Goal: Feedback & Contribution: Contribute content

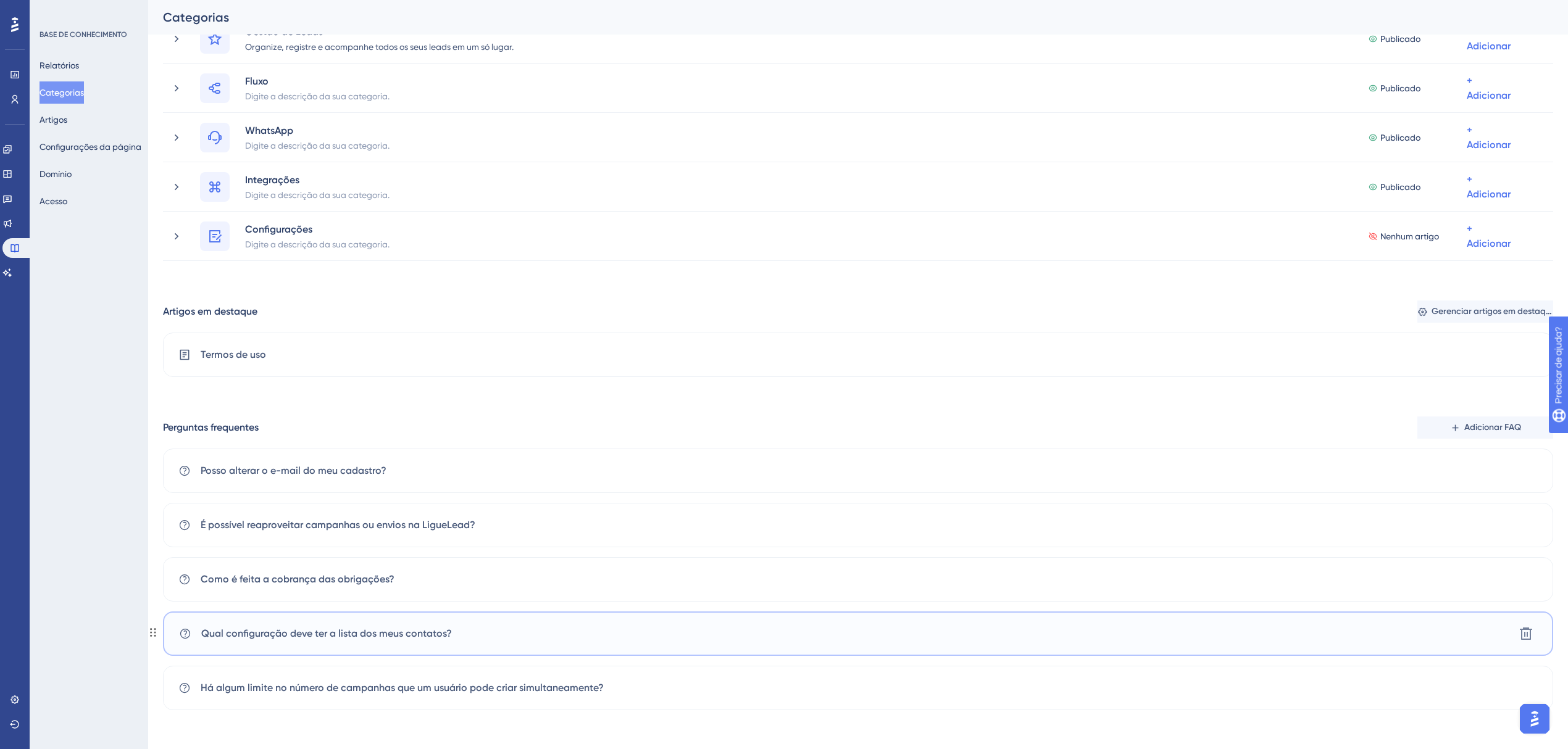
click at [407, 633] on font "Qual configuração deve ter a lista dos meus contatos?" at bounding box center [326, 633] width 250 height 12
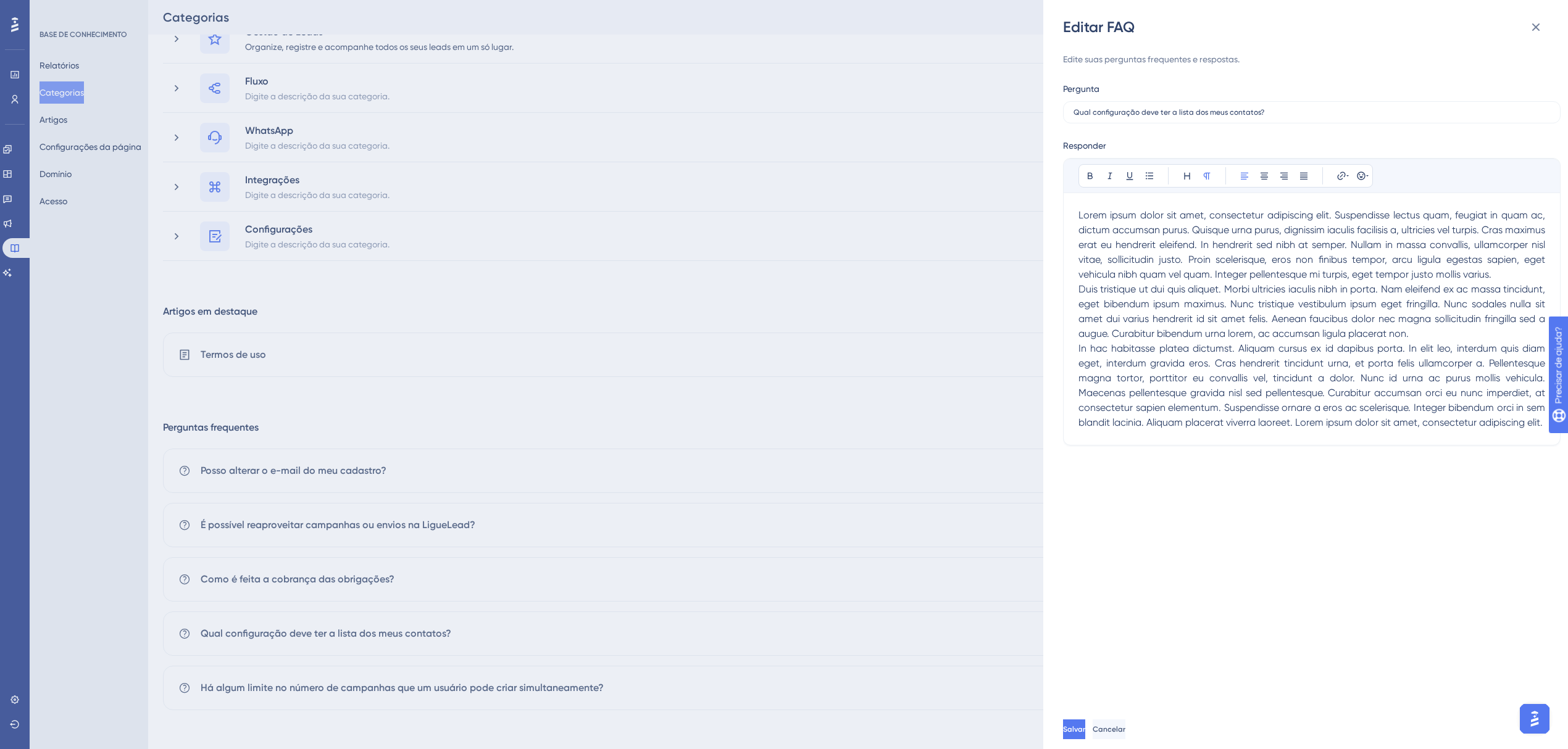
click at [1256, 359] on span "In hac habitasse platea dictumst. Aliquam cursus ex id dapibus porta. In elit l…" at bounding box center [1313, 385] width 470 height 86
click at [1234, 430] on p "In hac habitasse platea dictumst. Aliquam cursus ex id dapibus porta. In elit l…" at bounding box center [1312, 386] width 467 height 89
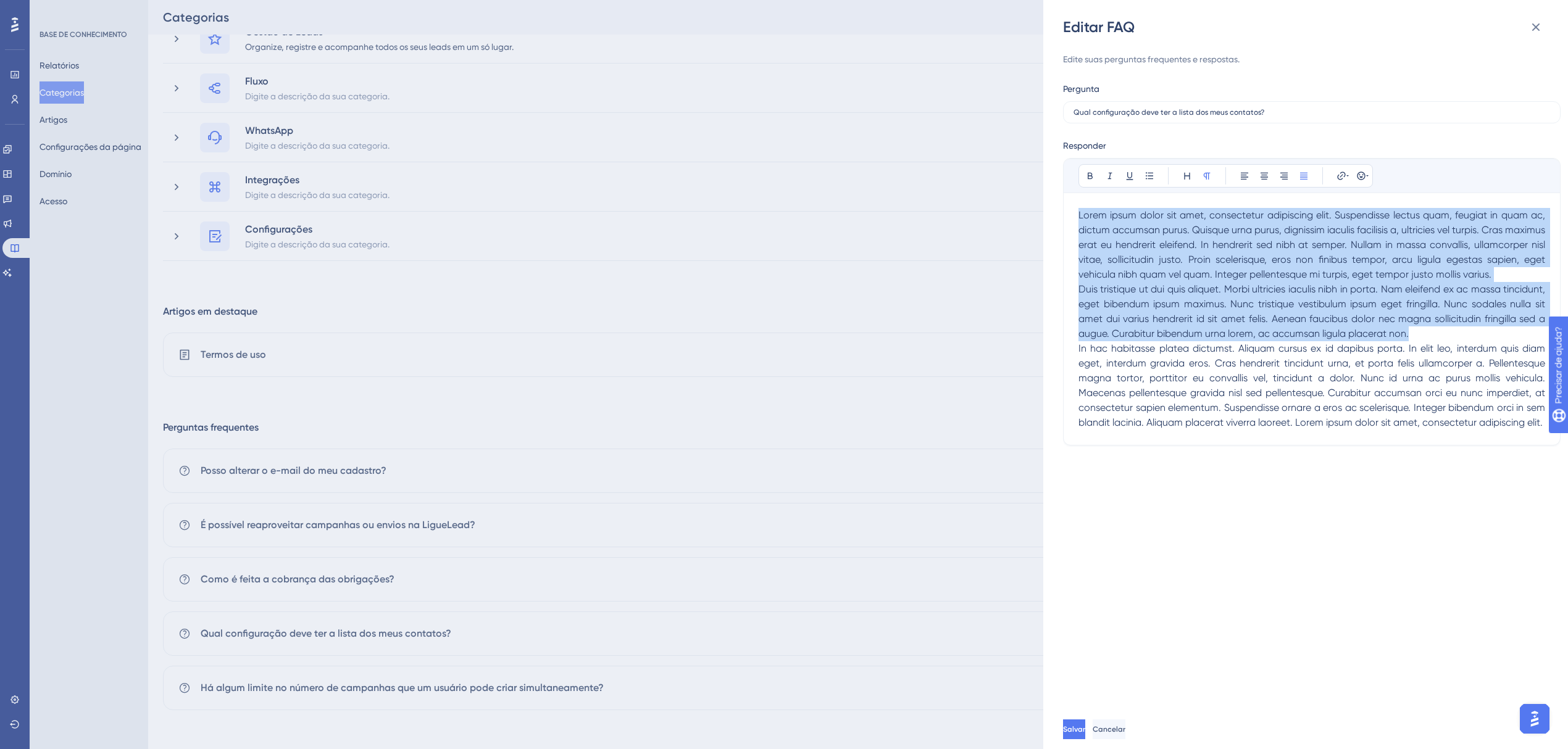
drag, startPoint x: 1183, startPoint y: 460, endPoint x: 1046, endPoint y: 216, distance: 279.8
click at [1046, 216] on div "Editar FAQ Edite suas perguntas frequentes e respostas. Pergunta Qual configura…" at bounding box center [1306, 374] width 525 height 749
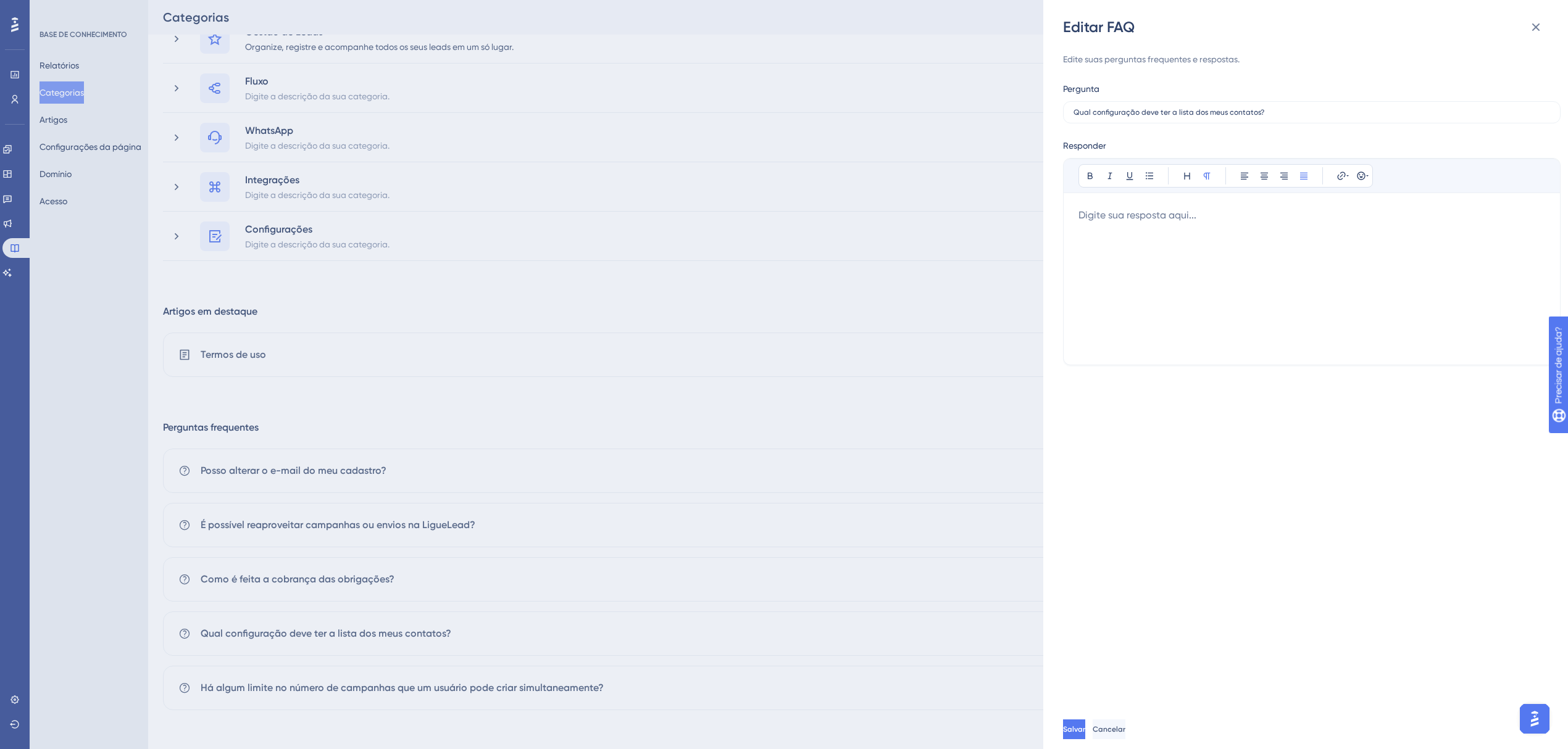
click at [1190, 230] on div at bounding box center [1312, 278] width 467 height 142
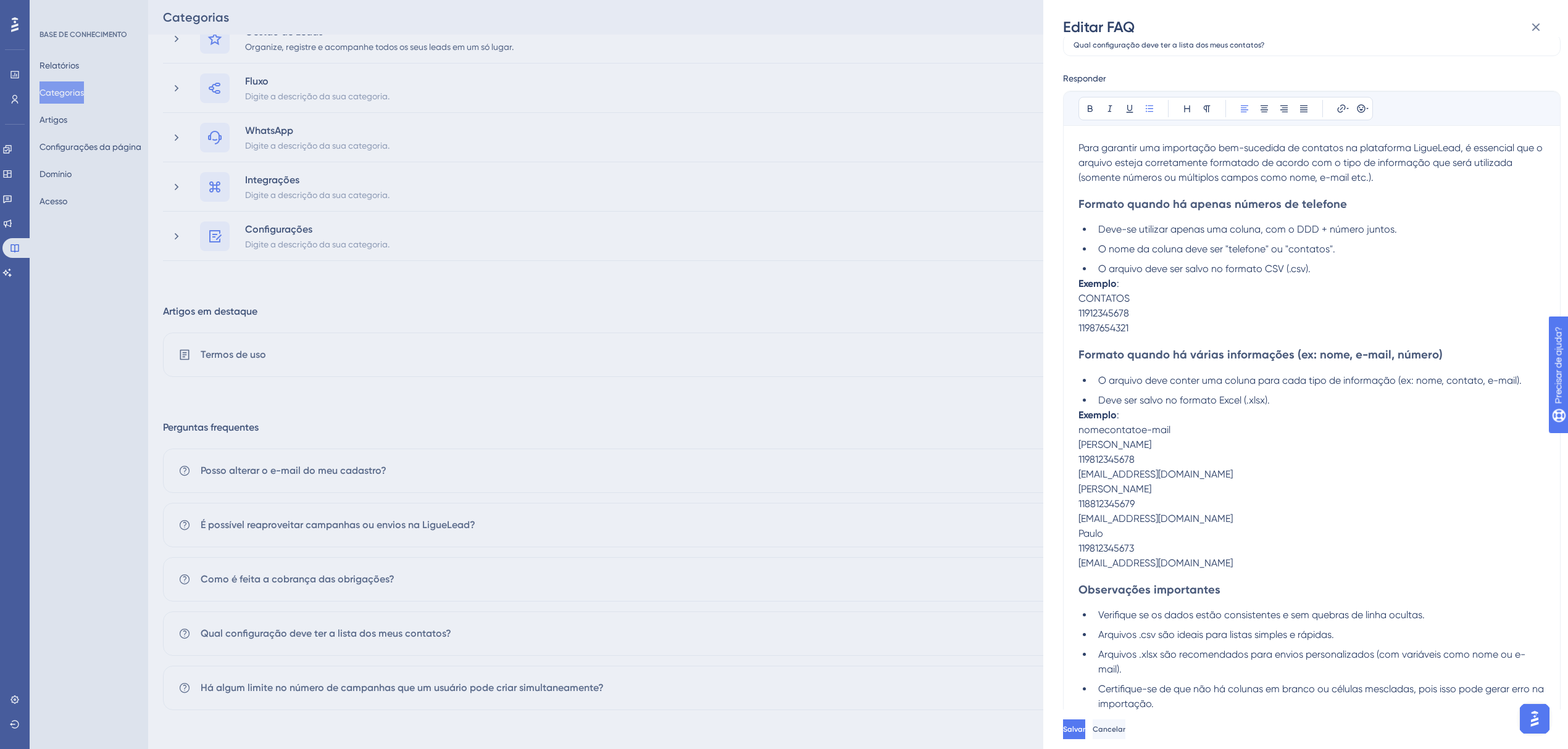
scroll to position [85, 0]
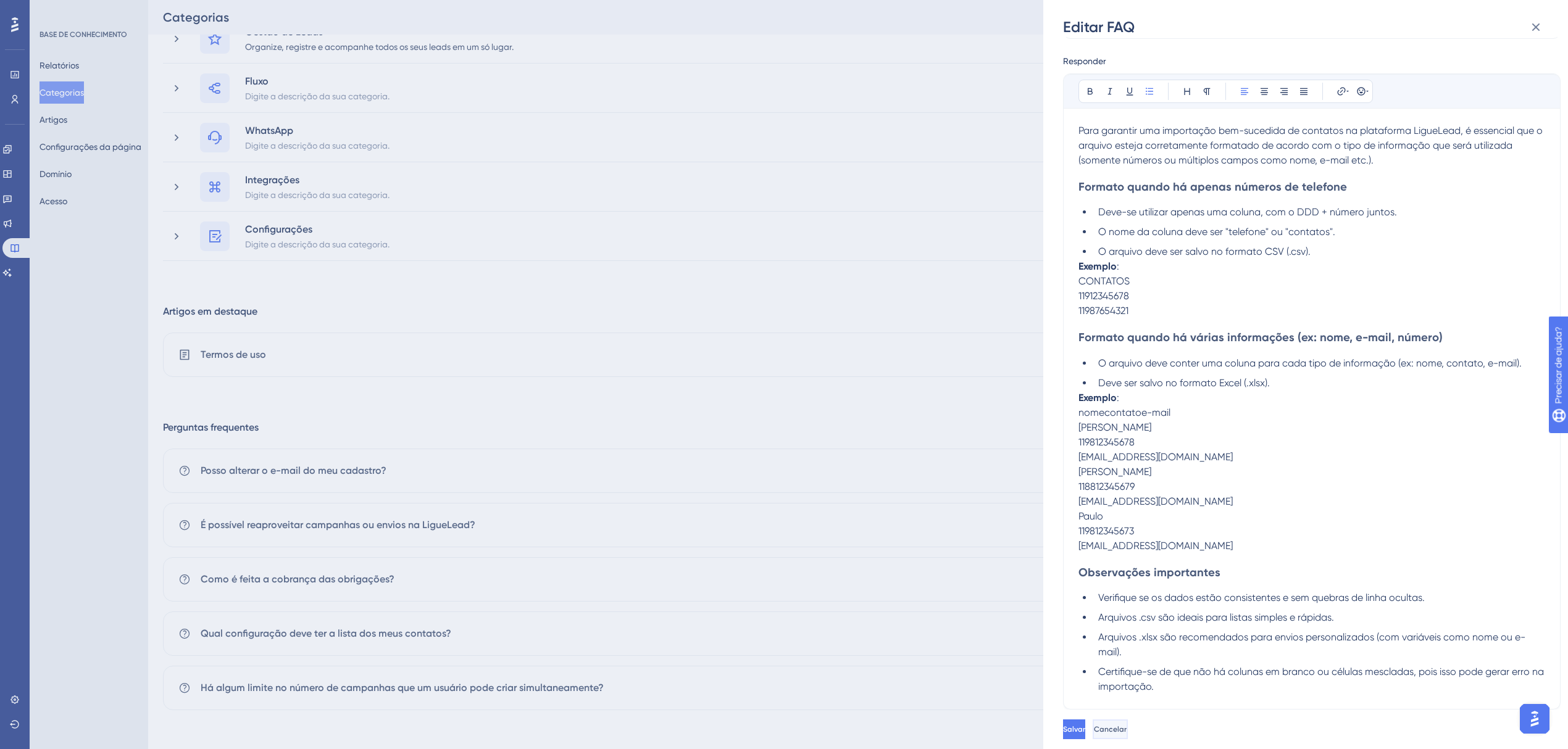
click at [1128, 734] on button "Cancelar" at bounding box center [1110, 729] width 35 height 20
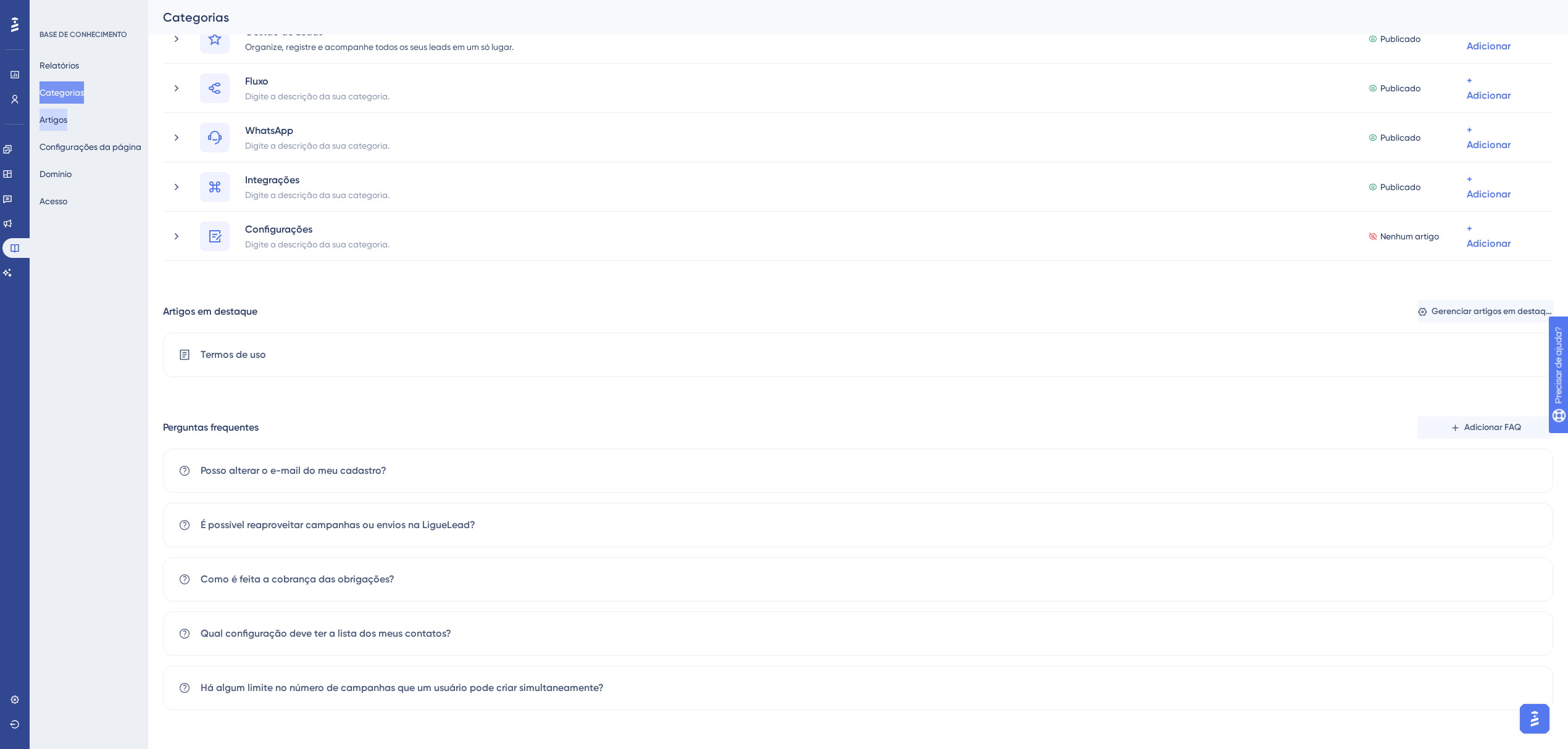
click at [63, 121] on font "Artigos" at bounding box center [53, 120] width 28 height 10
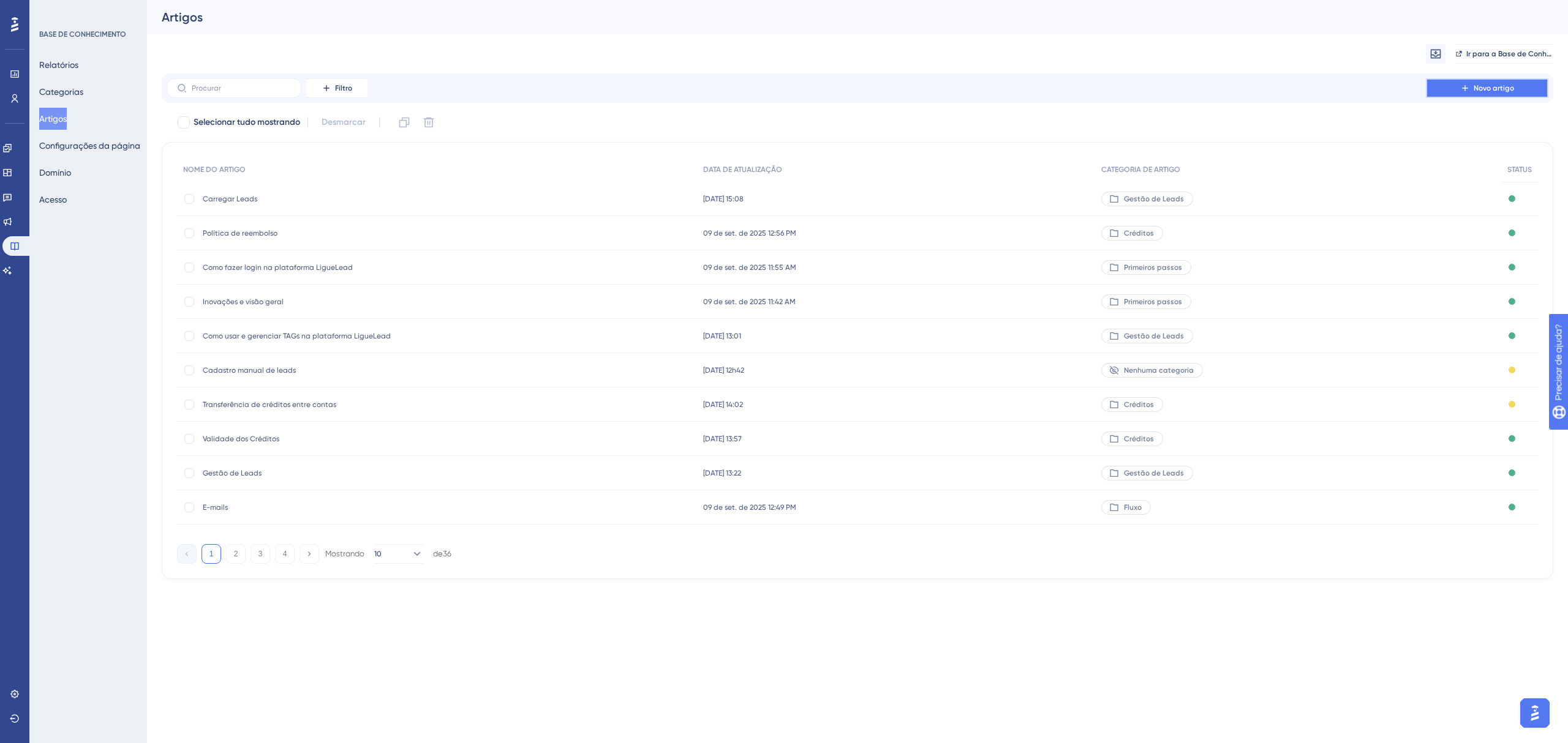
click at [1524, 86] on button "Novo artigo" at bounding box center [1487, 88] width 122 height 20
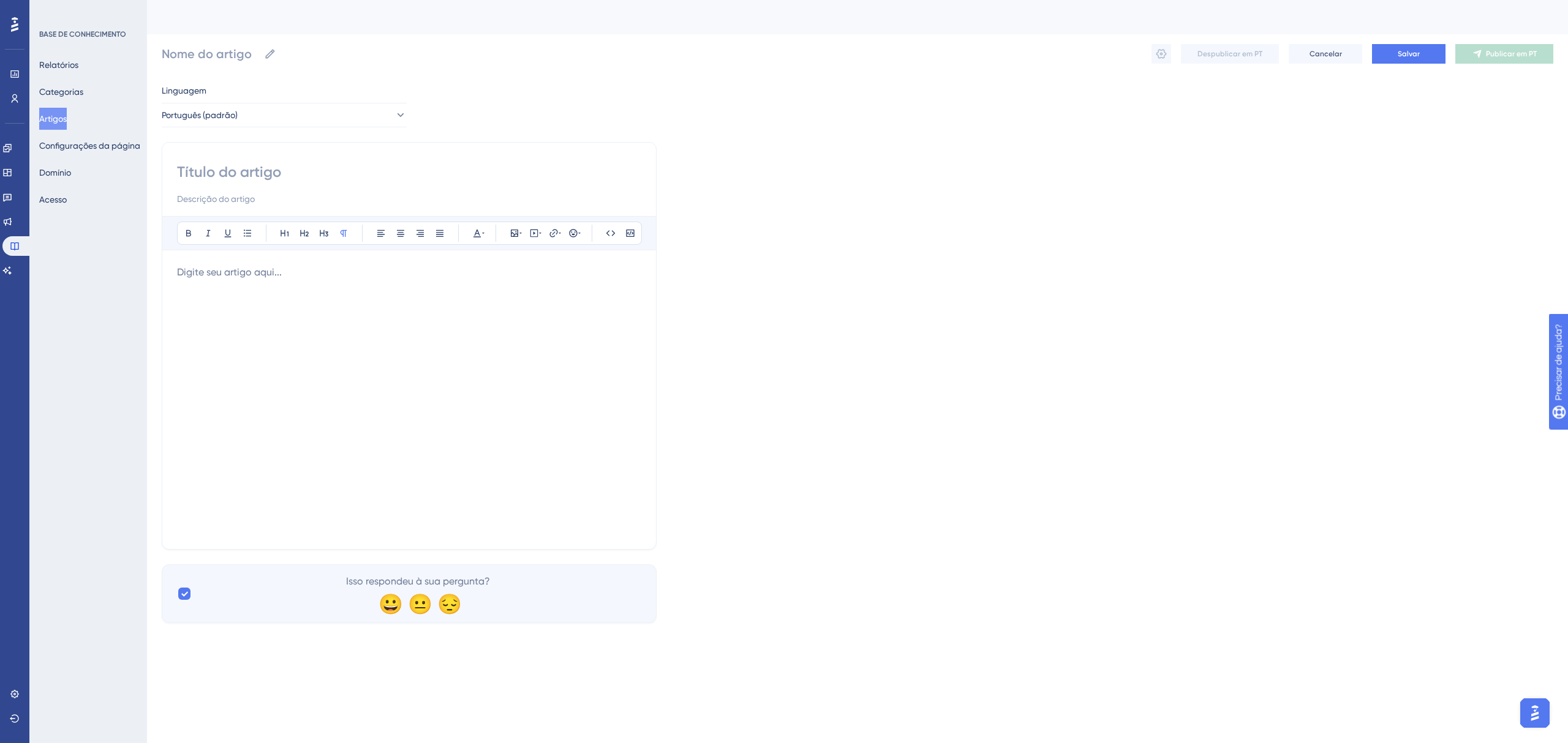
click at [411, 360] on div at bounding box center [409, 400] width 464 height 269
click at [411, 359] on div at bounding box center [409, 400] width 464 height 269
click at [400, 345] on div at bounding box center [409, 400] width 464 height 269
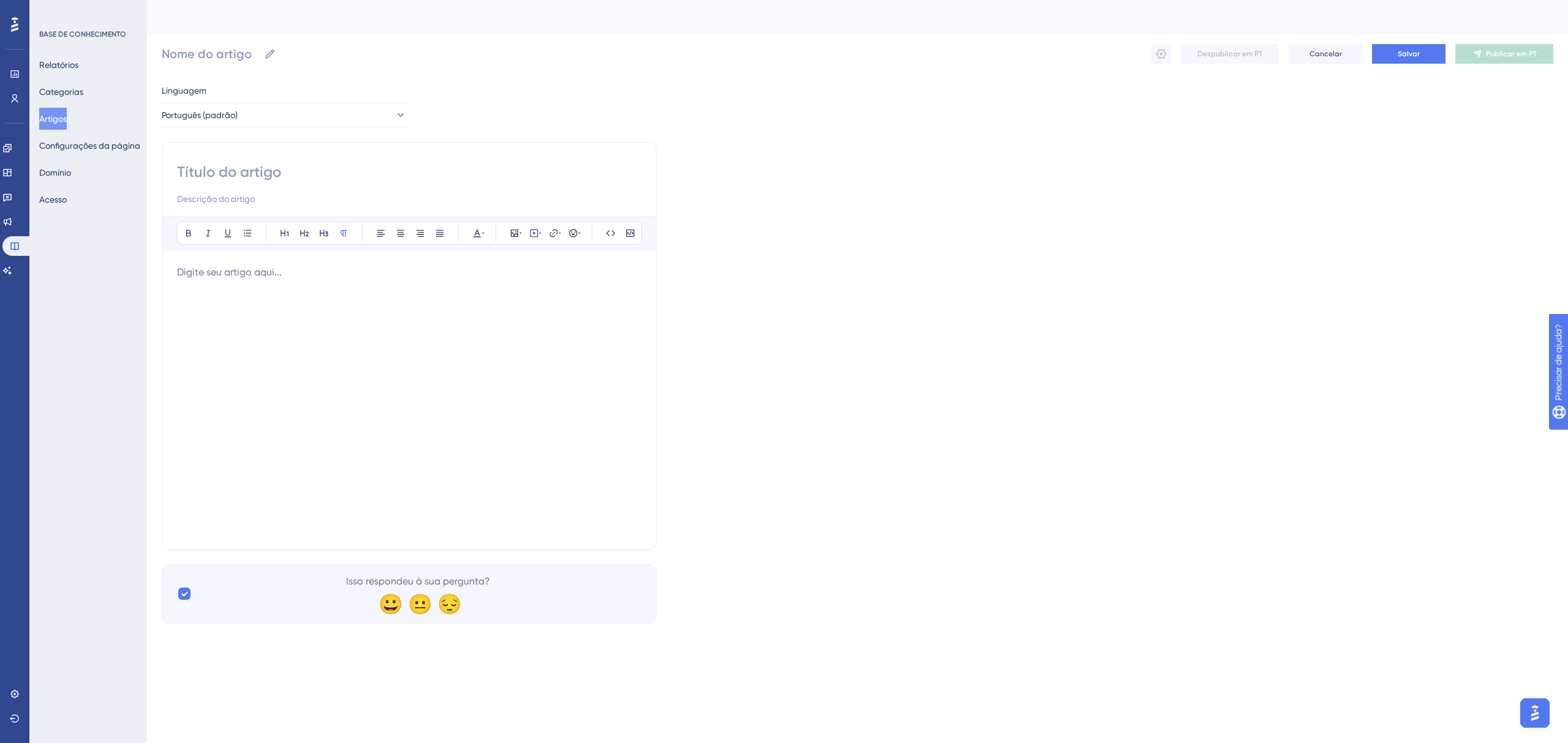
click at [391, 331] on div at bounding box center [409, 400] width 464 height 269
click at [356, 297] on div at bounding box center [409, 400] width 464 height 269
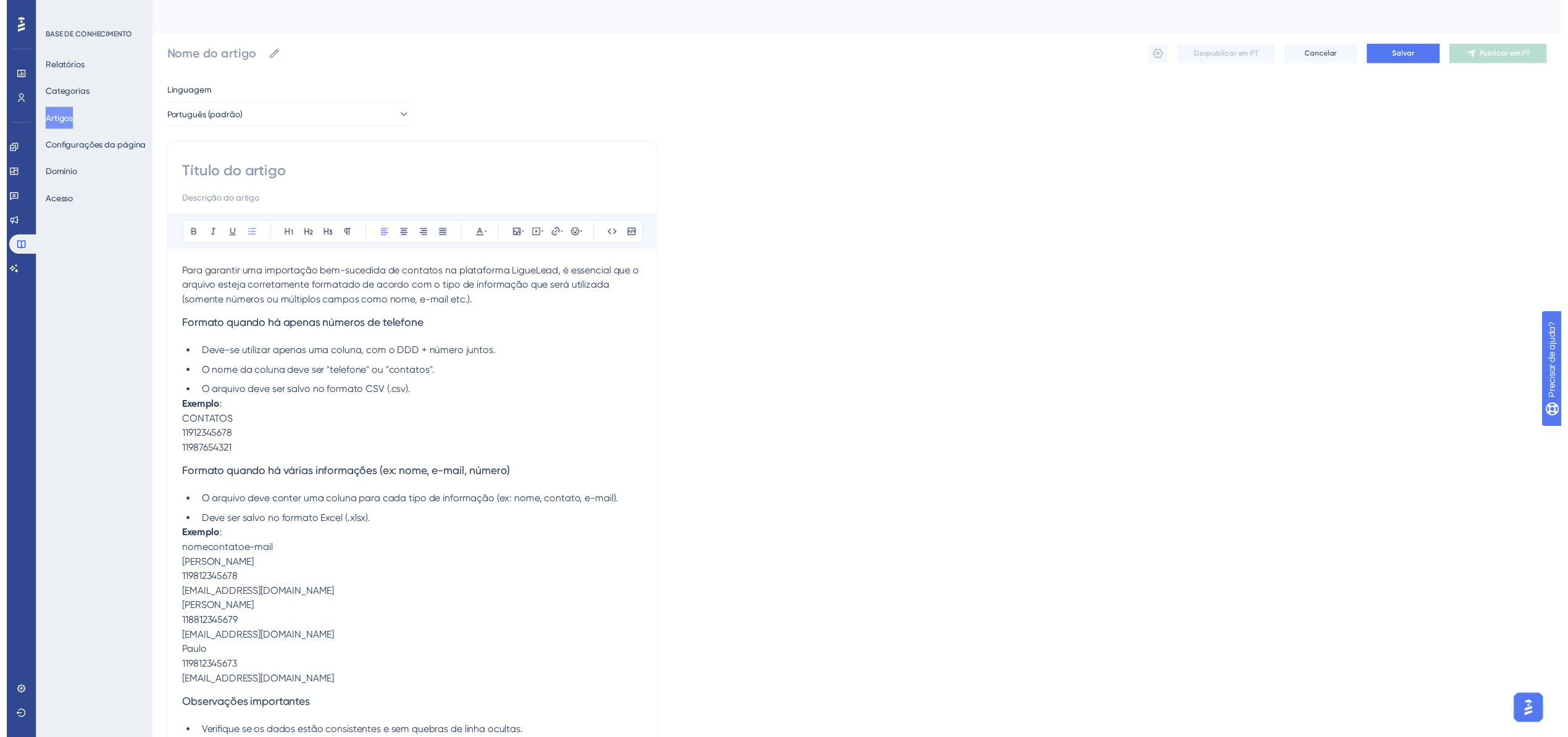
scroll to position [88, 0]
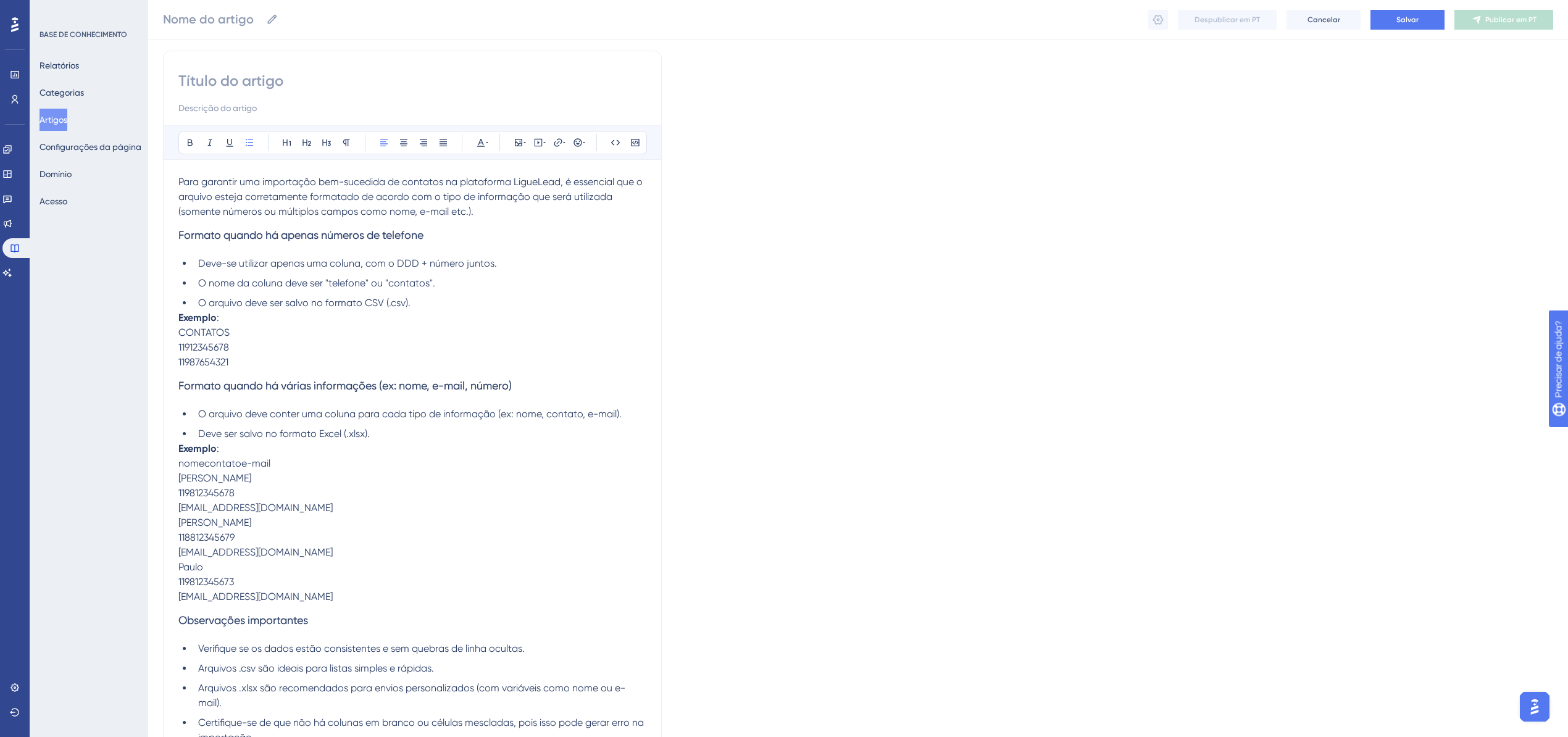
click at [393, 341] on p "11912345678" at bounding box center [413, 348] width 468 height 15
click at [401, 521] on p "[PERSON_NAME]" at bounding box center [413, 523] width 468 height 15
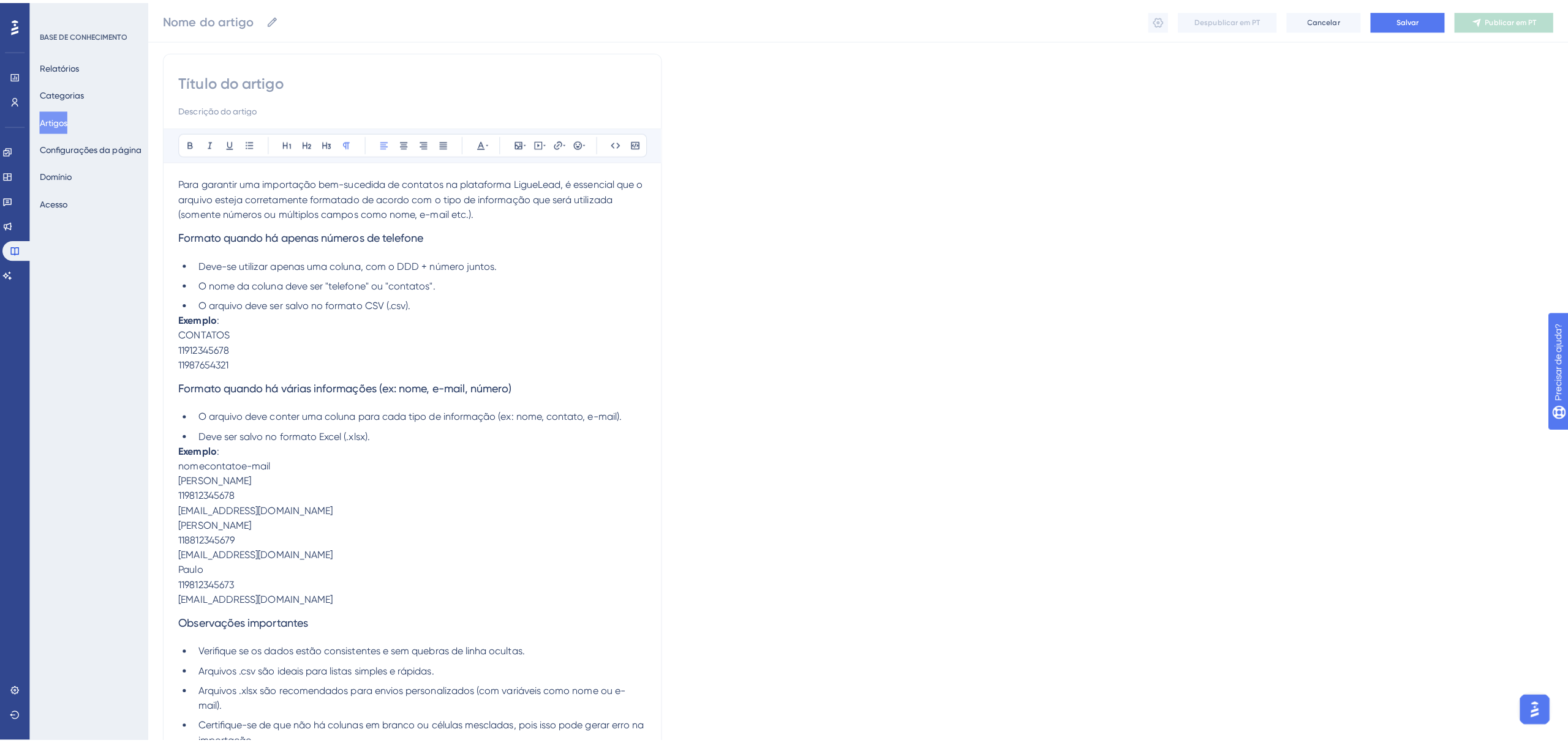
scroll to position [0, 0]
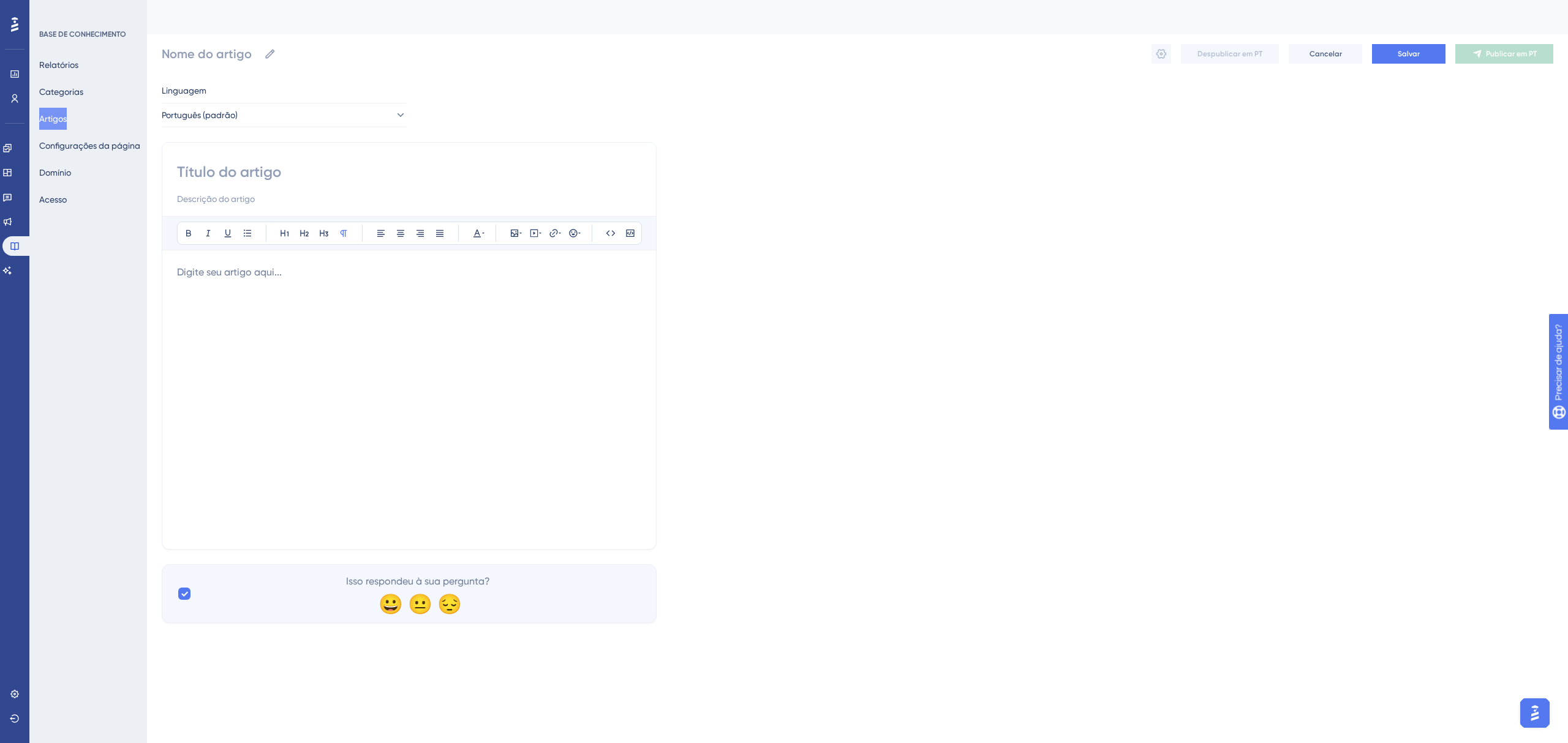
click at [492, 388] on div at bounding box center [409, 400] width 464 height 269
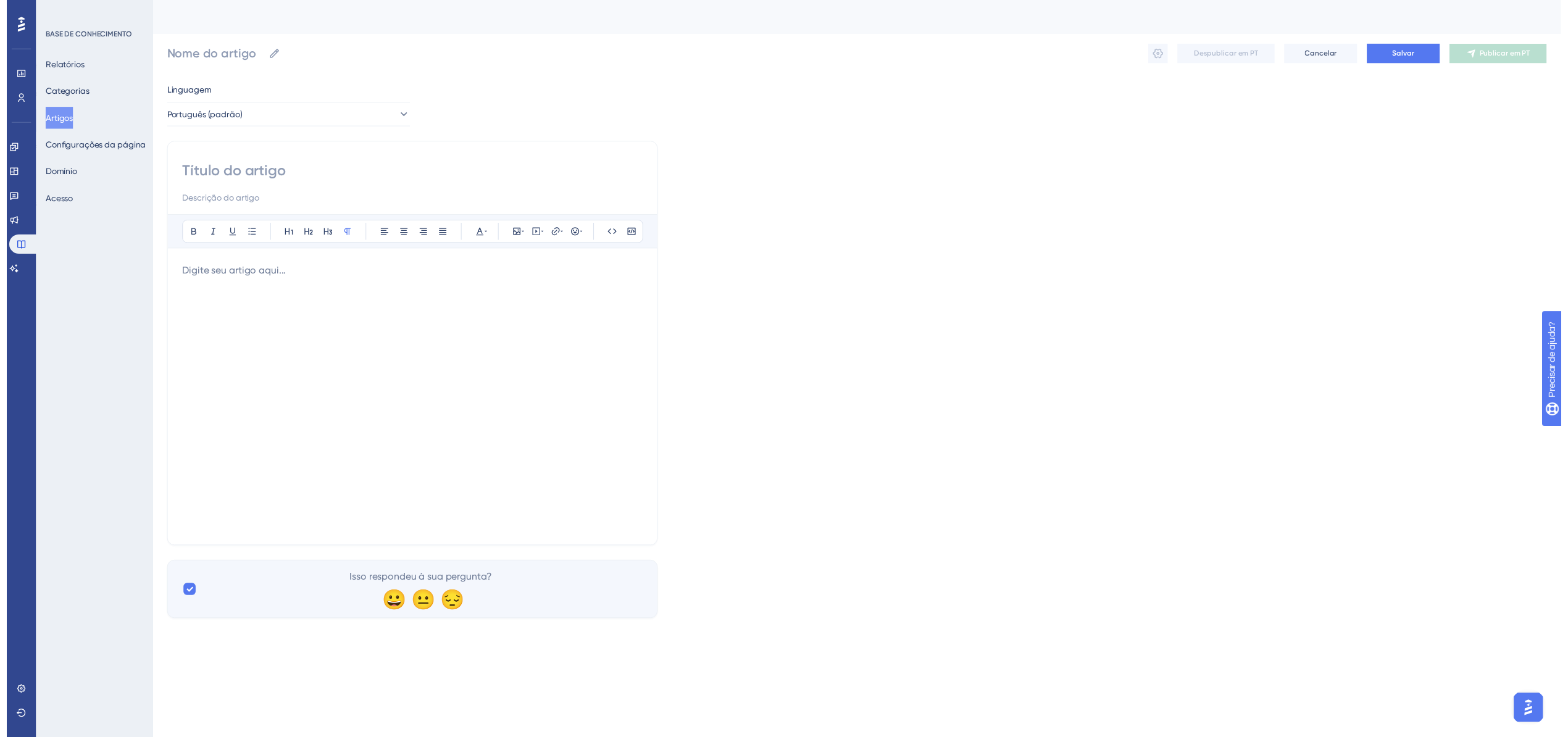
scroll to position [88, 0]
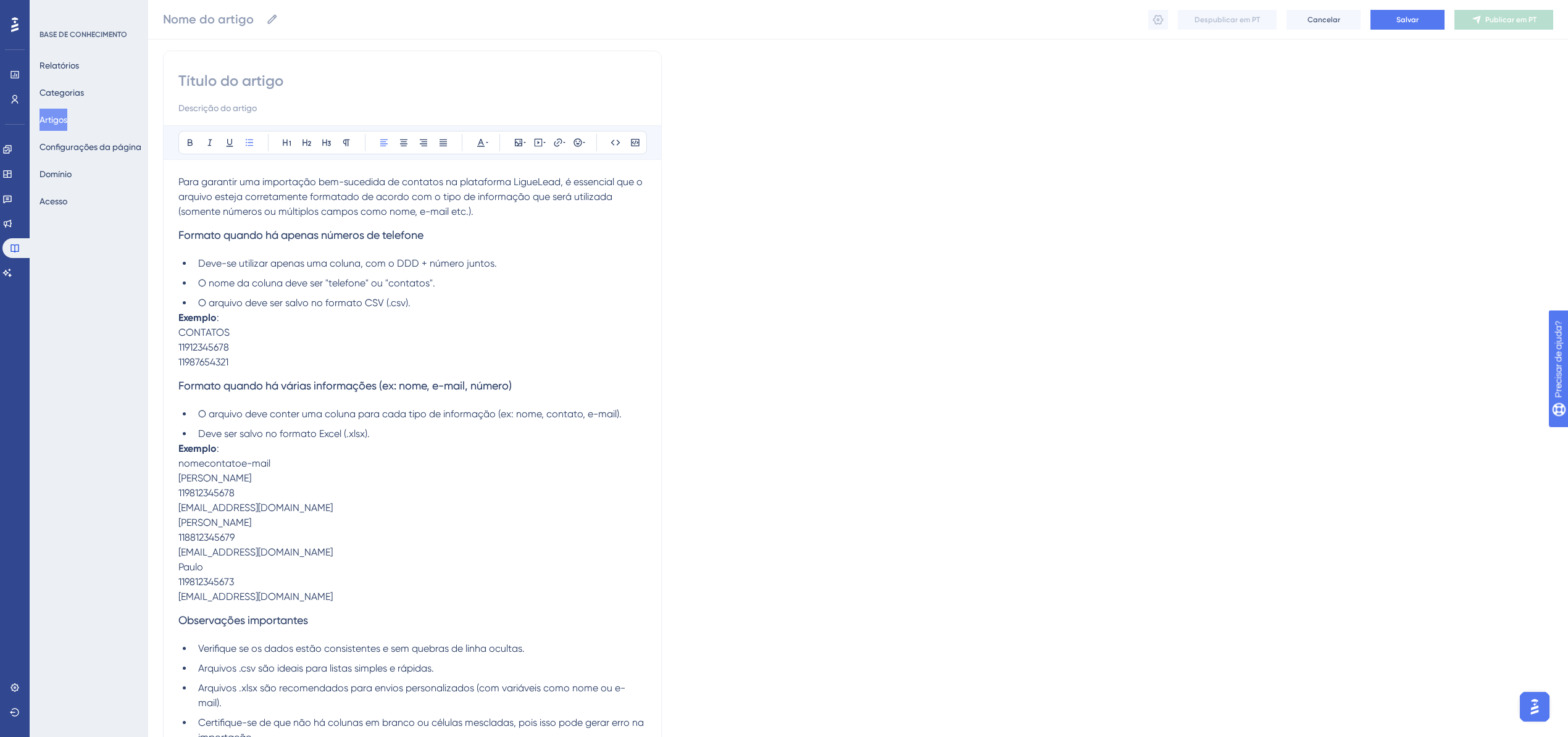
click at [250, 368] on p "11987654321" at bounding box center [413, 363] width 468 height 15
drag, startPoint x: 238, startPoint y: 362, endPoint x: 178, endPoint y: 337, distance: 65.0
click at [178, 337] on div "Audacioso itálico Sublinhado Ponto de bala Título 1 Título 2 Título 3 Normal Al…" at bounding box center [412, 405] width 499 height 710
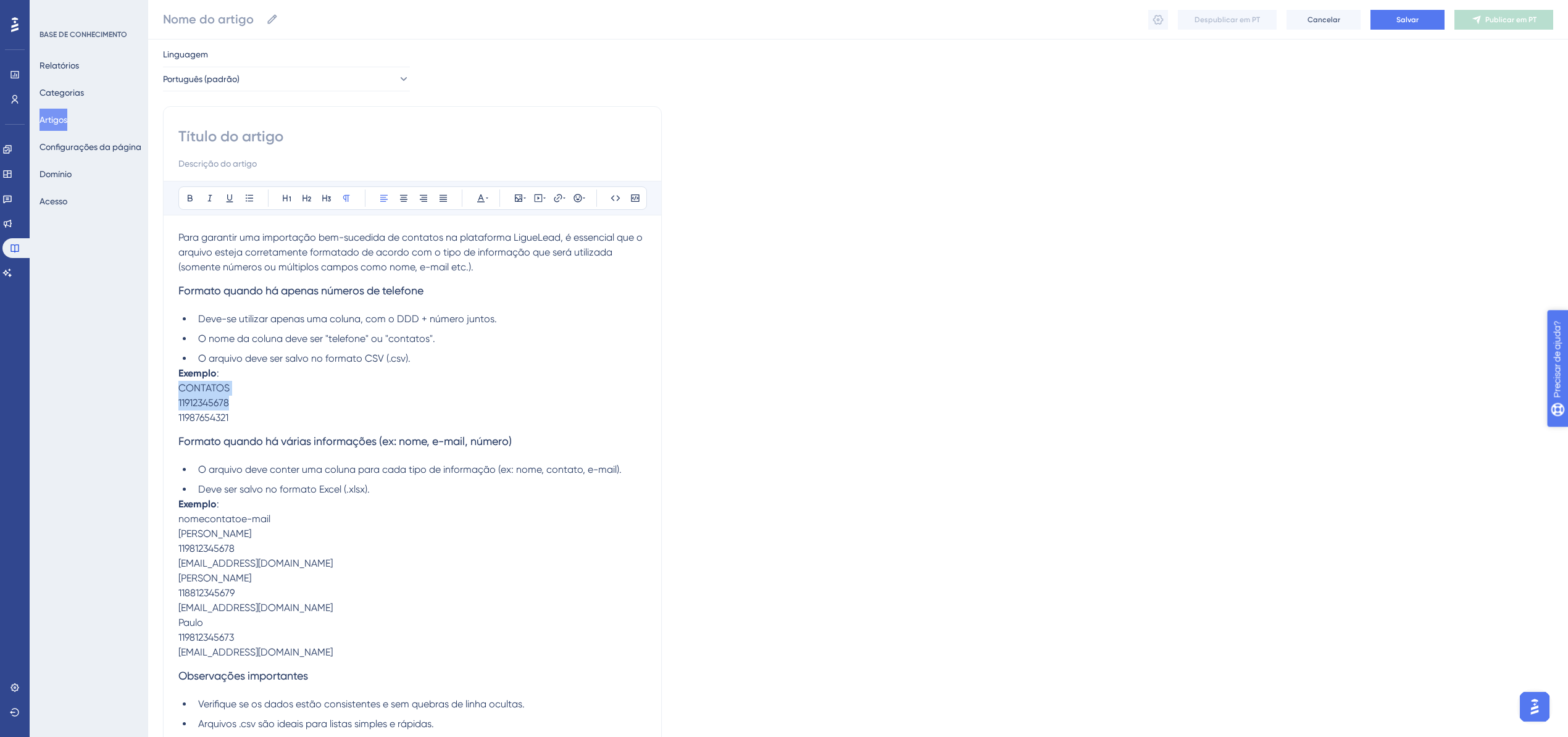
scroll to position [5, 0]
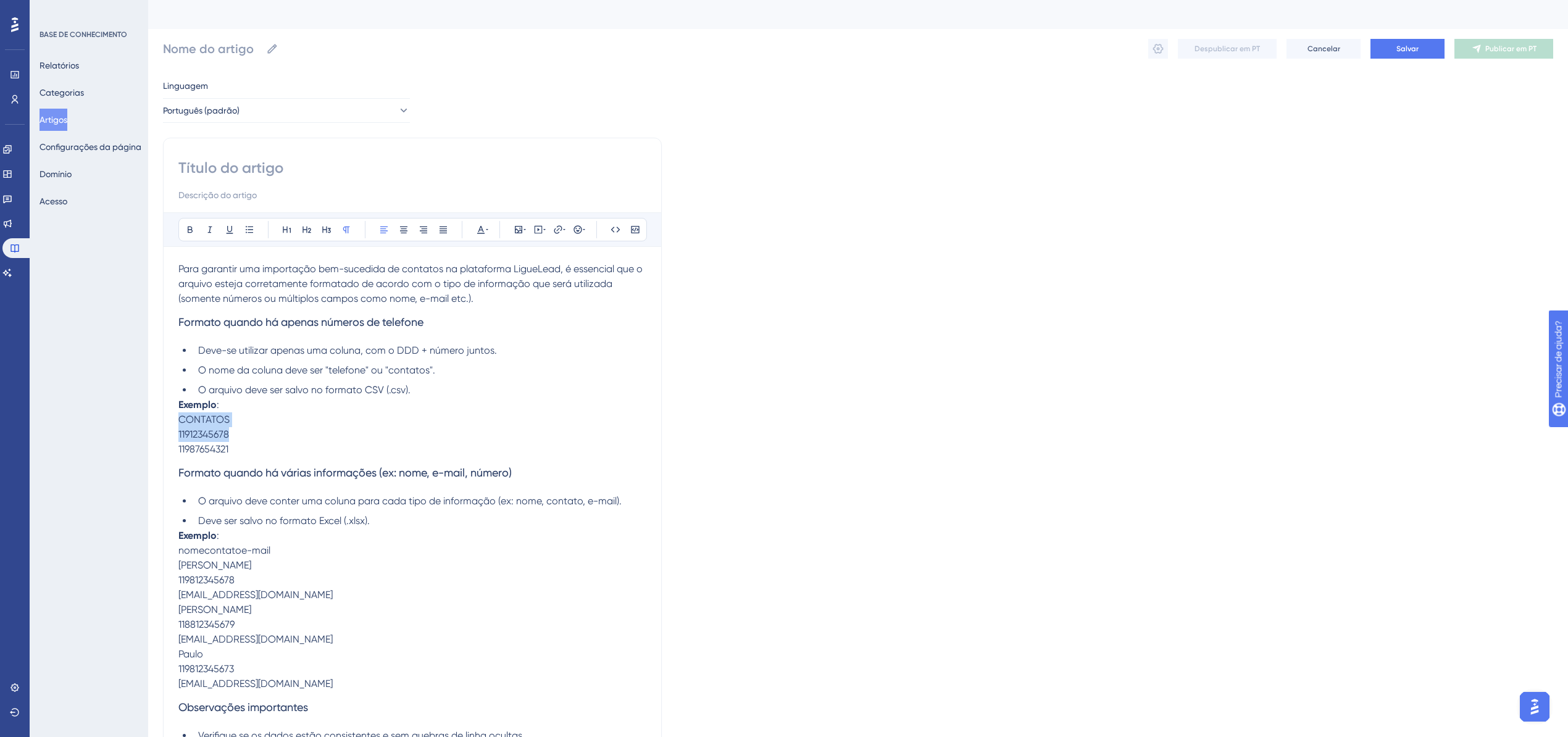
click at [247, 450] on p "11987654321" at bounding box center [413, 450] width 468 height 15
click at [233, 450] on p "11987654321" at bounding box center [413, 450] width 468 height 15
click at [240, 453] on p "11987654321" at bounding box center [413, 450] width 468 height 15
click at [231, 453] on p "11987654321" at bounding box center [413, 450] width 468 height 15
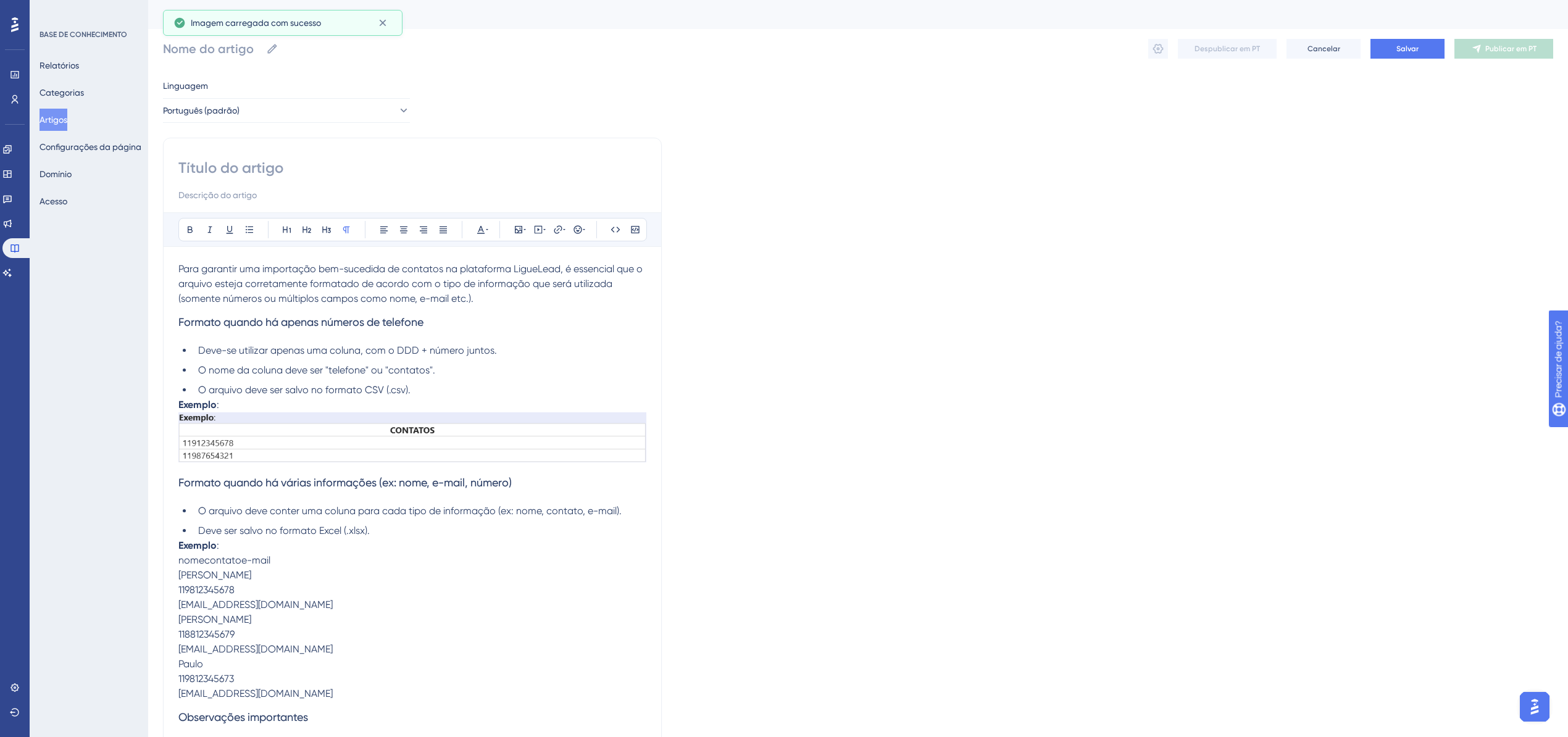
click at [332, 448] on img at bounding box center [413, 437] width 468 height 50
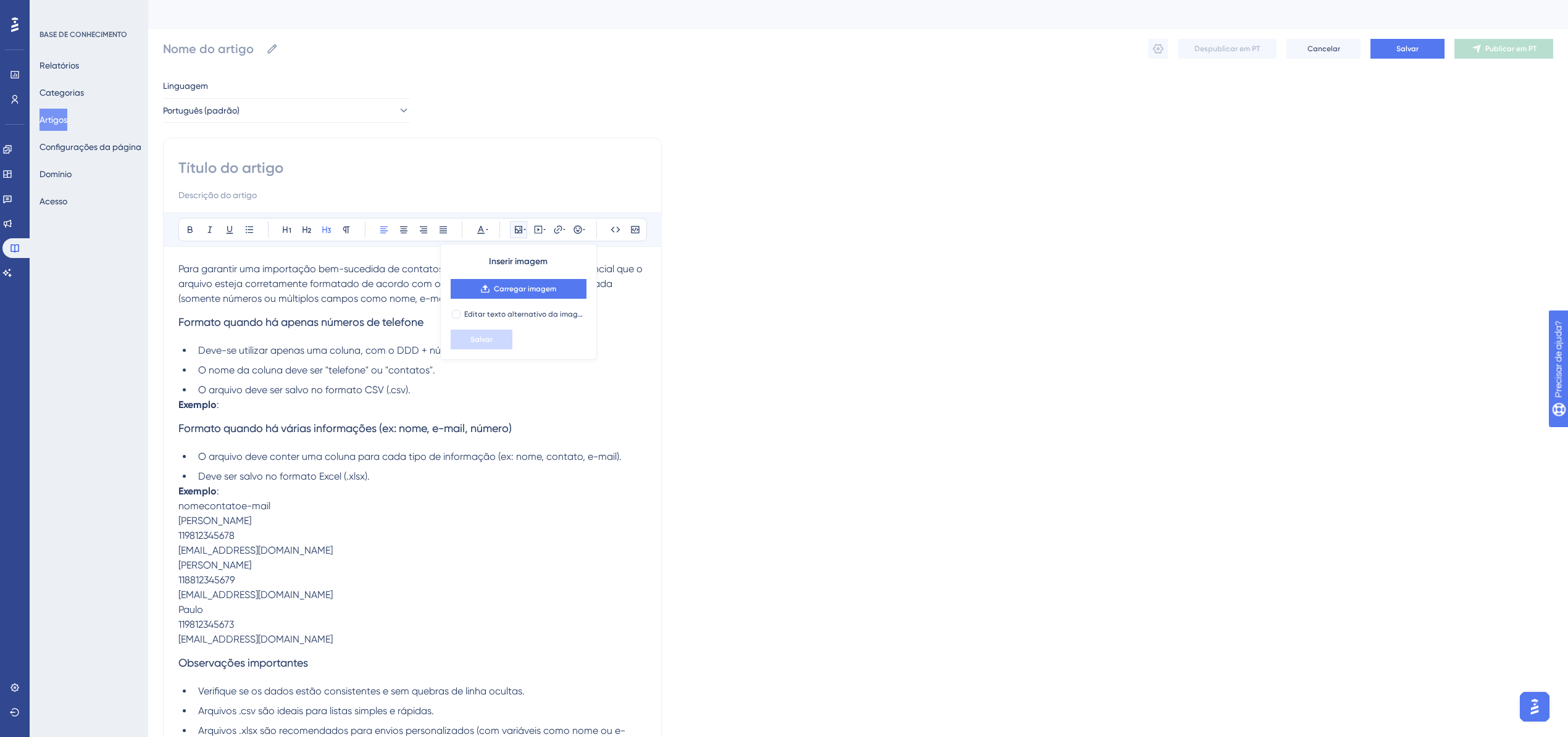
click at [224, 417] on h3 "Formato quando há várias informações (ex: nome, e-mail, número)" at bounding box center [413, 428] width 468 height 32
click at [224, 406] on p "Exemplo :" at bounding box center [413, 405] width 468 height 15
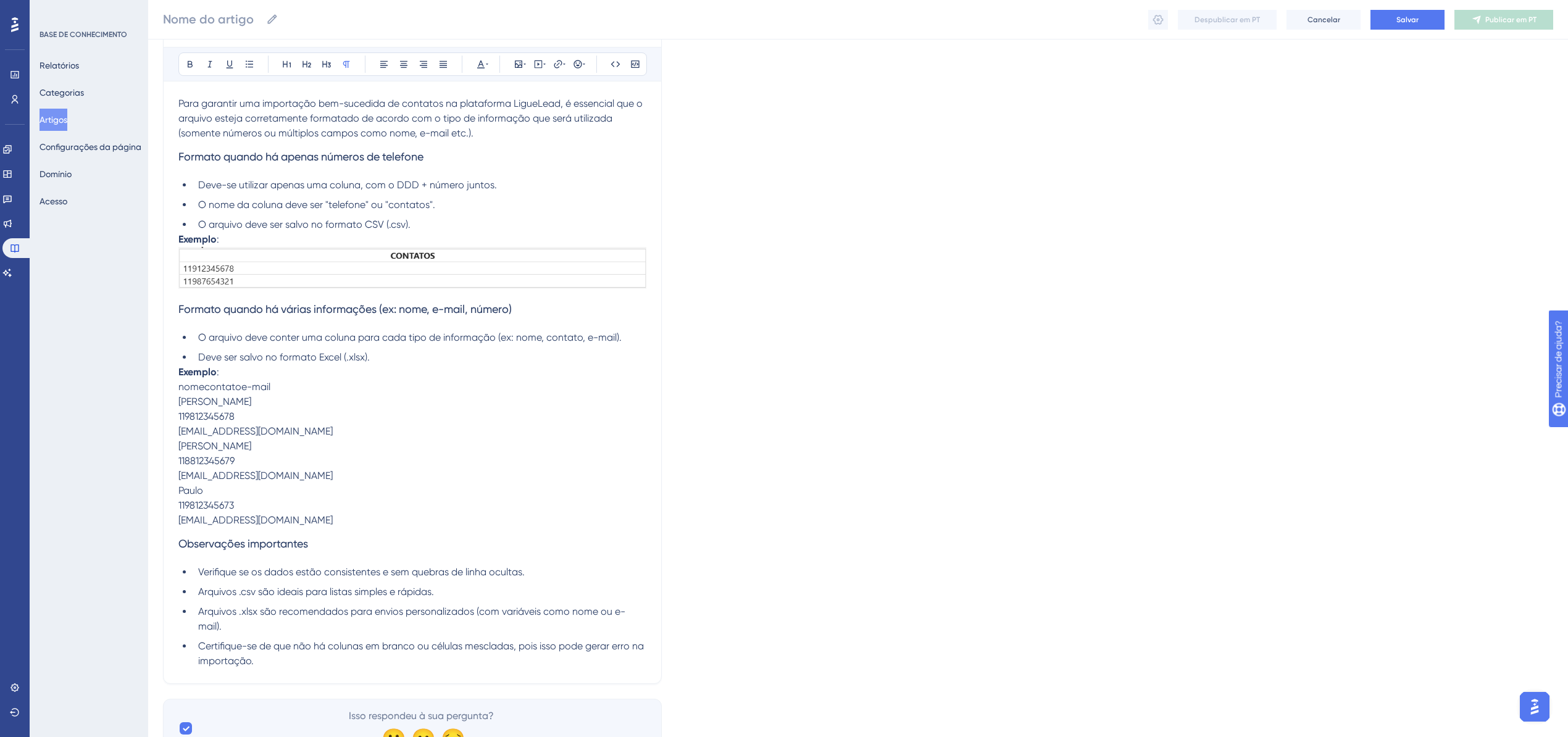
scroll to position [170, 0]
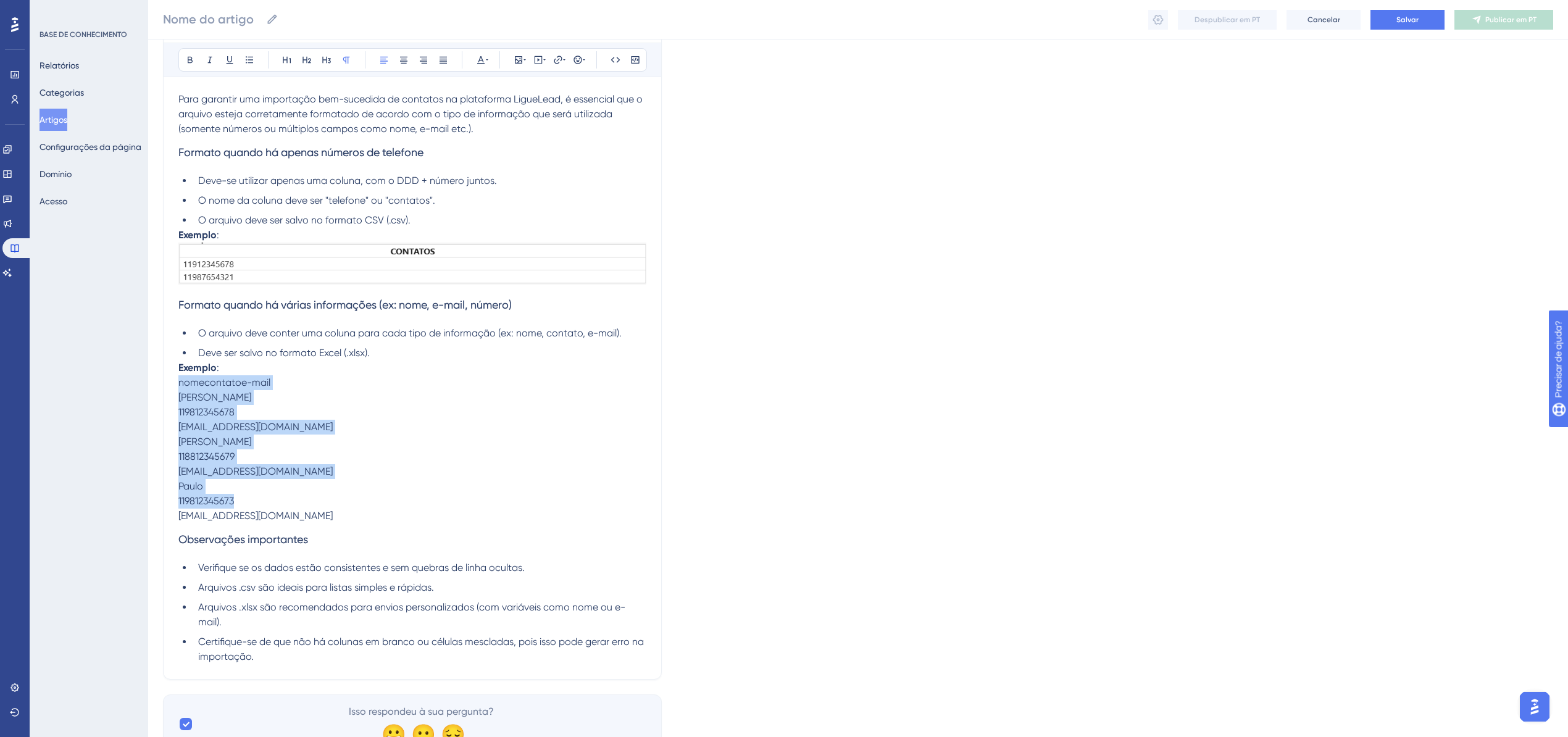
drag, startPoint x: 290, startPoint y: 517, endPoint x: 147, endPoint y: 388, distance: 192.6
click at [149, 388] on div "Desempenho Usuários Noivado Widgets Opinião Atualizações de produtos Base de co…" at bounding box center [858, 301] width 1420 height 944
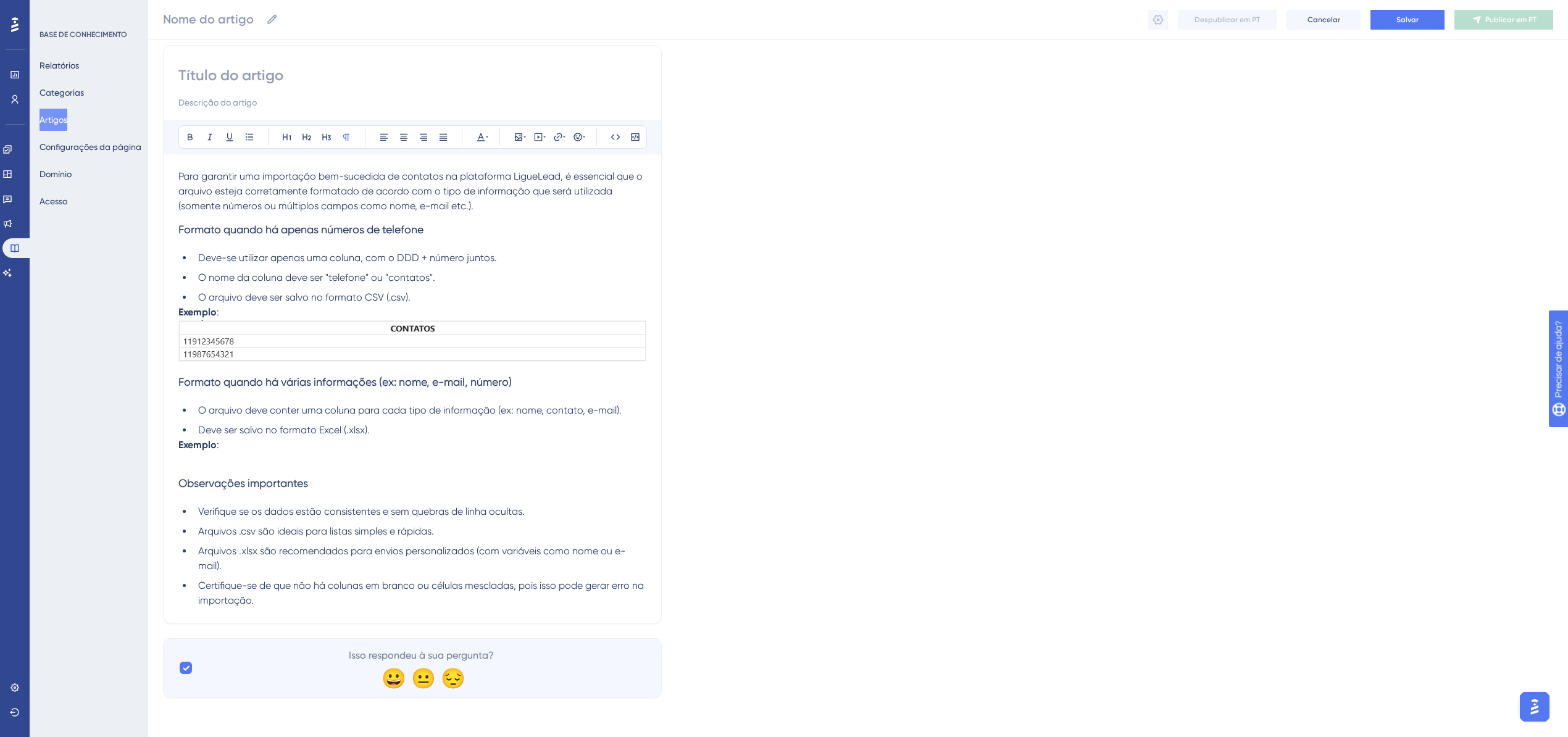
click at [200, 456] on p at bounding box center [413, 460] width 468 height 15
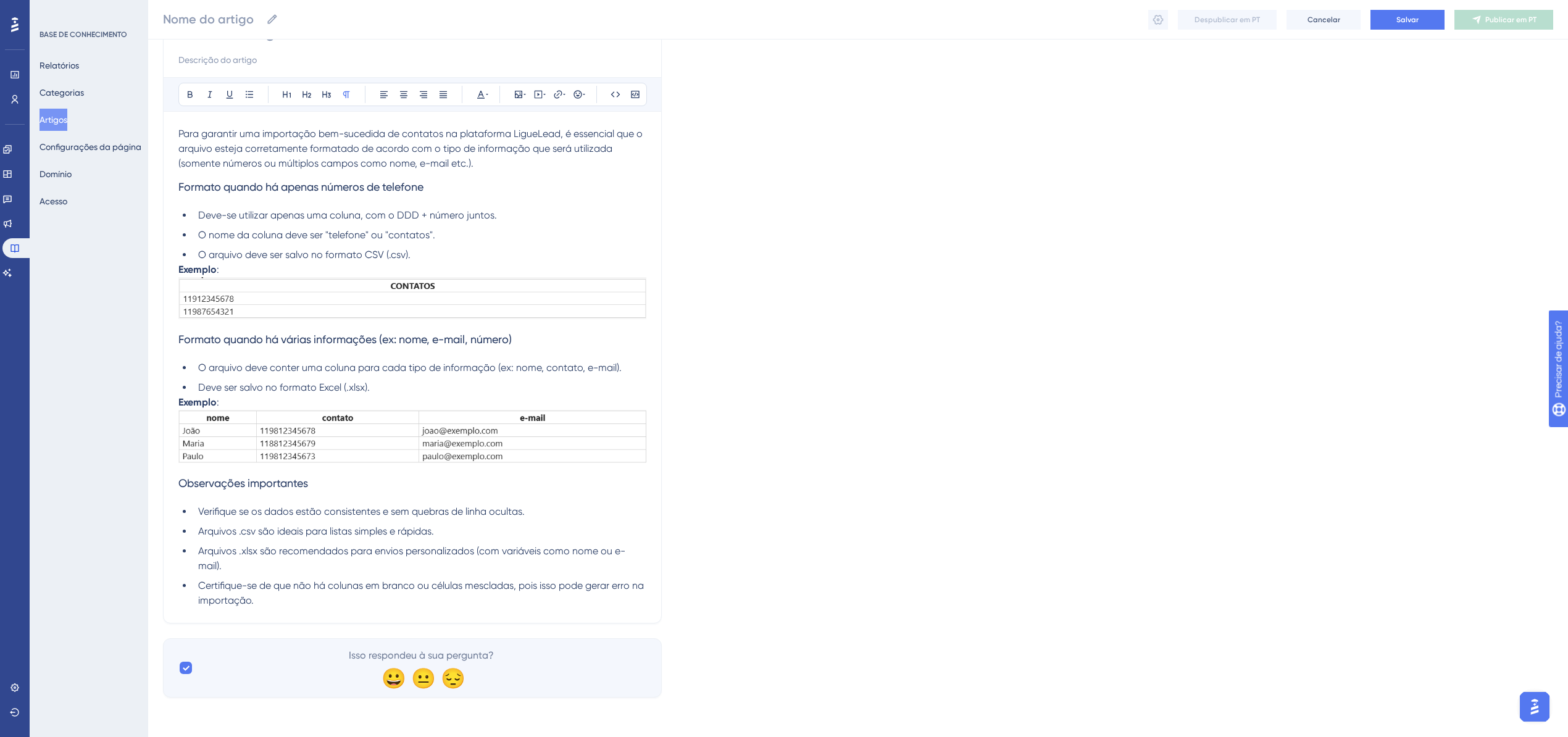
scroll to position [53, 0]
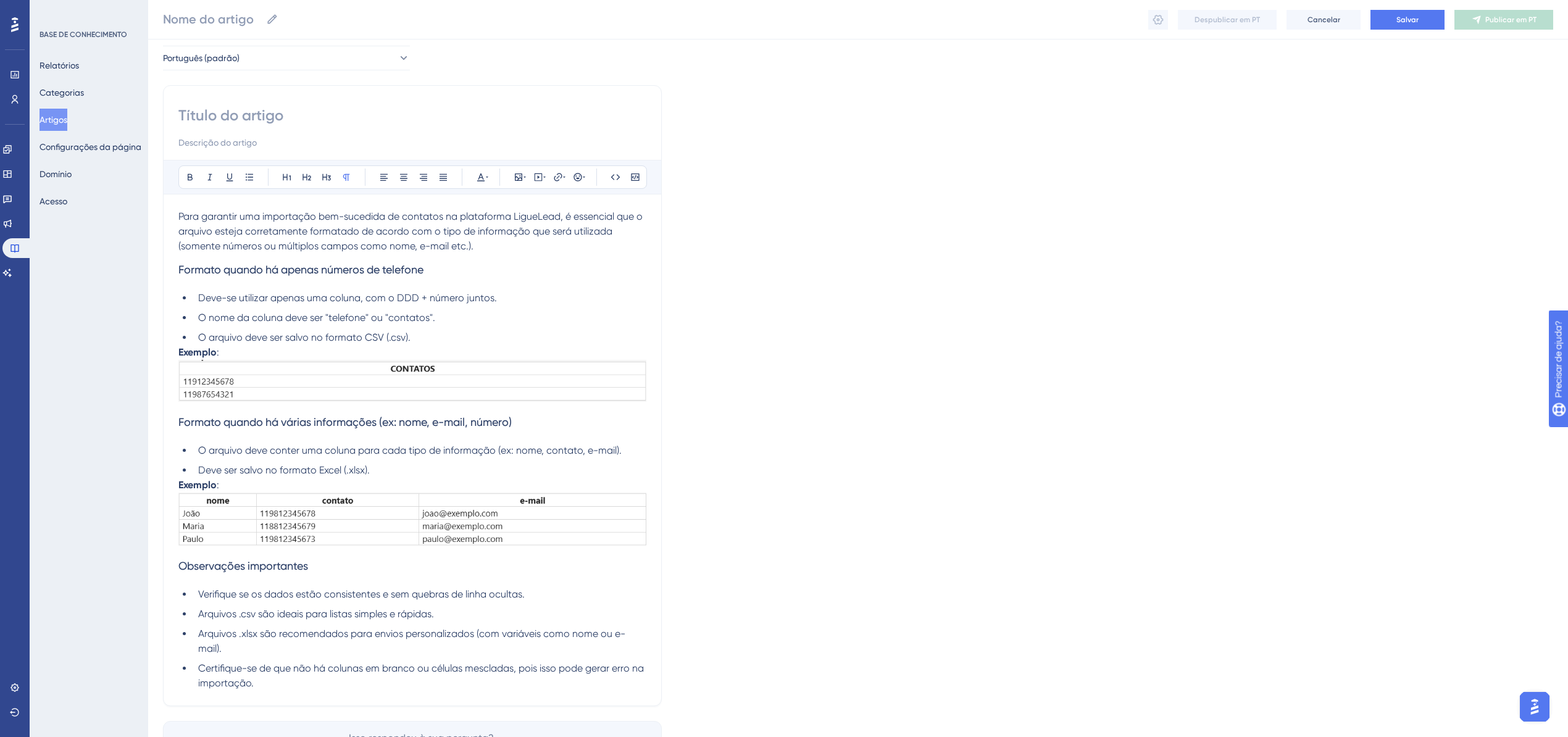
click at [415, 274] on span "Formato quando há apenas números de telefone" at bounding box center [301, 269] width 245 height 13
click at [186, 178] on icon at bounding box center [190, 177] width 10 height 10
click at [223, 179] on button at bounding box center [229, 177] width 17 height 17
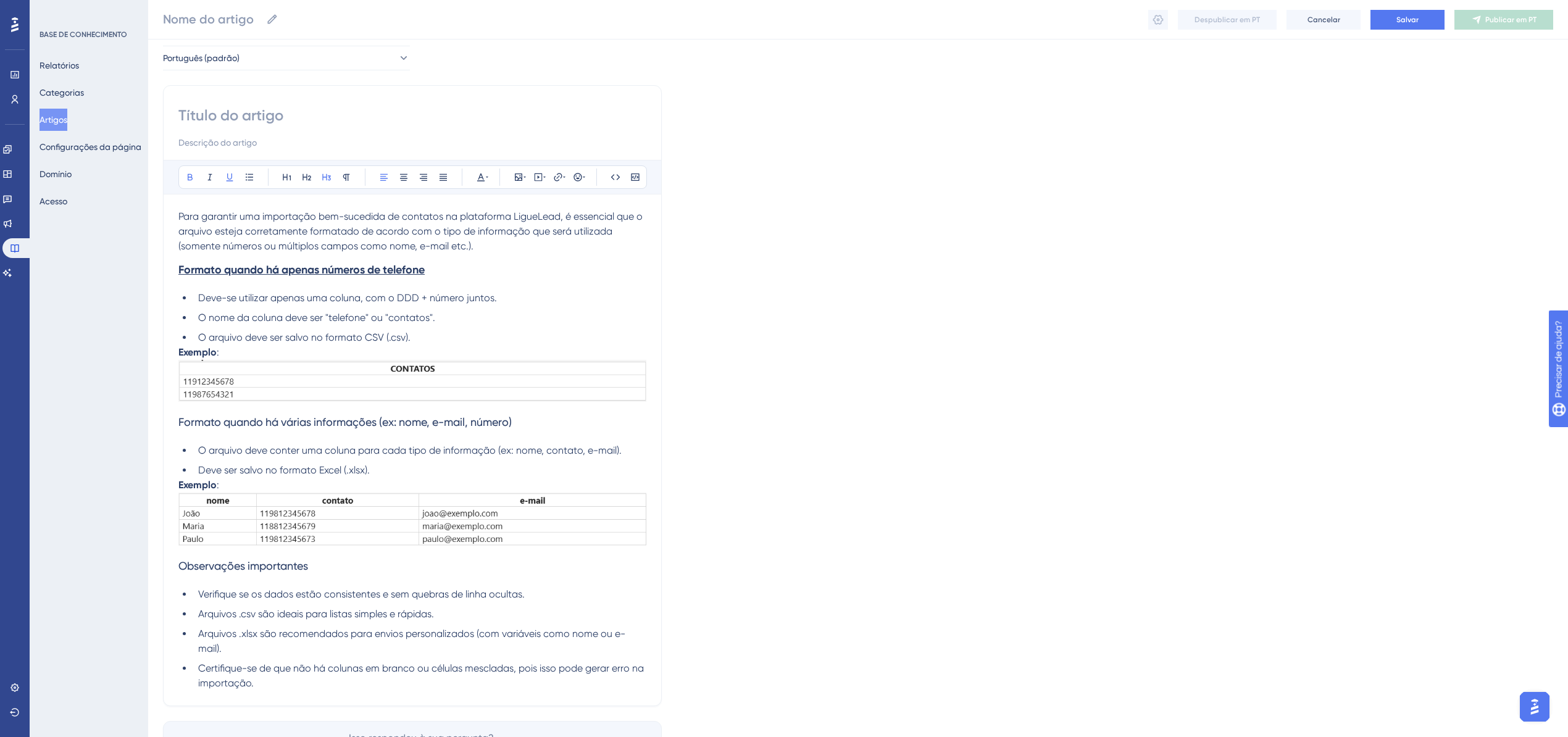
scroll to position [135, 0]
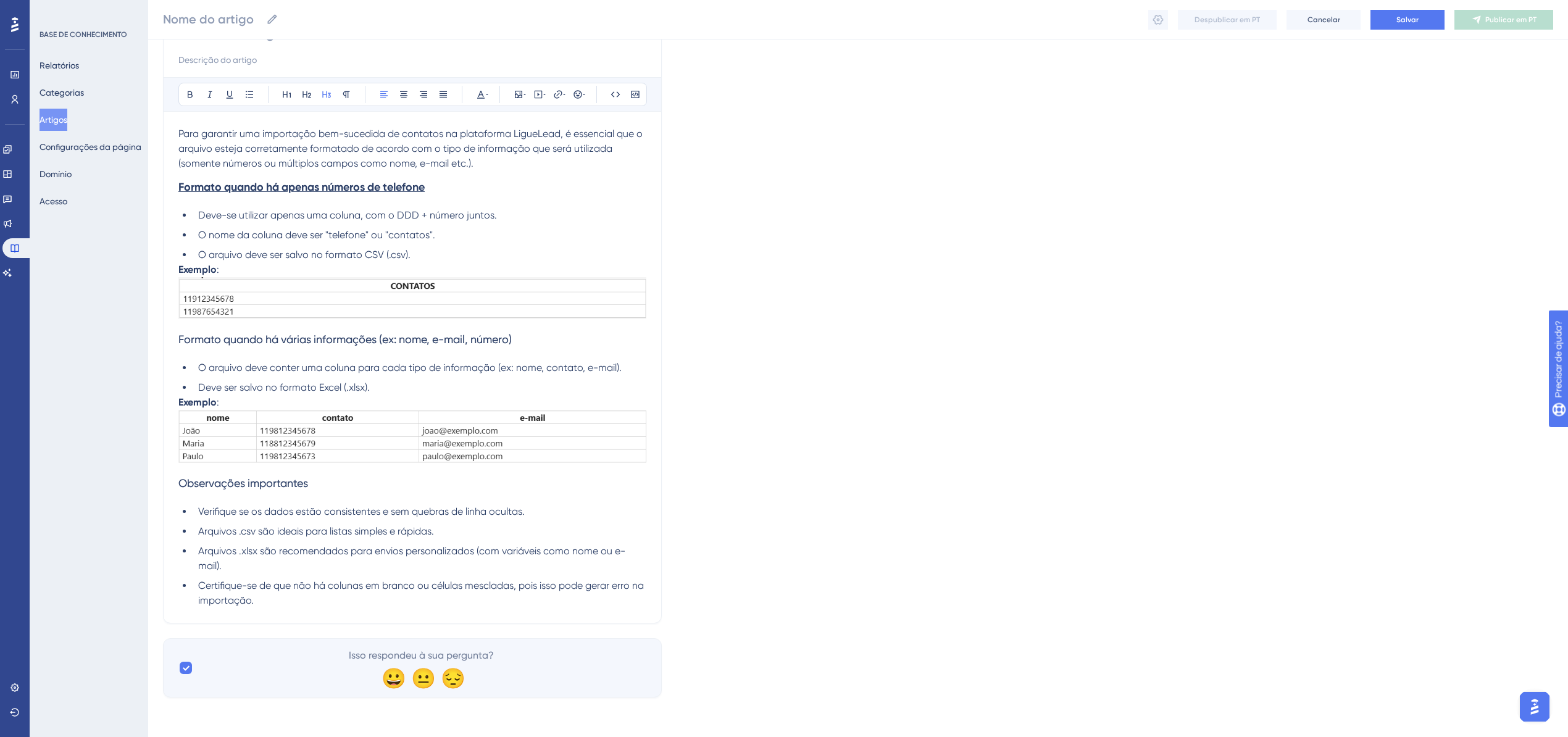
drag, startPoint x: 522, startPoint y: 339, endPoint x: 171, endPoint y: 344, distance: 351.0
click at [171, 344] on div "Audacioso itálico Sublinhado Ponto de bala Título 1 Título 2 Título 3 Normal Al…" at bounding box center [412, 313] width 499 height 621
click at [231, 92] on icon at bounding box center [229, 94] width 10 height 10
click at [185, 97] on icon at bounding box center [190, 94] width 10 height 10
drag, startPoint x: 319, startPoint y: 476, endPoint x: 163, endPoint y: 477, distance: 156.0
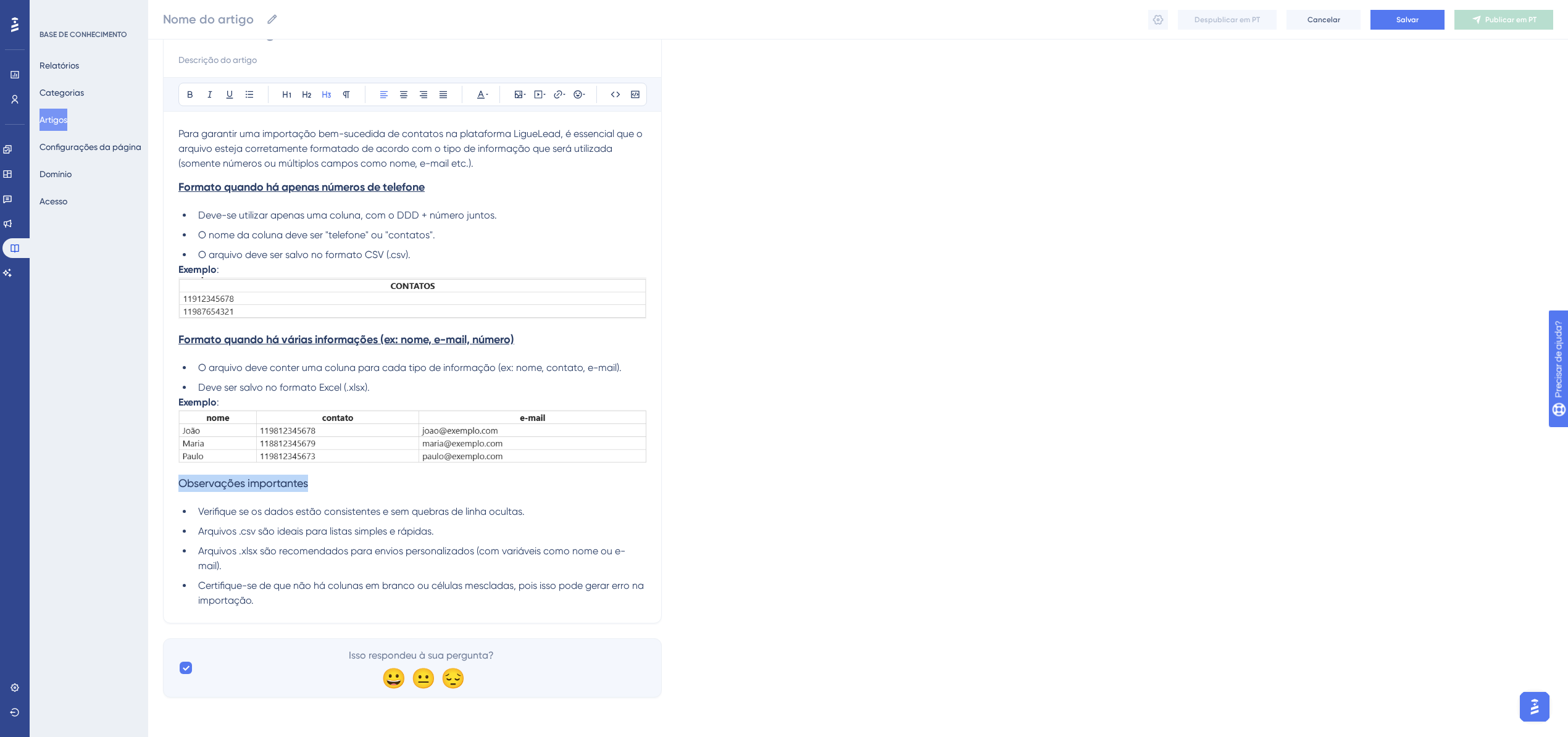
click at [163, 477] on div "Audacioso itálico Sublinhado Ponto de bala Título 1 Título 2 Título 3 Normal Al…" at bounding box center [412, 313] width 499 height 621
click at [190, 94] on icon at bounding box center [190, 94] width 10 height 10
click at [413, 595] on li "Certifique-se de que não há colunas em branco ou células mescladas, pois isso p…" at bounding box center [420, 593] width 453 height 29
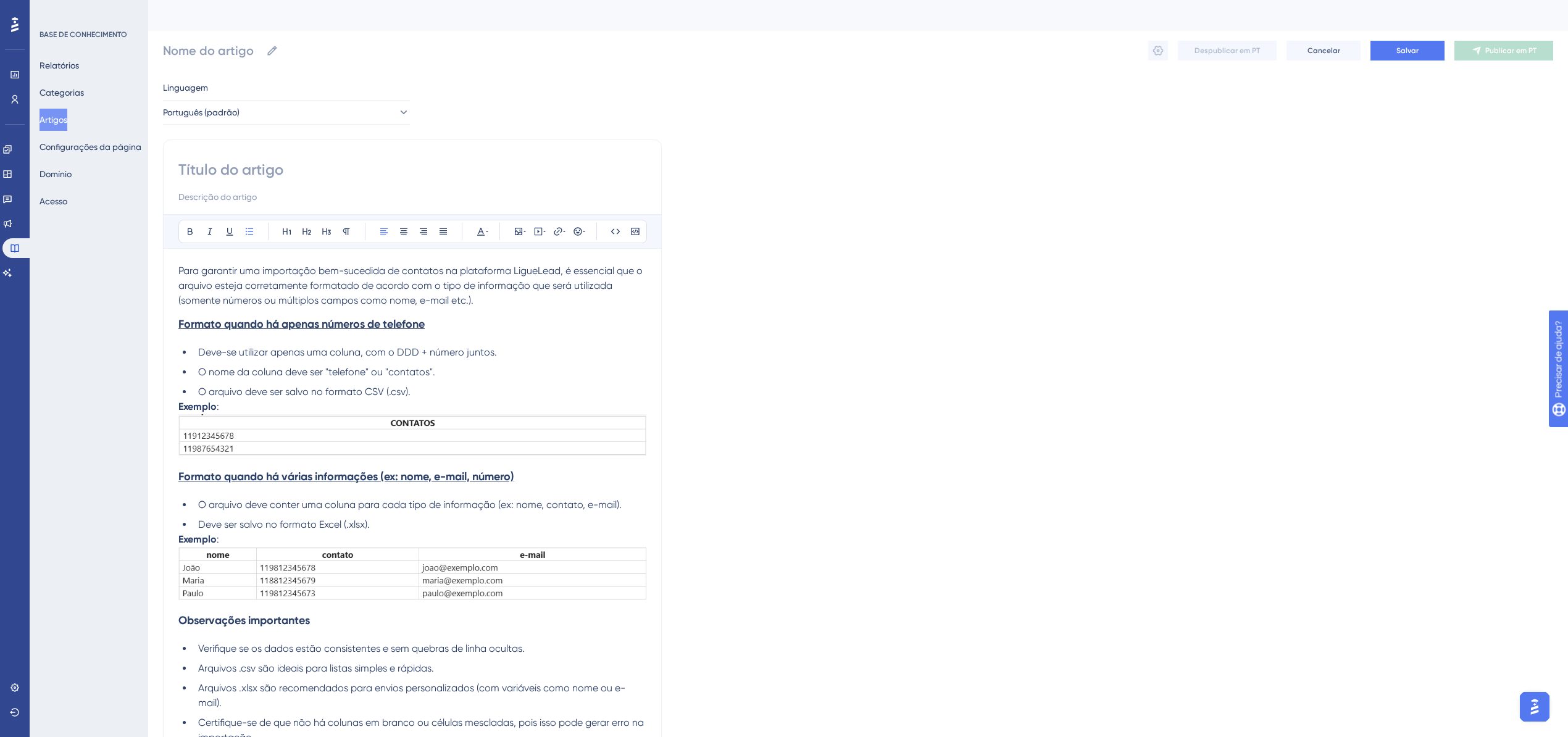
scroll to position [0, 0]
click at [267, 185] on div at bounding box center [413, 185] width 468 height 44
click at [266, 174] on input at bounding box center [413, 173] width 468 height 20
click at [272, 175] on input at bounding box center [413, 173] width 468 height 20
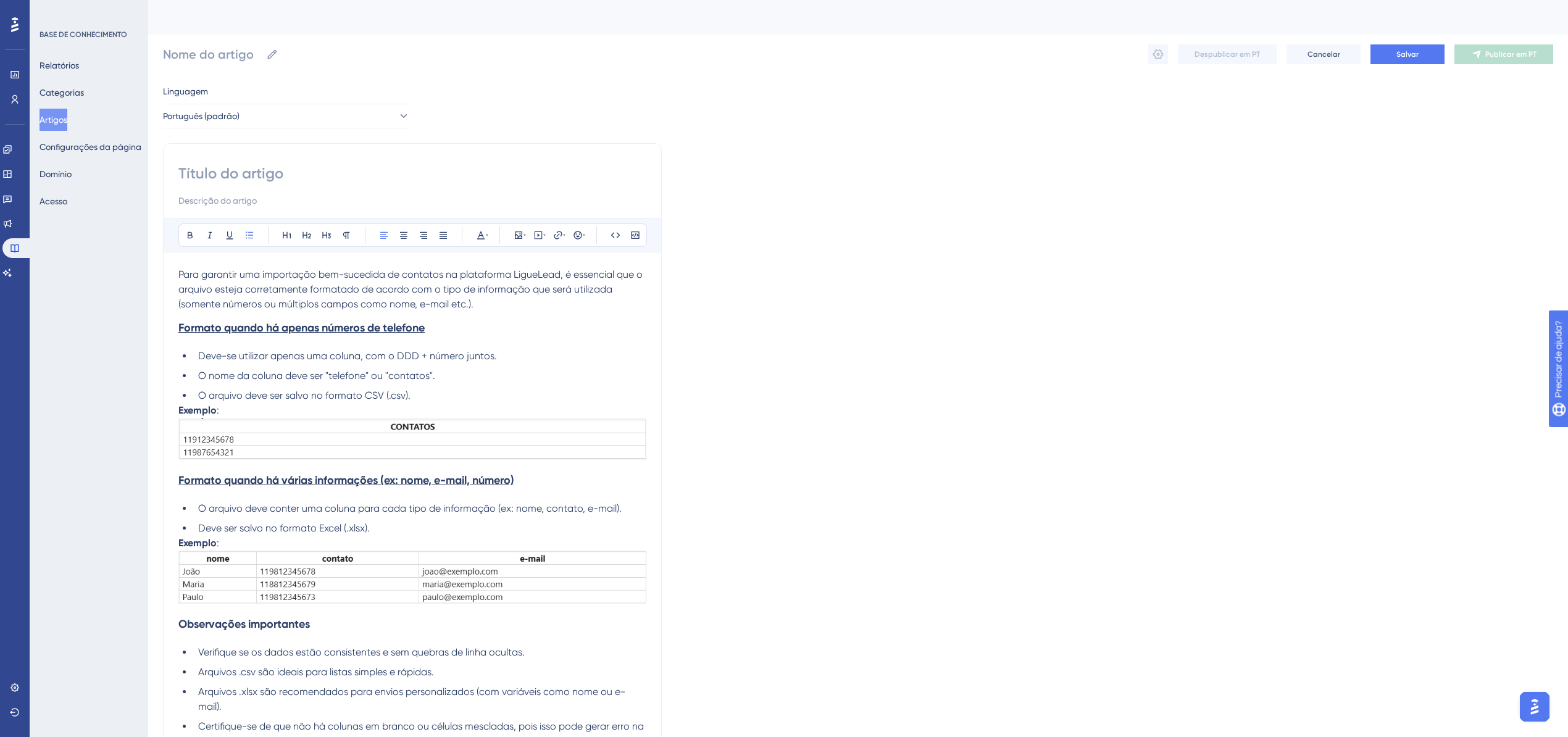
click at [272, 175] on input at bounding box center [413, 173] width 468 height 20
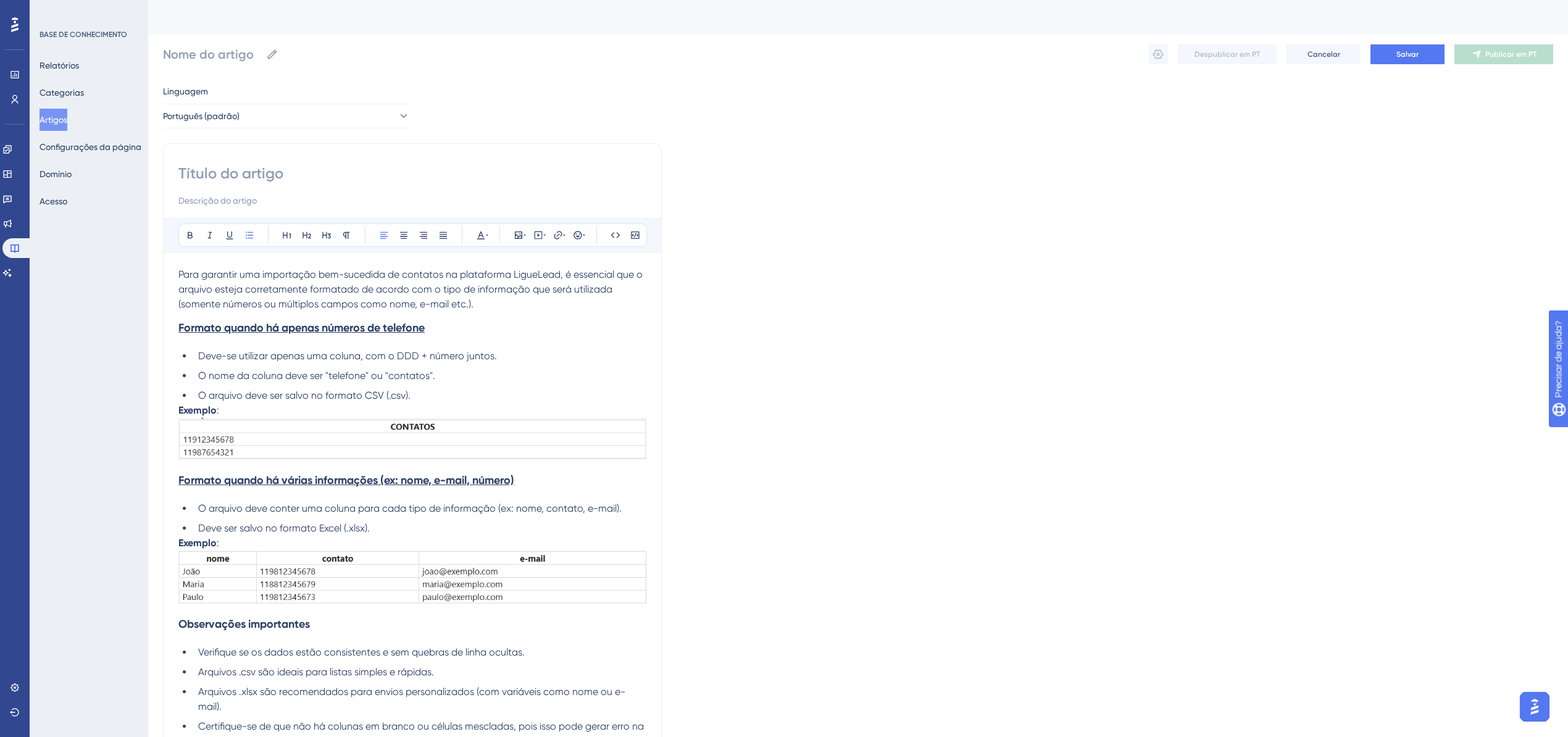
click at [272, 175] on input at bounding box center [413, 173] width 468 height 20
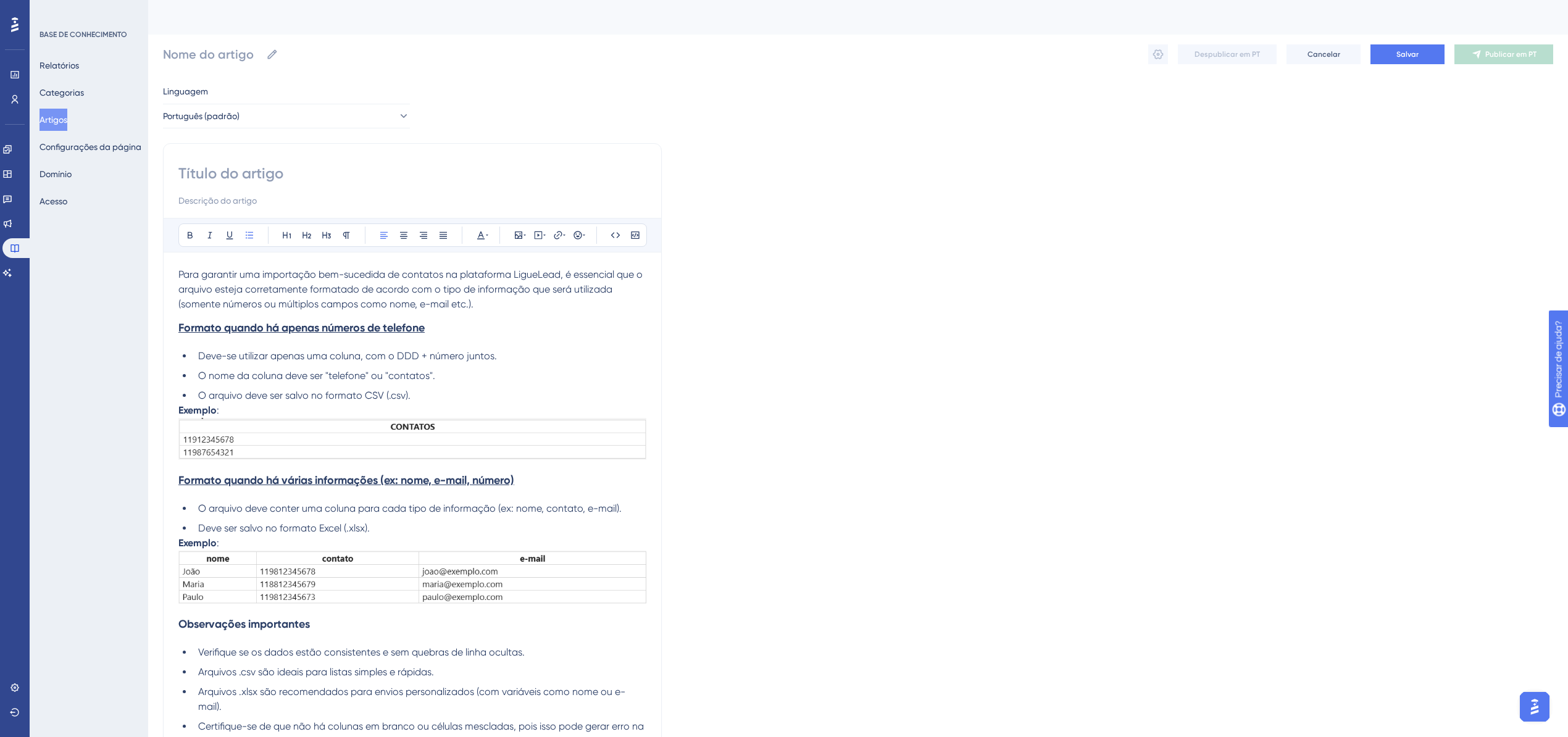
click at [272, 175] on input at bounding box center [413, 173] width 468 height 20
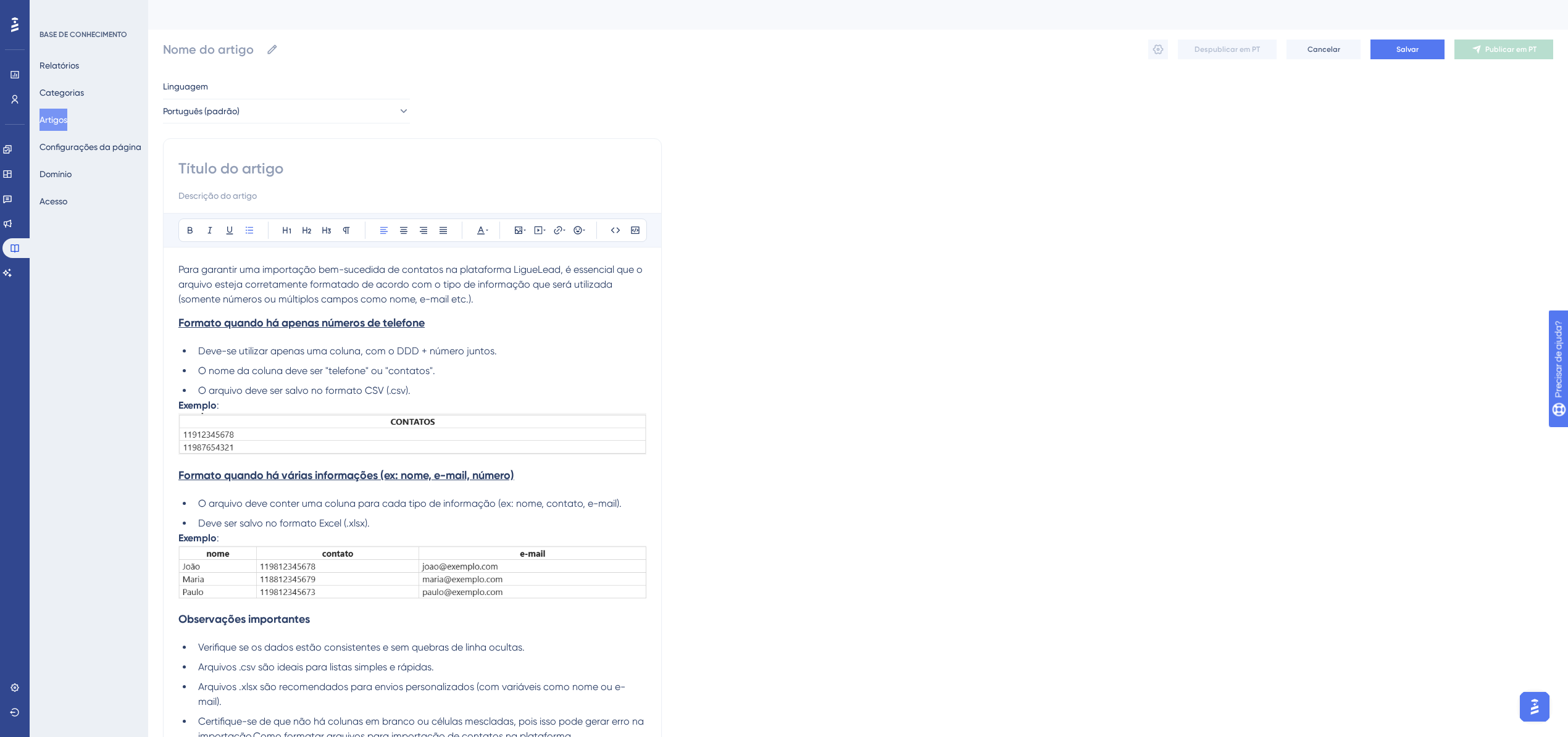
scroll to position [135, 0]
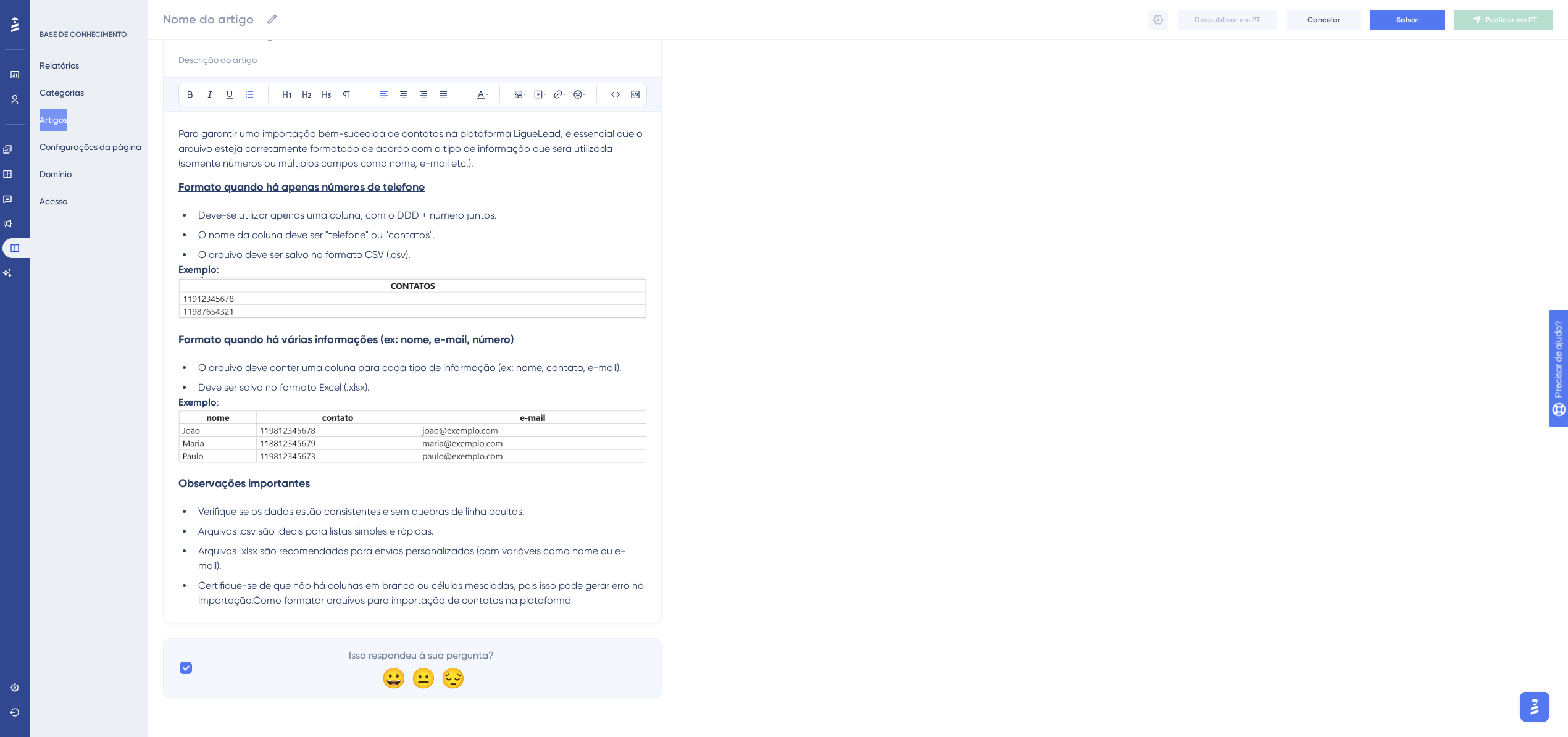
drag, startPoint x: 588, startPoint y: 602, endPoint x: 270, endPoint y: 617, distance: 318.4
click at [270, 617] on div "Audacioso itálico Sublinhado Ponto de bala Título 1 Título 2 Título 3 Normal Al…" at bounding box center [412, 313] width 499 height 621
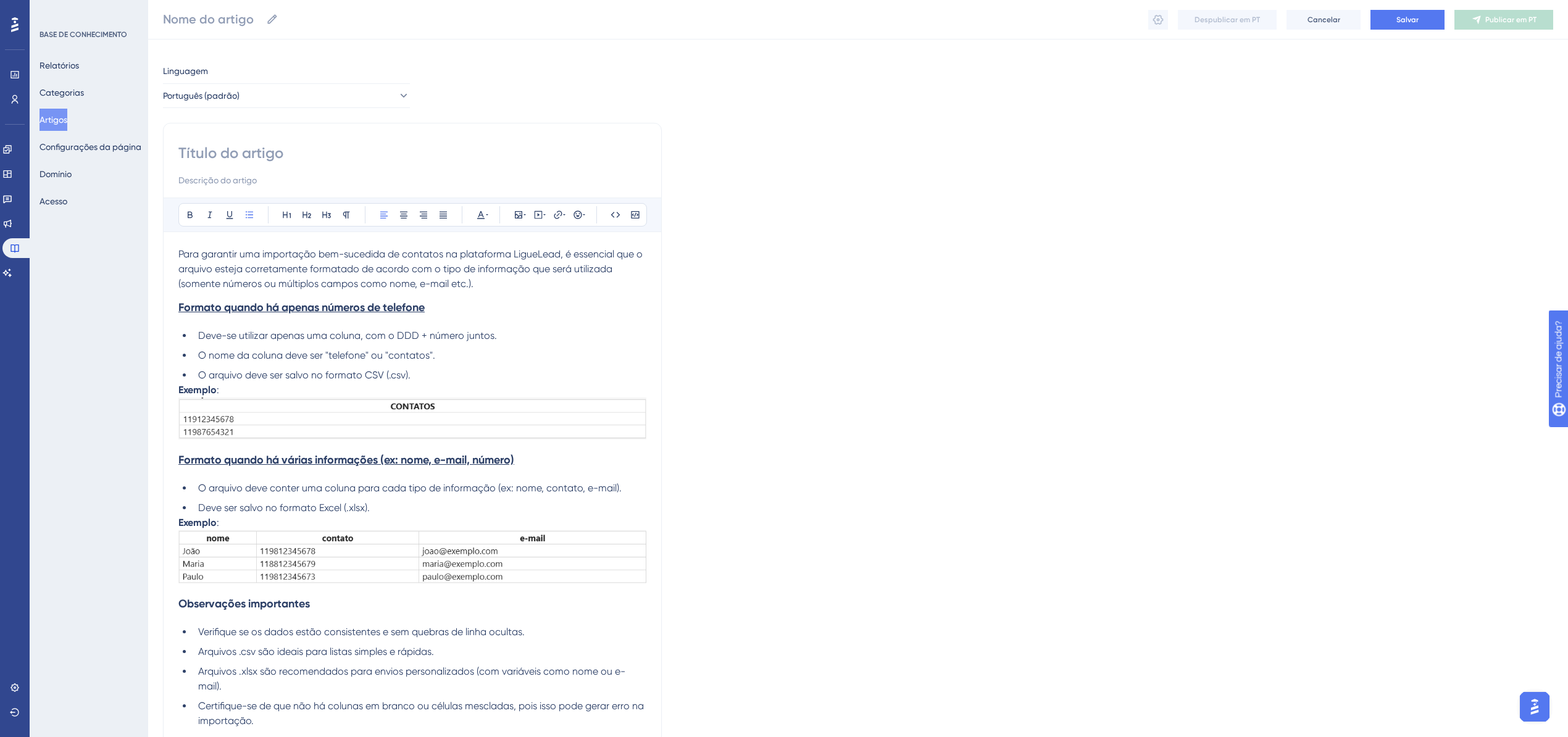
scroll to position [0, 0]
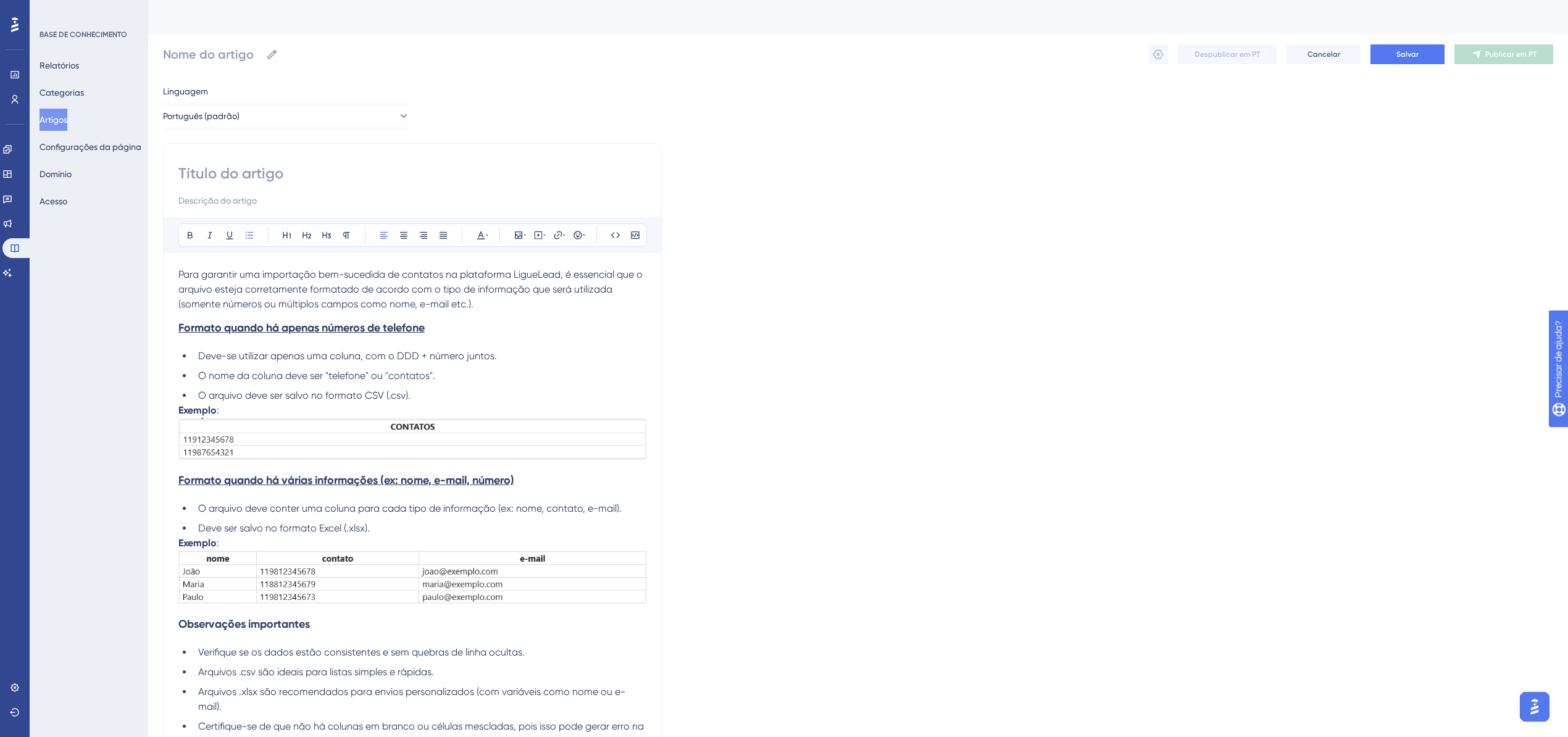
click at [230, 159] on div "Audacioso itálico Sublinhado Ponto de bala Título 1 Título 2 Título 3 Normal Al…" at bounding box center [412, 454] width 499 height 621
click at [230, 169] on input at bounding box center [413, 173] width 468 height 20
click at [232, 170] on input at bounding box center [413, 173] width 468 height 20
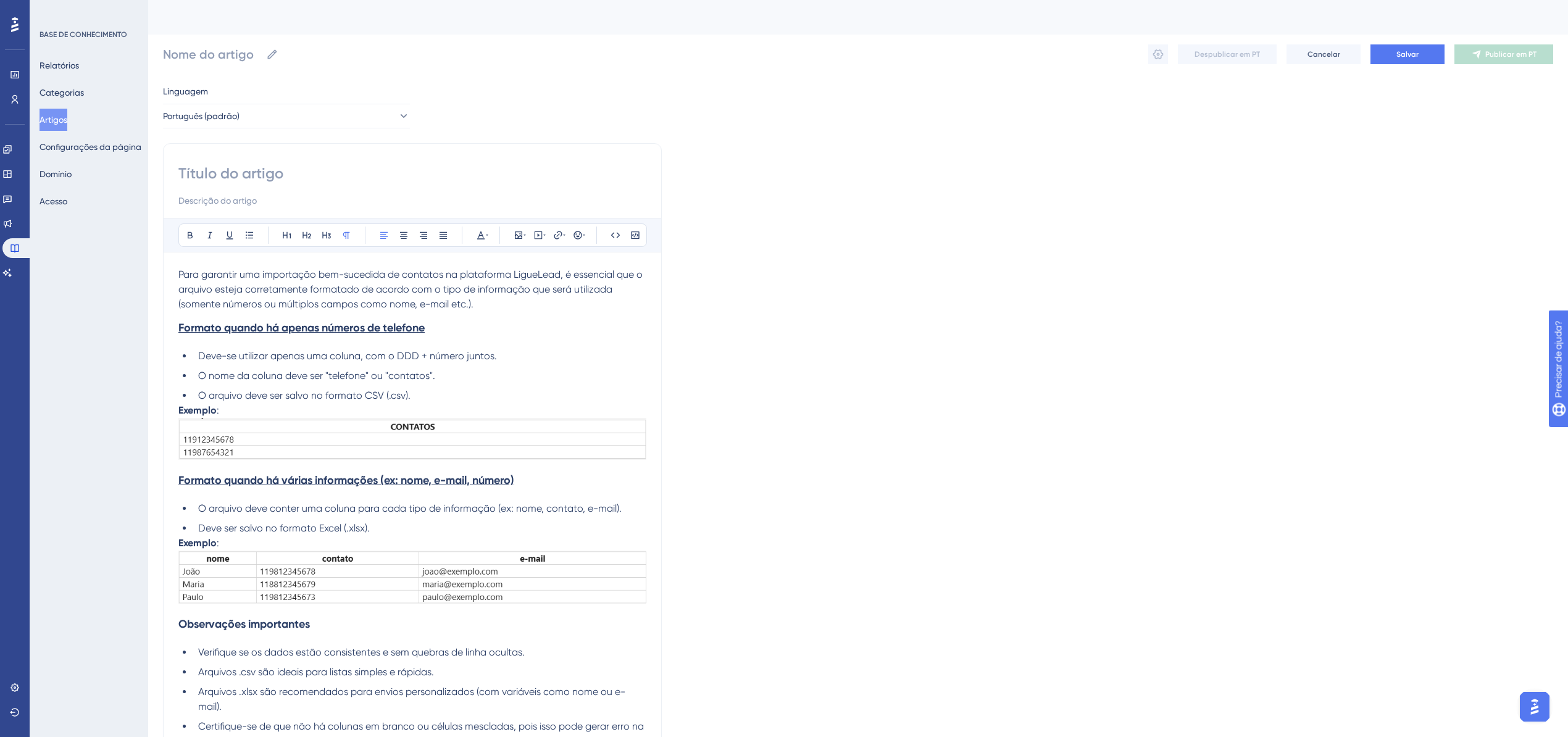
click at [232, 170] on input at bounding box center [413, 173] width 468 height 20
click at [317, 174] on input at bounding box center [413, 173] width 468 height 20
click at [361, 313] on h3 "Formato quando há apenas números de telefone" at bounding box center [413, 328] width 468 height 32
click at [272, 186] on div at bounding box center [413, 185] width 468 height 44
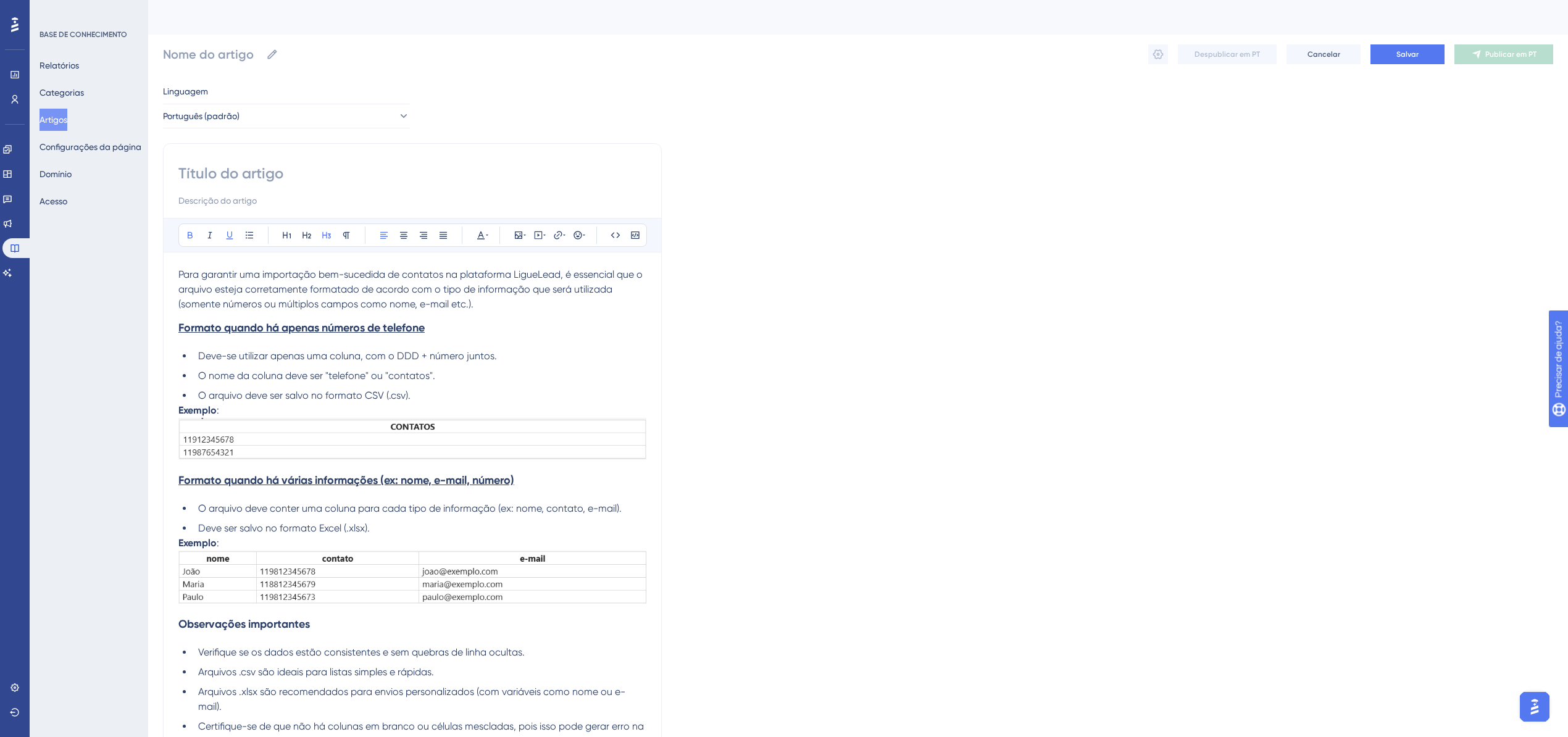
click at [258, 176] on input at bounding box center [413, 173] width 468 height 20
click at [452, 379] on li "O nome da coluna deve ser "telefone" ou "contatos"." at bounding box center [420, 376] width 453 height 15
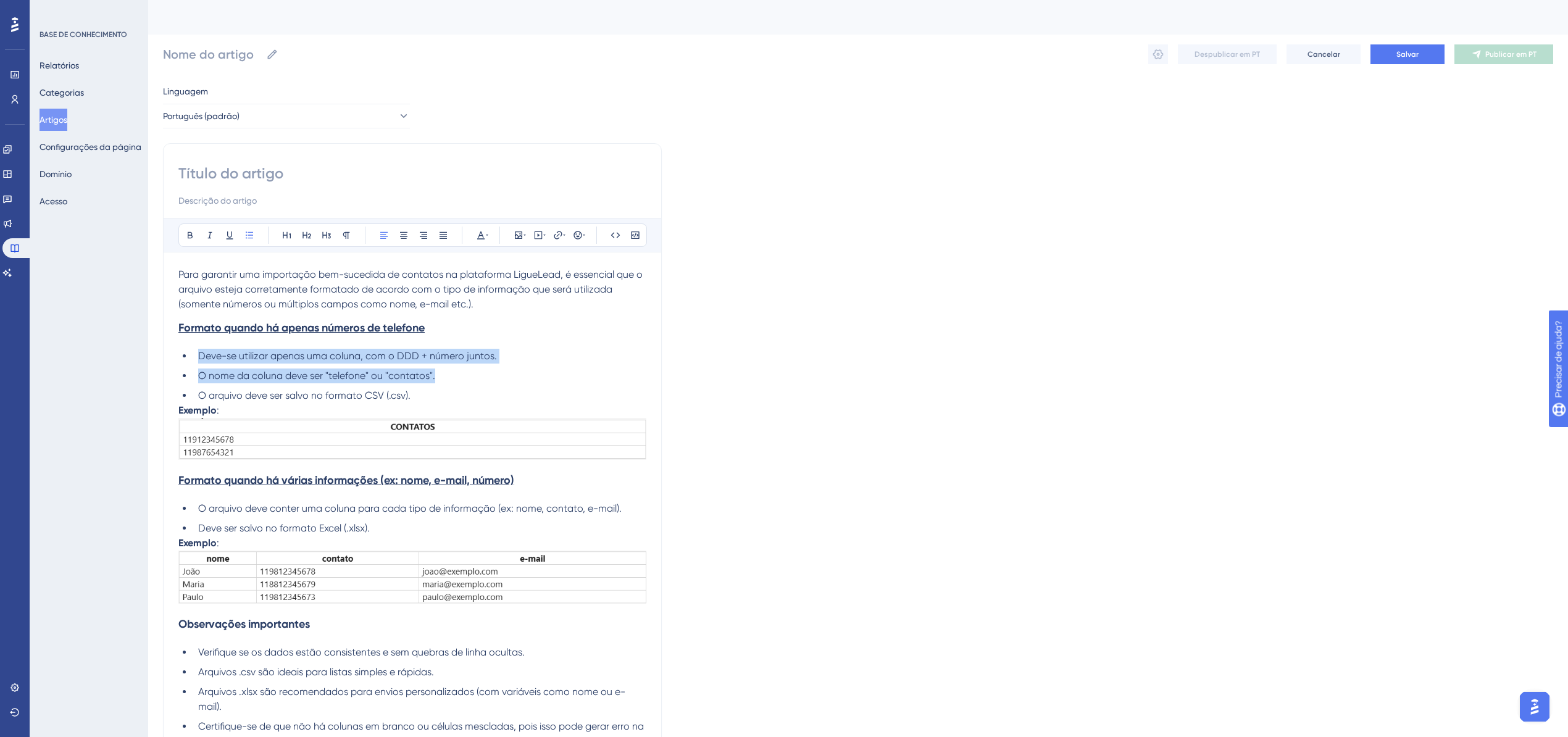
drag, startPoint x: 419, startPoint y: 393, endPoint x: 151, endPoint y: 350, distance: 271.4
click at [151, 350] on div "Desempenho Usuários Noivado Widgets Opinião Atualizações de produtos Base de co…" at bounding box center [858, 429] width 1420 height 858
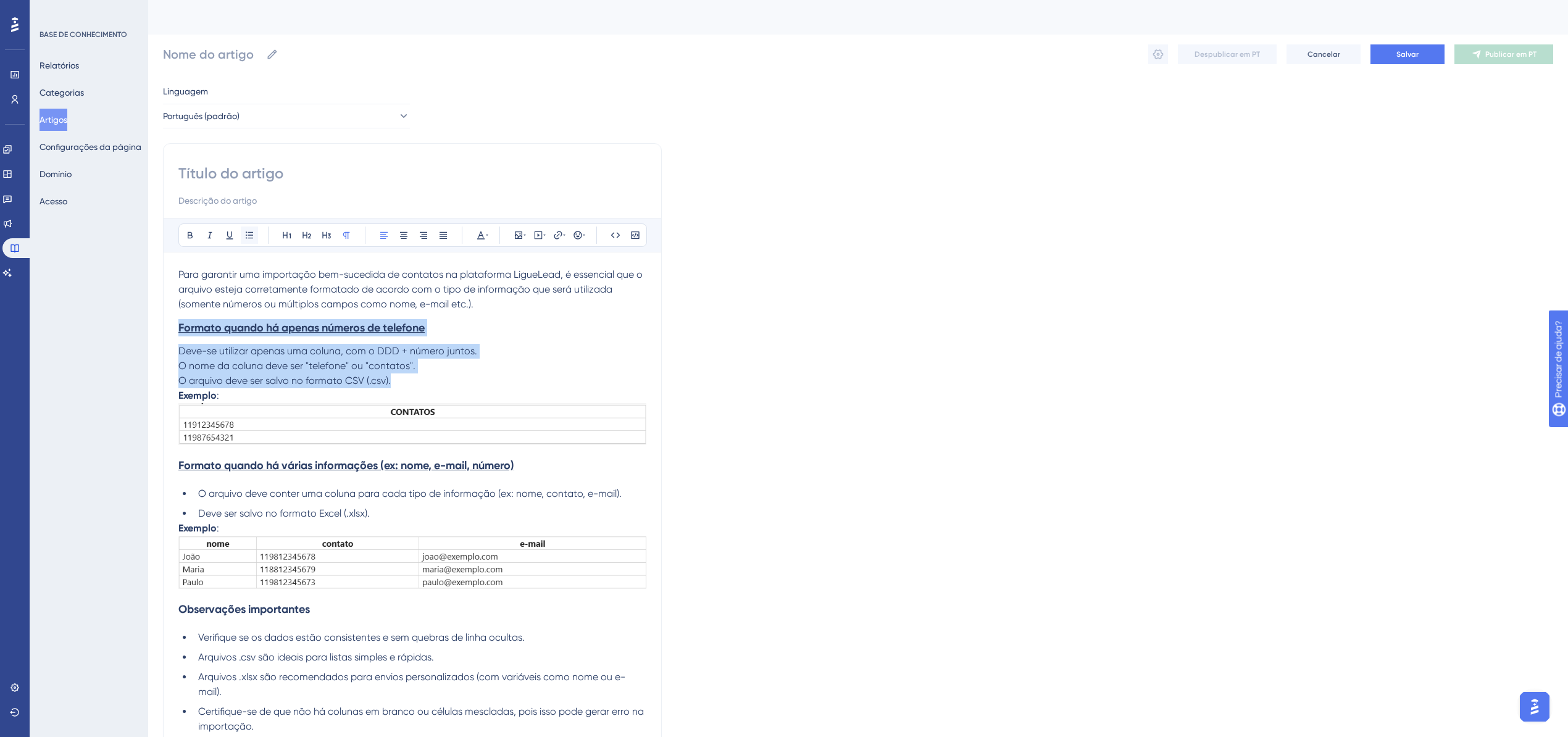
click at [257, 237] on button at bounding box center [249, 235] width 17 height 17
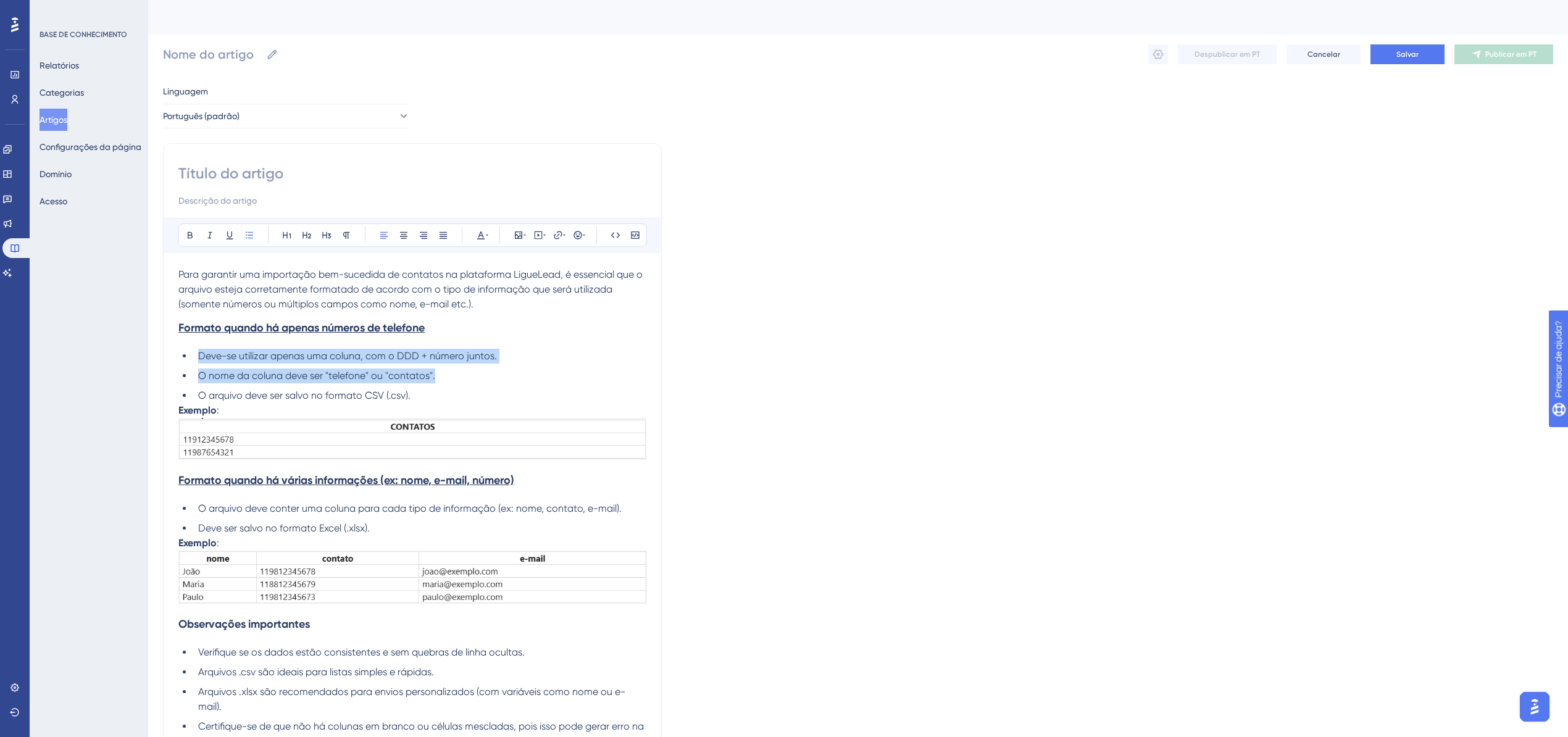
click at [396, 363] on li "Deve-se utilizar apenas uma coluna, com o DDD + número juntos." at bounding box center [420, 357] width 453 height 15
click at [205, 156] on div "Audacioso itálico Sublinhado Ponto de bala Título 1 Título 2 Título 3 Normal Al…" at bounding box center [412, 454] width 499 height 621
click at [218, 179] on input at bounding box center [413, 173] width 468 height 20
click at [1400, 48] on button "Salvar" at bounding box center [1408, 54] width 74 height 20
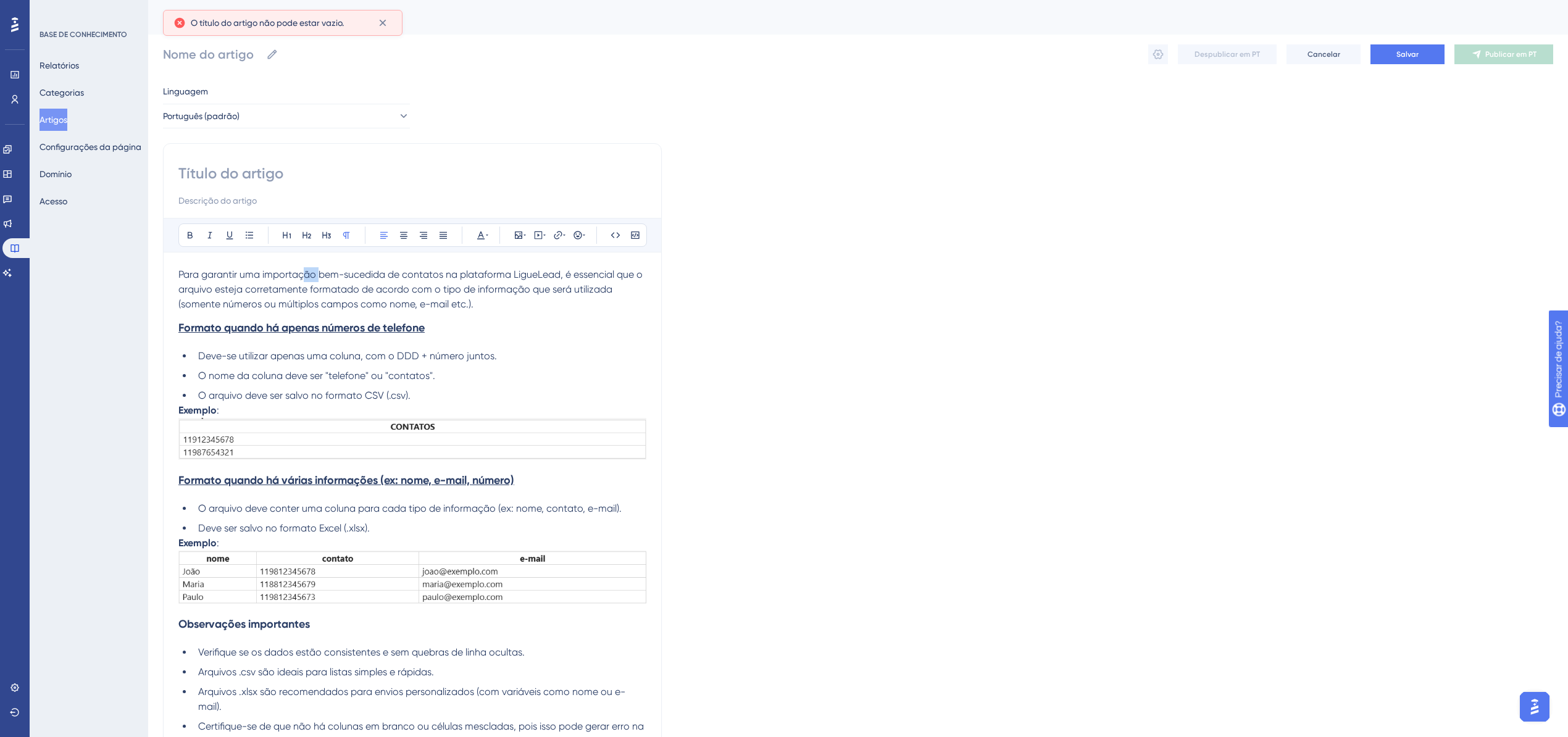
drag, startPoint x: 322, startPoint y: 177, endPoint x: 194, endPoint y: 158, distance: 129.4
click at [250, 168] on input at bounding box center [413, 173] width 468 height 20
click at [194, 158] on div "Audacioso itálico Sublinhado Ponto de bala Título 1 Título 2 Título 3 Normal Al…" at bounding box center [412, 454] width 499 height 621
click at [241, 174] on input at bounding box center [413, 173] width 468 height 20
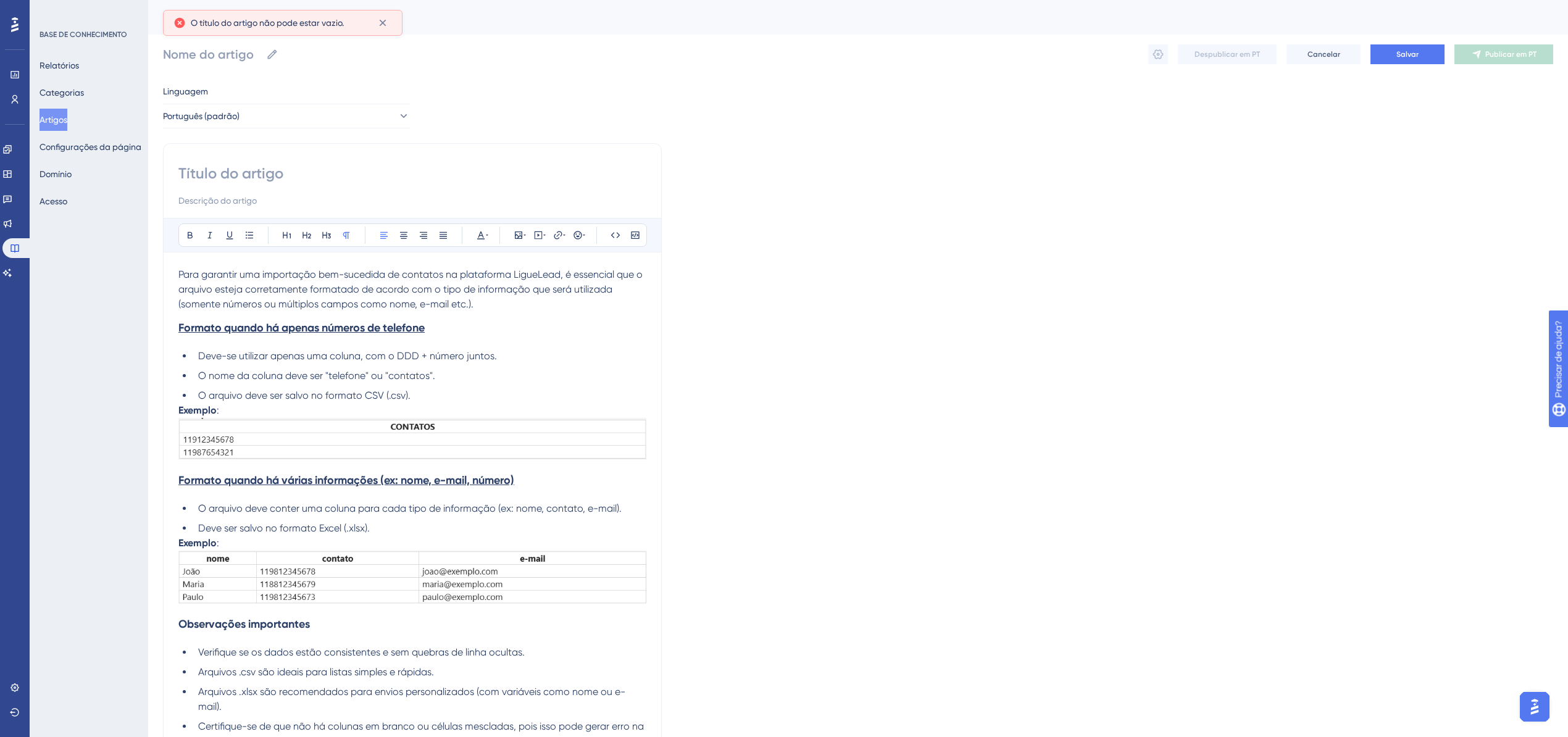
click at [241, 174] on input at bounding box center [413, 173] width 468 height 20
click at [243, 174] on input at bounding box center [413, 173] width 468 height 20
click at [322, 155] on div "Audacioso itálico Sublinhado Ponto de bala Título 1 Título 2 Título 3 Normal Al…" at bounding box center [412, 454] width 499 height 621
click at [489, 201] on input at bounding box center [413, 201] width 468 height 15
click at [281, 174] on input at bounding box center [413, 173] width 468 height 20
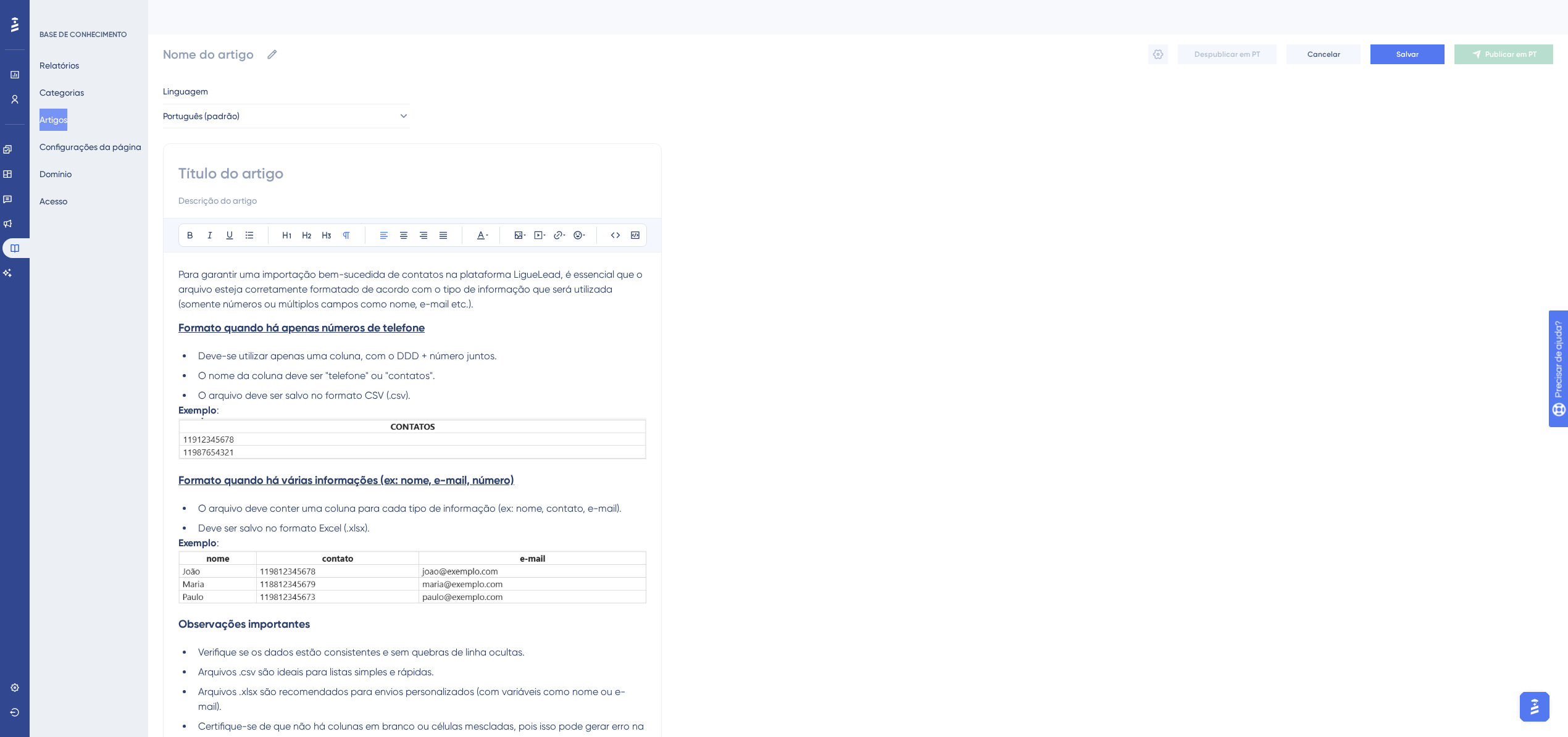
drag, startPoint x: 281, startPoint y: 174, endPoint x: 248, endPoint y: 159, distance: 36.2
click at [248, 159] on div "Audacioso itálico Sublinhado Ponto de bala Título 1 Título 2 Título 3 Normal Al…" at bounding box center [412, 454] width 499 height 621
click at [252, 168] on input at bounding box center [413, 173] width 468 height 20
click at [255, 168] on input at bounding box center [413, 173] width 468 height 20
click at [258, 181] on input at bounding box center [413, 173] width 468 height 20
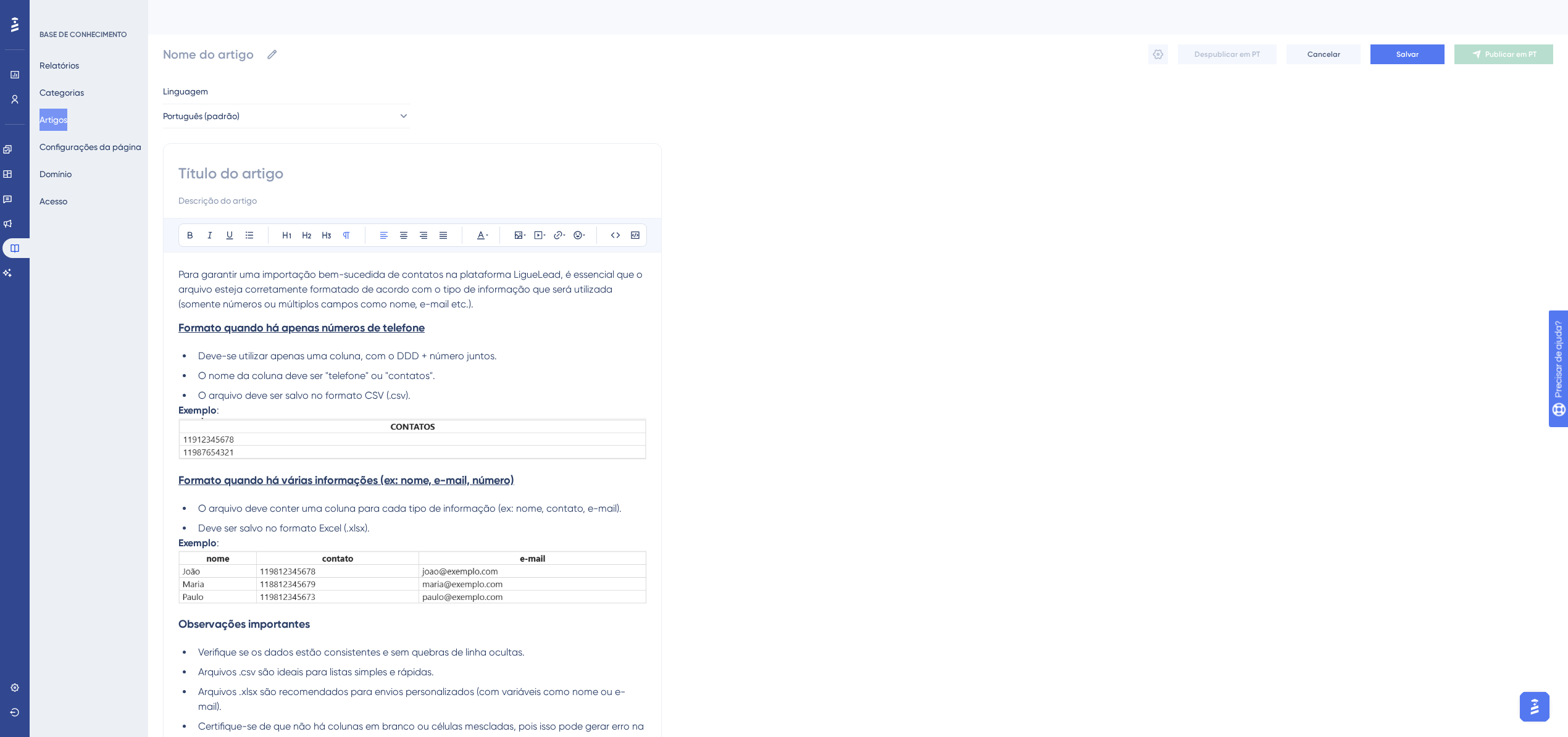
click at [258, 181] on input at bounding box center [413, 173] width 468 height 20
click at [259, 180] on input at bounding box center [413, 173] width 468 height 20
click at [260, 181] on input at bounding box center [413, 173] width 468 height 20
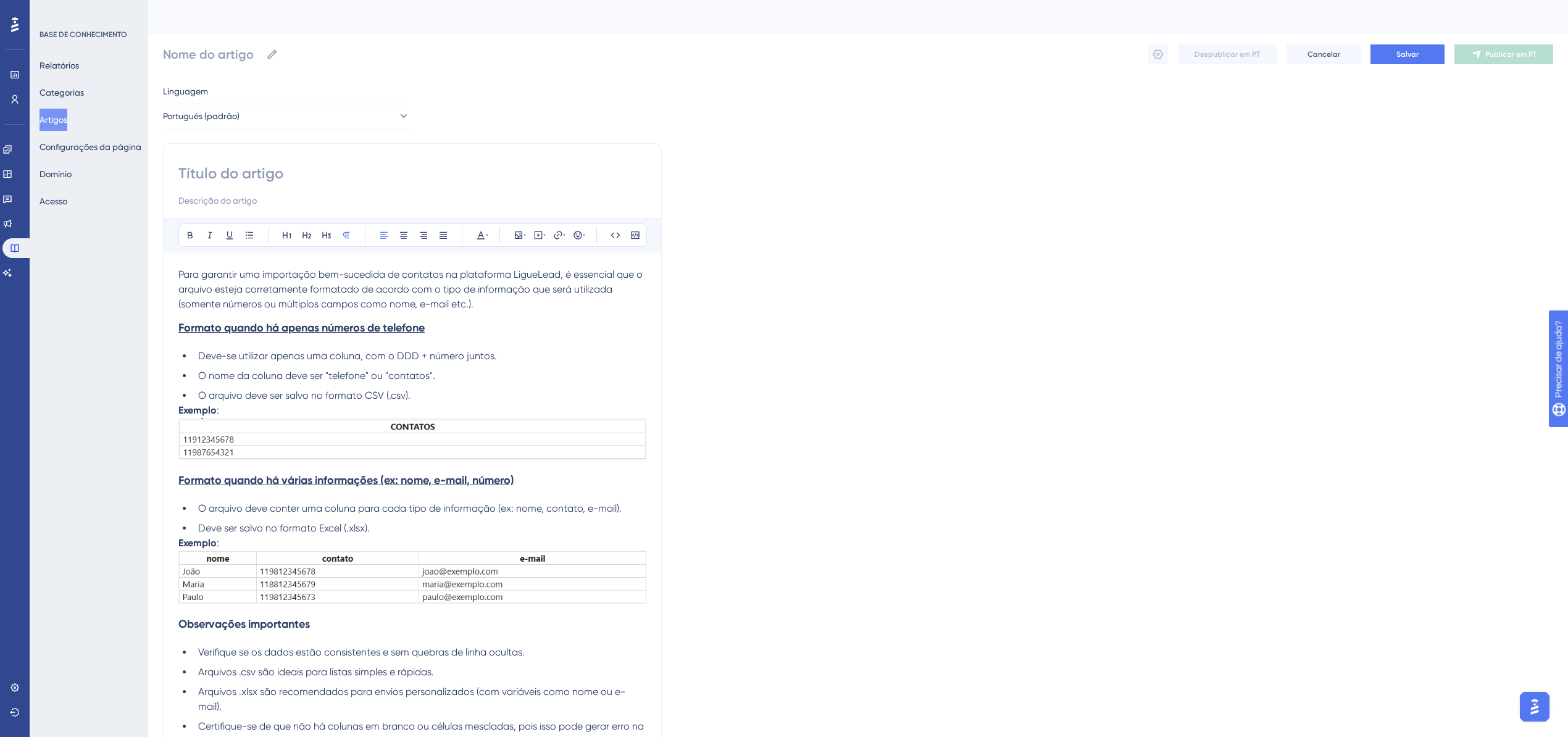
click at [260, 181] on input at bounding box center [413, 173] width 468 height 20
click at [259, 180] on input at bounding box center [413, 173] width 468 height 20
click at [257, 179] on input at bounding box center [413, 173] width 468 height 20
click at [319, 169] on input at bounding box center [413, 173] width 468 height 20
click at [318, 169] on input at bounding box center [413, 173] width 468 height 20
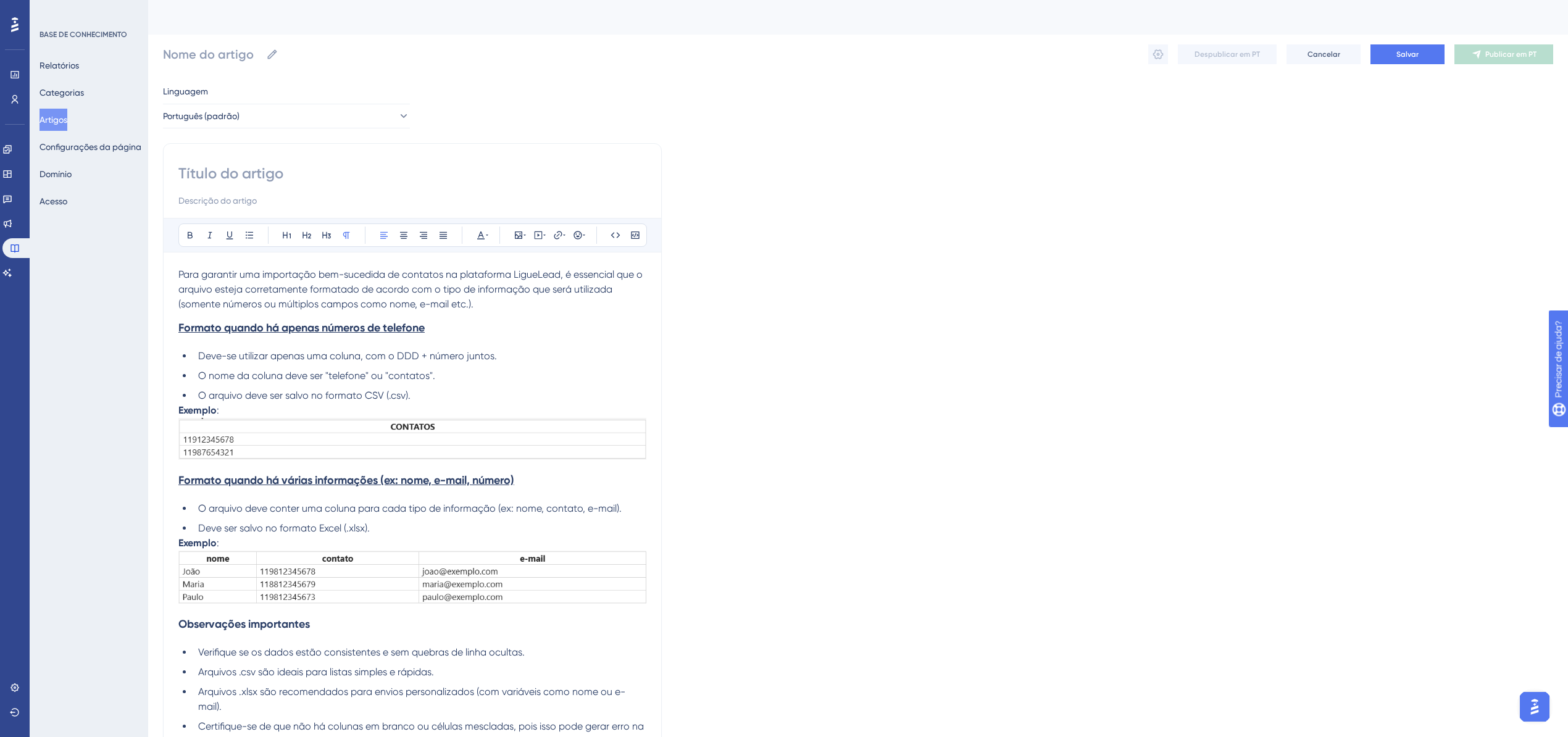
click at [318, 169] on input at bounding box center [413, 173] width 468 height 20
type input "."
click at [1383, 57] on button "Salvar" at bounding box center [1408, 54] width 74 height 20
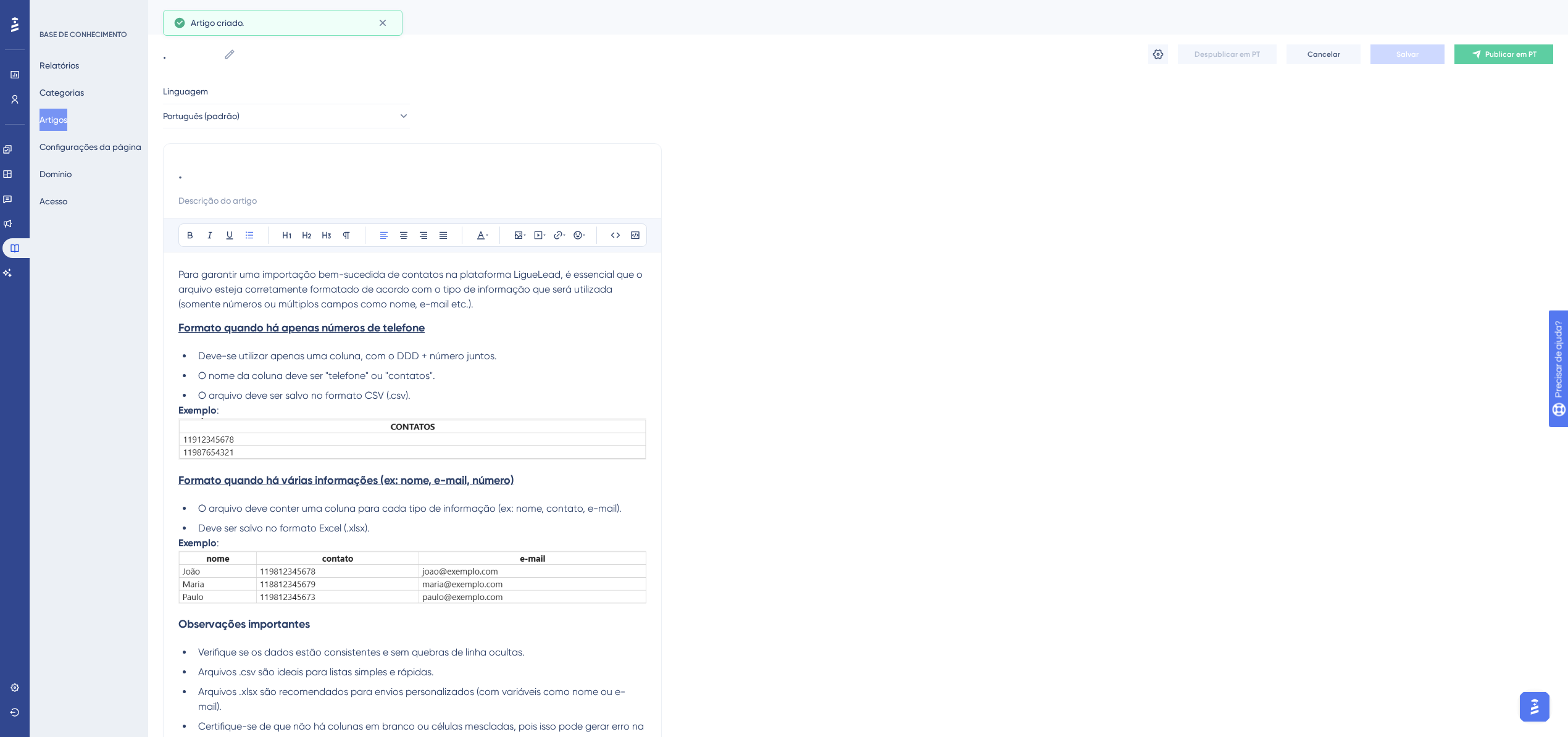
click at [255, 186] on div "." at bounding box center [413, 185] width 468 height 44
click at [245, 177] on input "." at bounding box center [413, 173] width 468 height 20
click at [270, 168] on input at bounding box center [413, 173] width 468 height 20
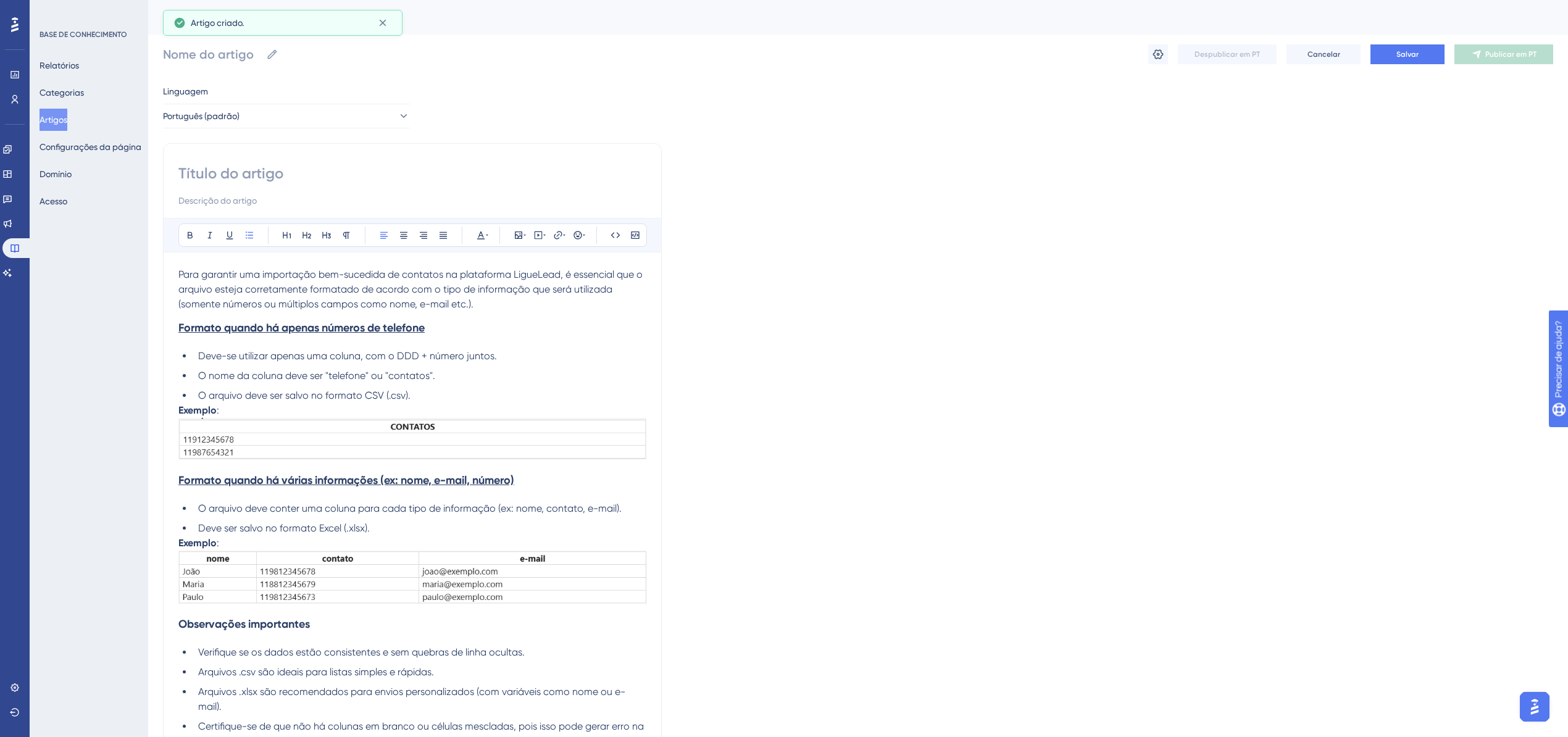
paste input "Como formatar arquivos para importação de contatos na plataforma"
type input "Como formatar arquivos para importação de contatos na plataforma"
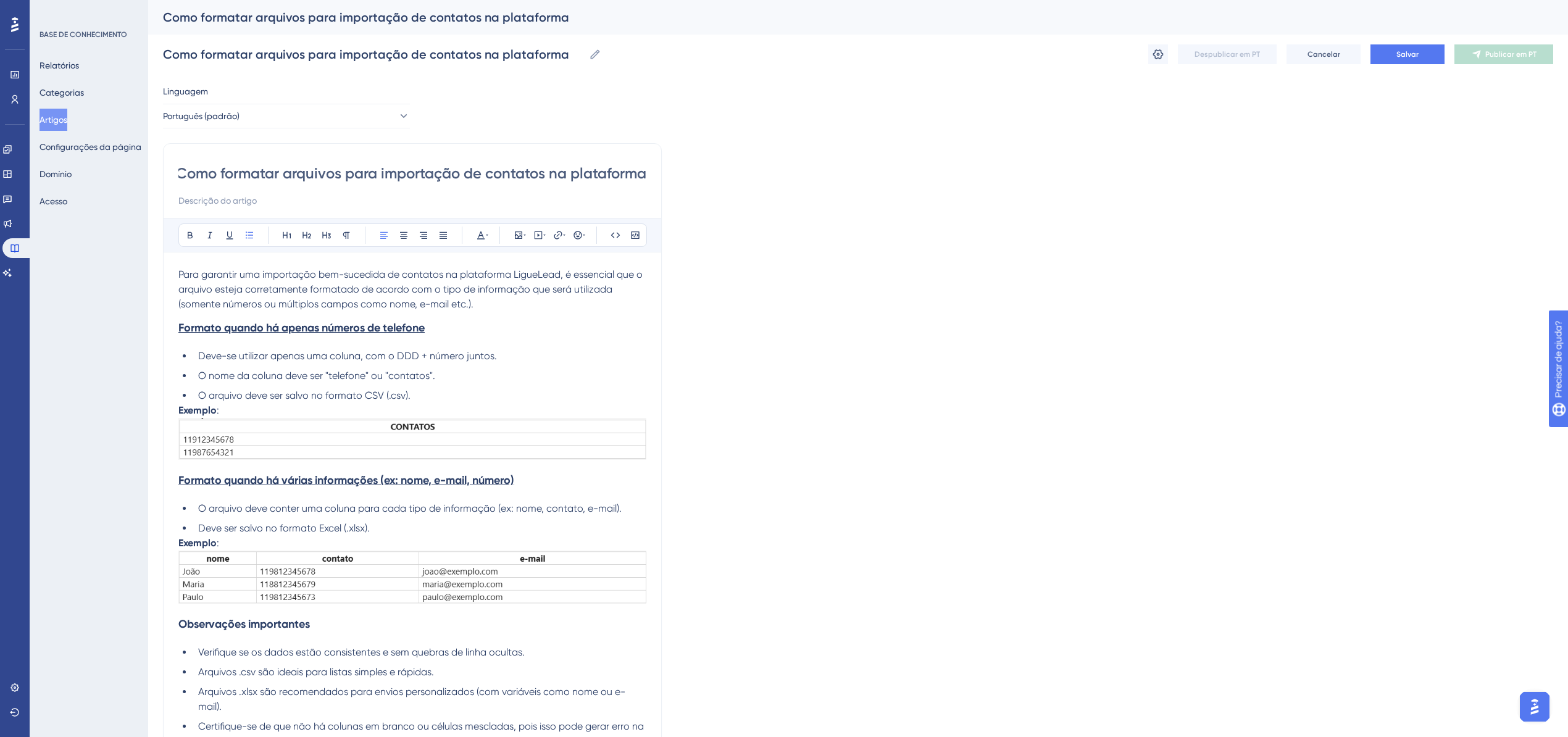
click at [312, 174] on input "Como formatar arquivos para importação de contatos na plataforma" at bounding box center [413, 173] width 468 height 20
type input "Como formatar suas listas para importação de contatos na plataforma"
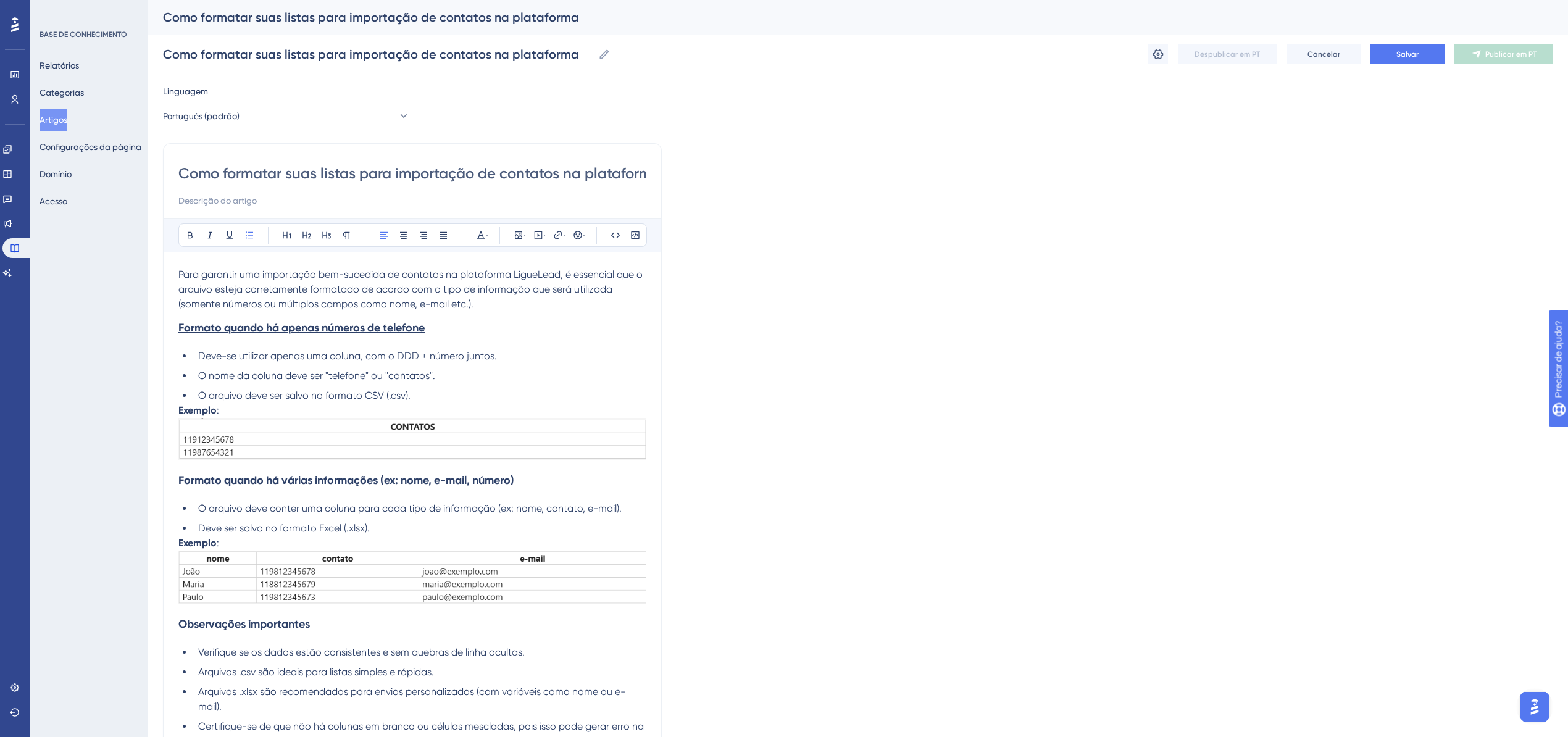
scroll to position [0, 20]
drag, startPoint x: 565, startPoint y: 179, endPoint x: 836, endPoint y: 183, distance: 271.0
click at [836, 183] on div "Linguagem Português (padrão) Como formatar suas listas para importação de conta…" at bounding box center [858, 461] width 1391 height 754
type input "Como formatar suas listas para importação de contatos"
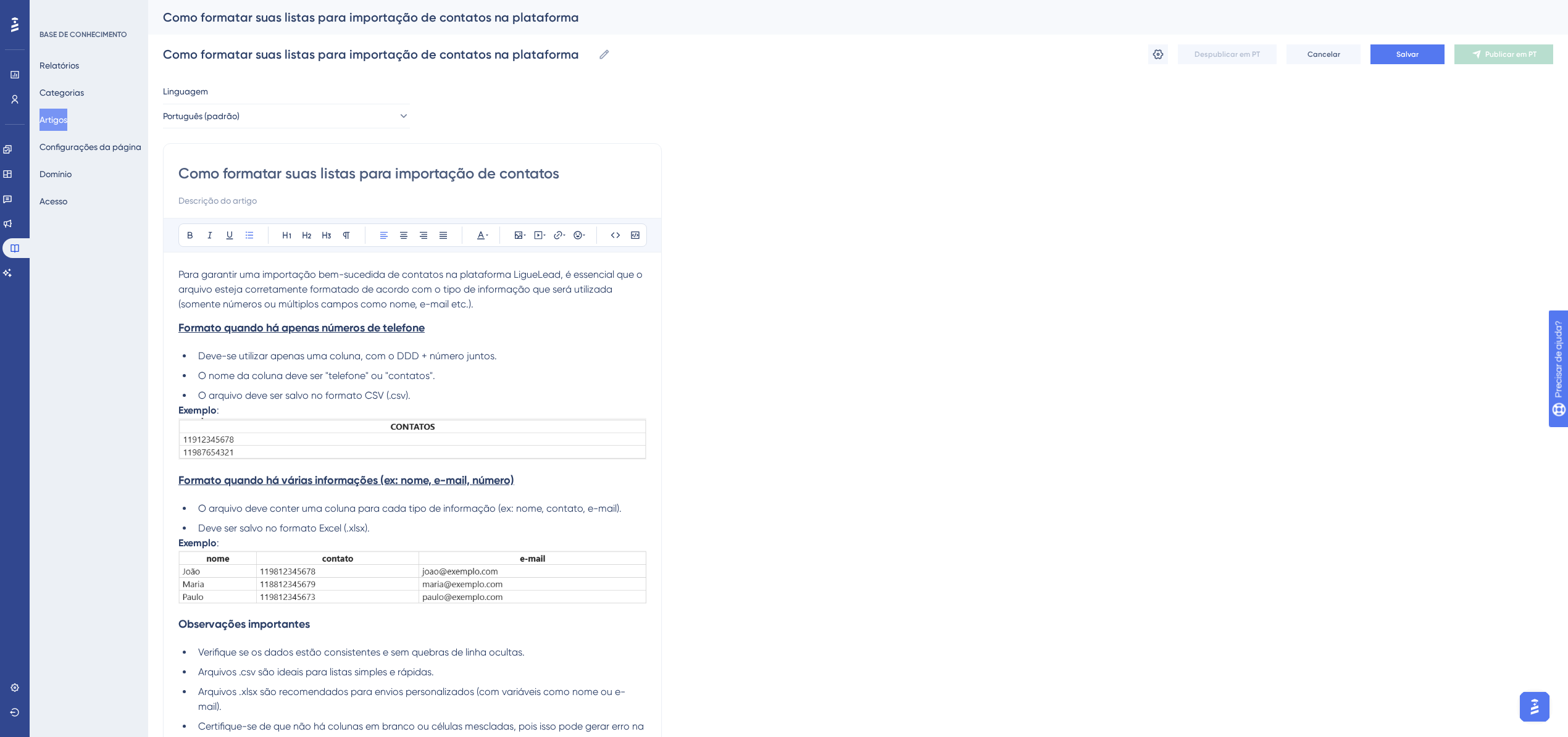
type input "Como formatar suas listas para importação de contatos"
click at [1401, 57] on font "Salvar" at bounding box center [1408, 54] width 22 height 9
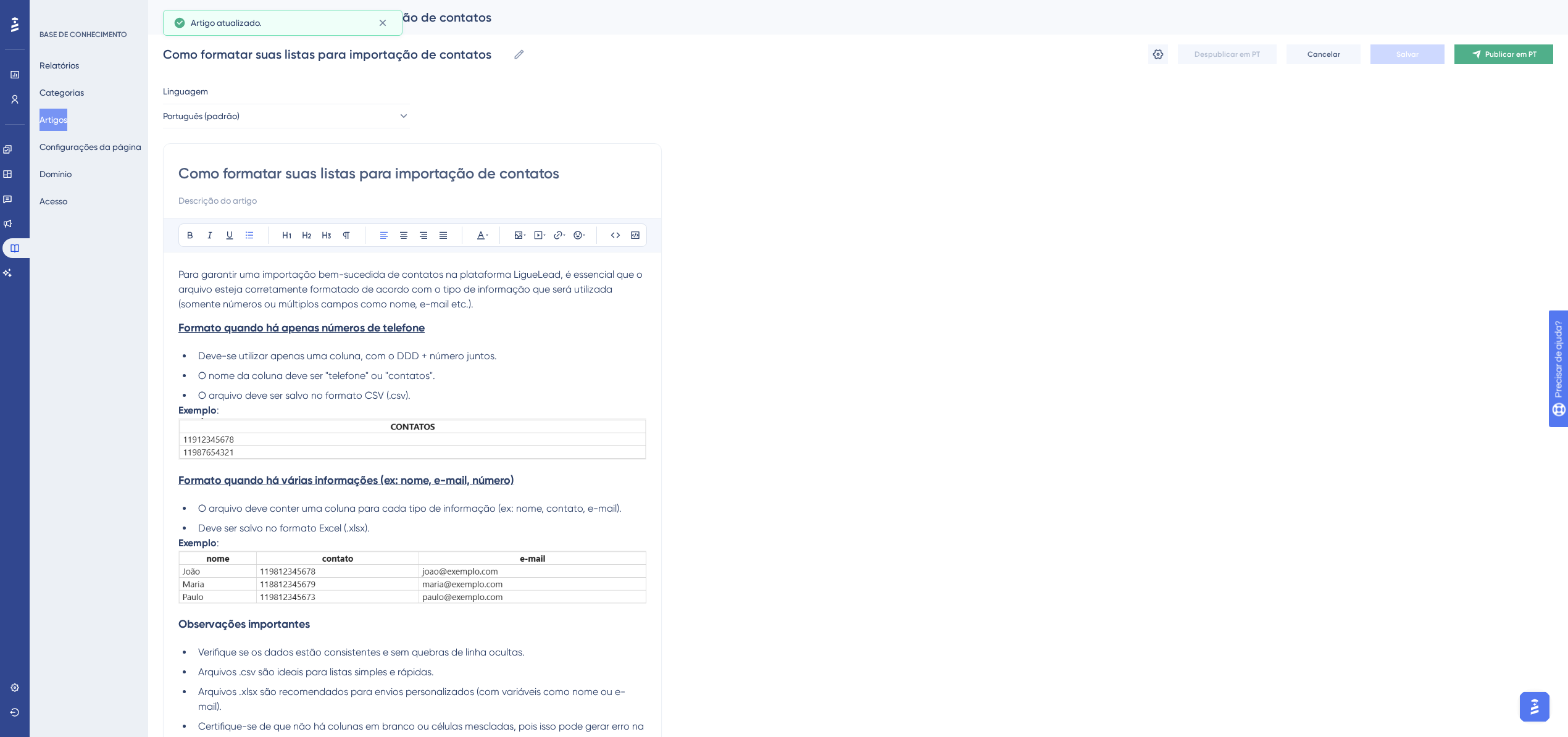
click at [1495, 63] on button "Publicar em PT" at bounding box center [1504, 54] width 99 height 20
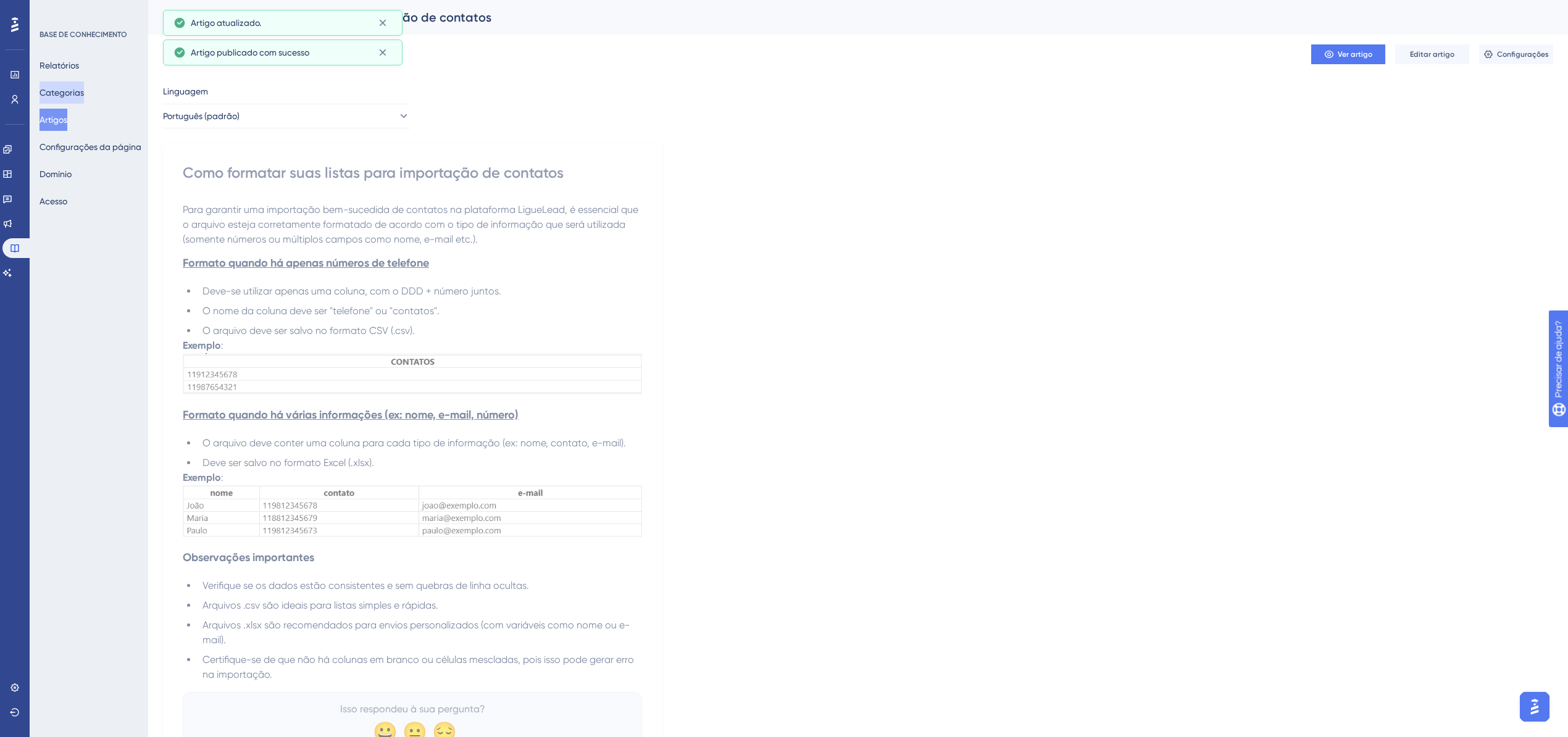
click at [81, 84] on button "Categorias" at bounding box center [62, 92] width 44 height 22
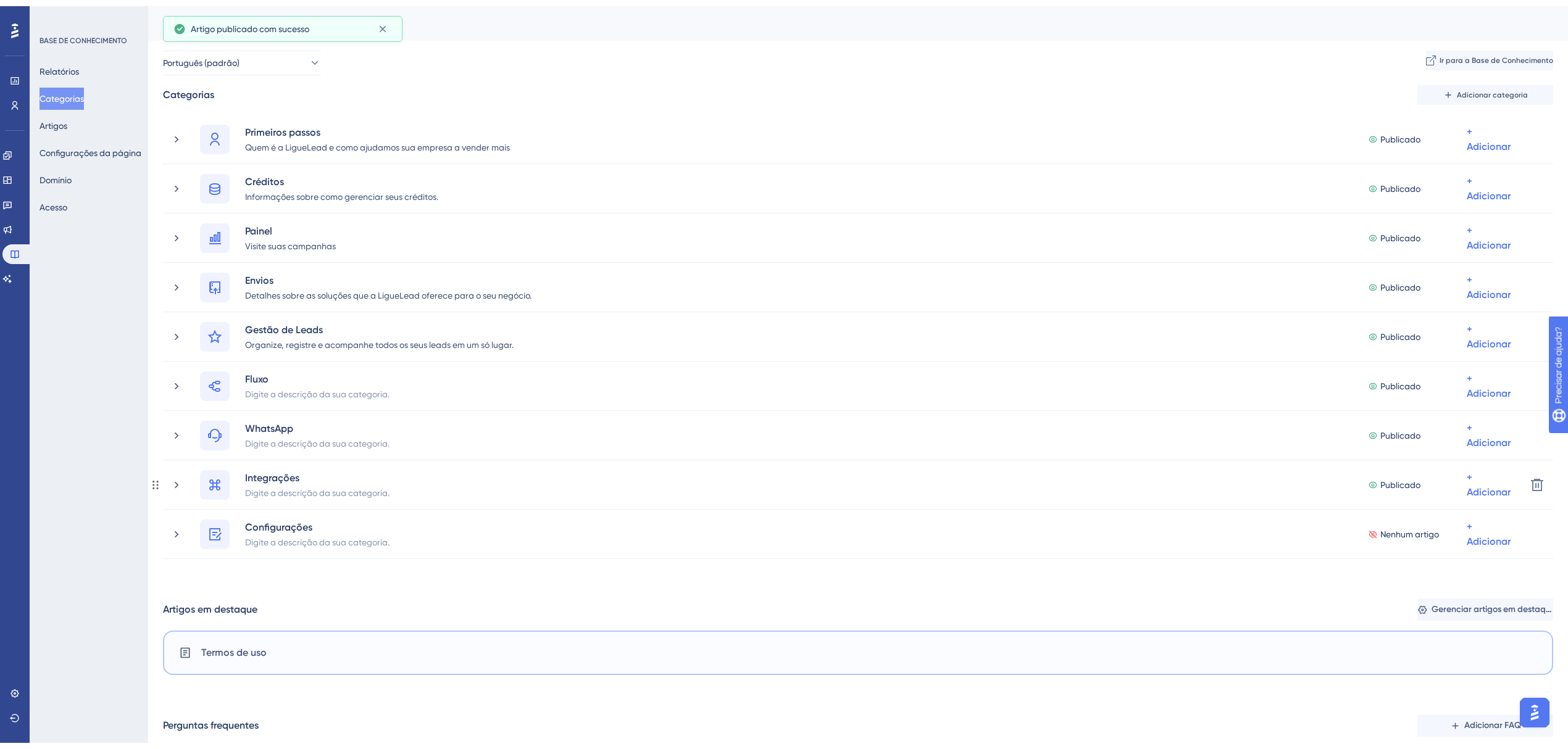
scroll to position [292, 0]
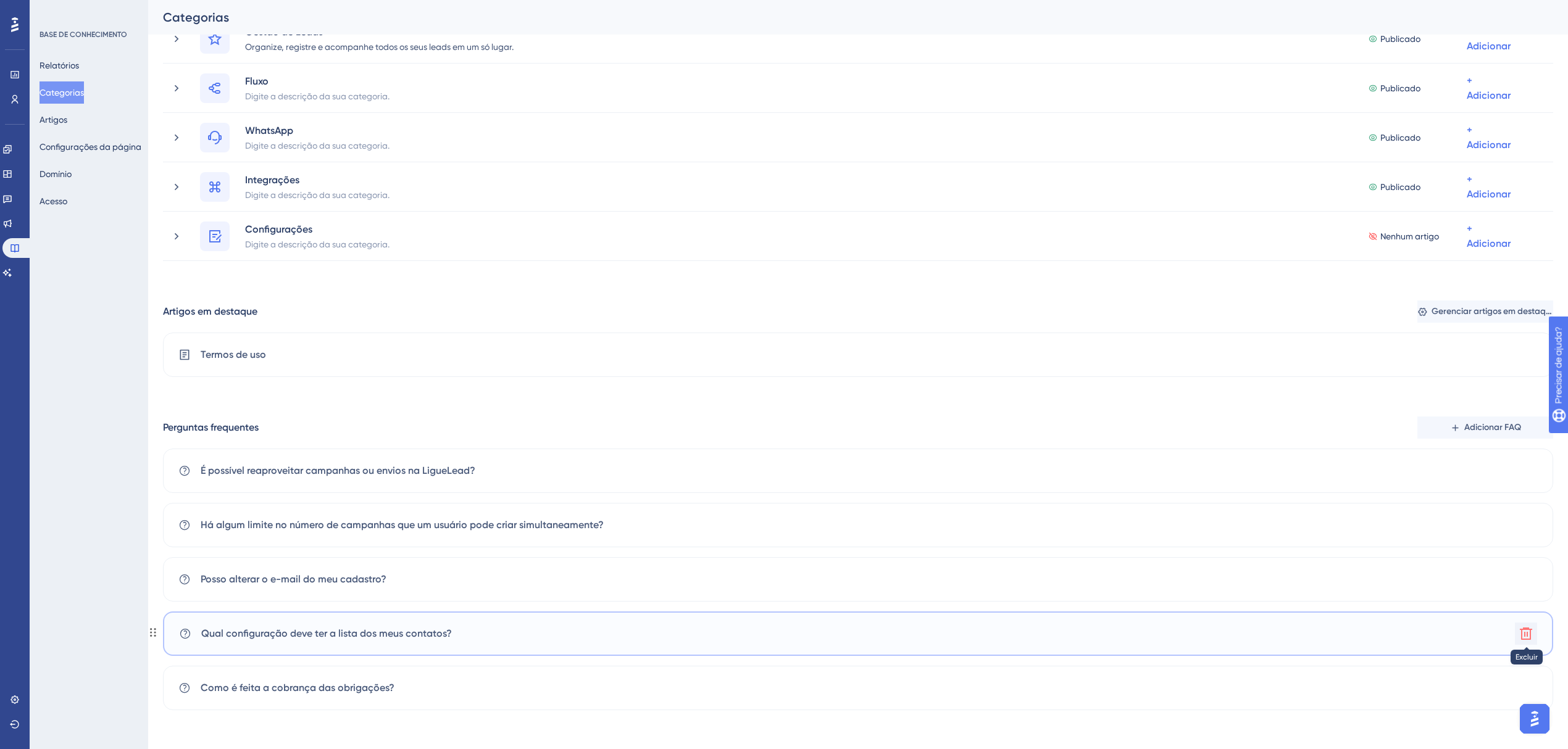
click at [1525, 633] on icon at bounding box center [1526, 633] width 12 height 12
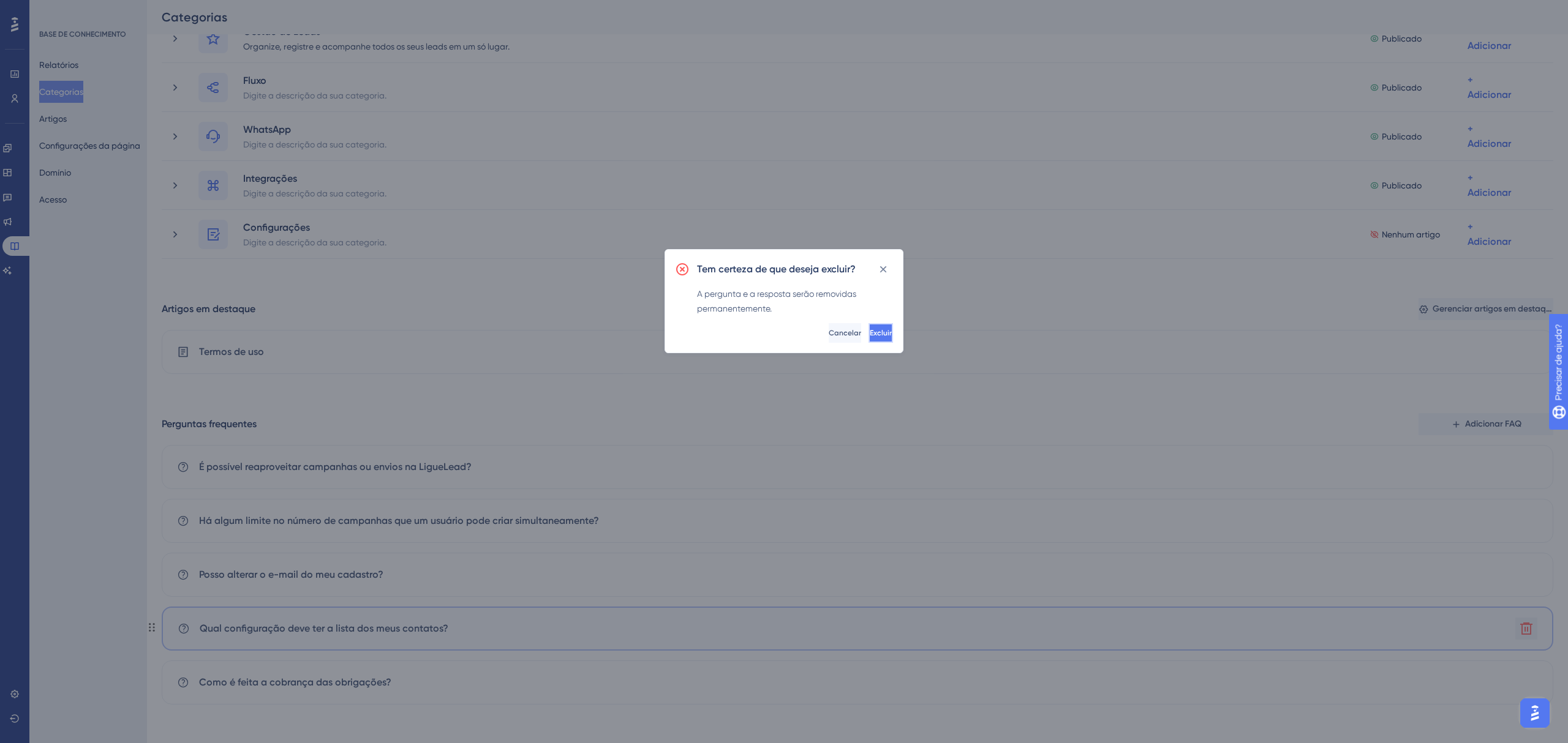
click at [878, 333] on button "Excluir" at bounding box center [880, 332] width 24 height 20
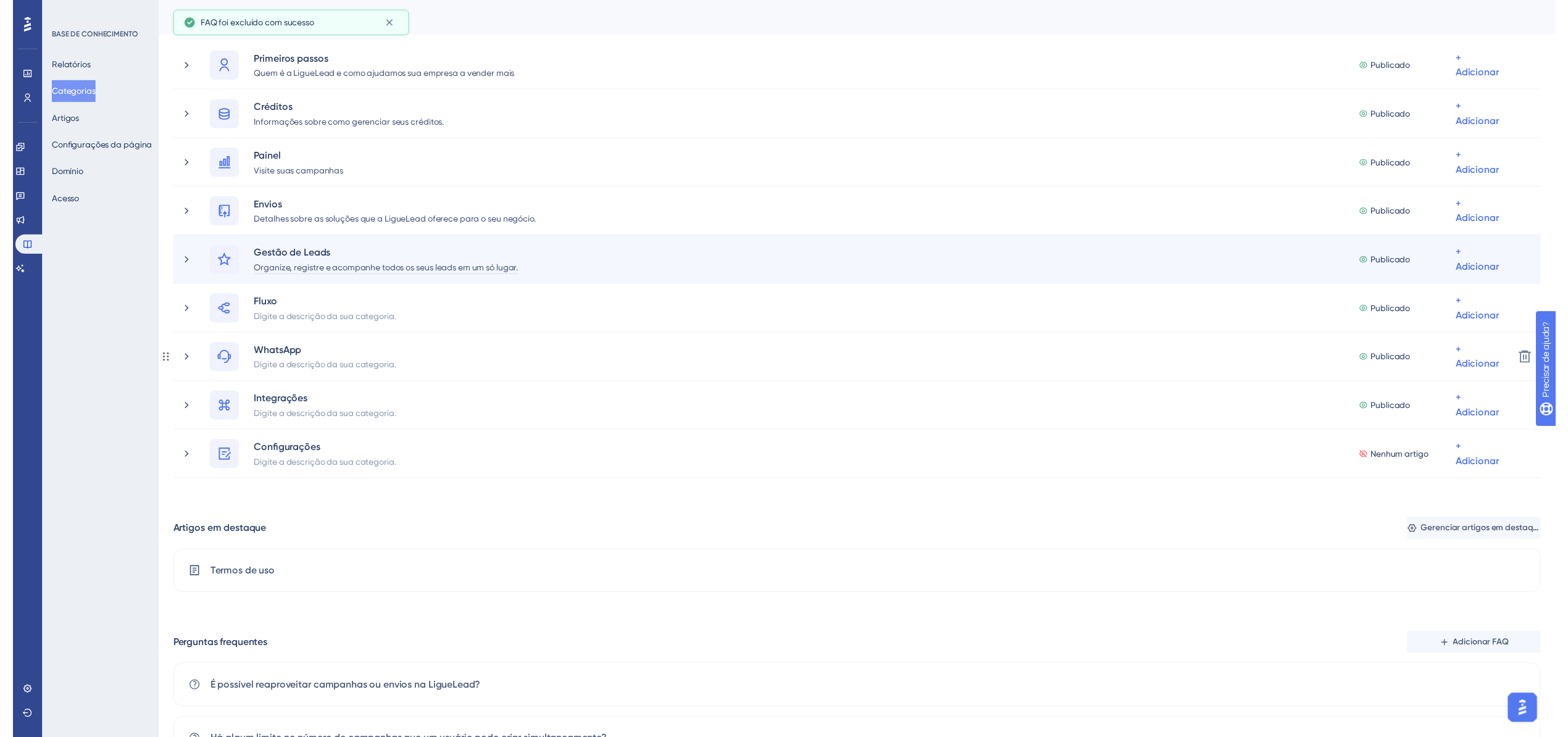
scroll to position [0, 0]
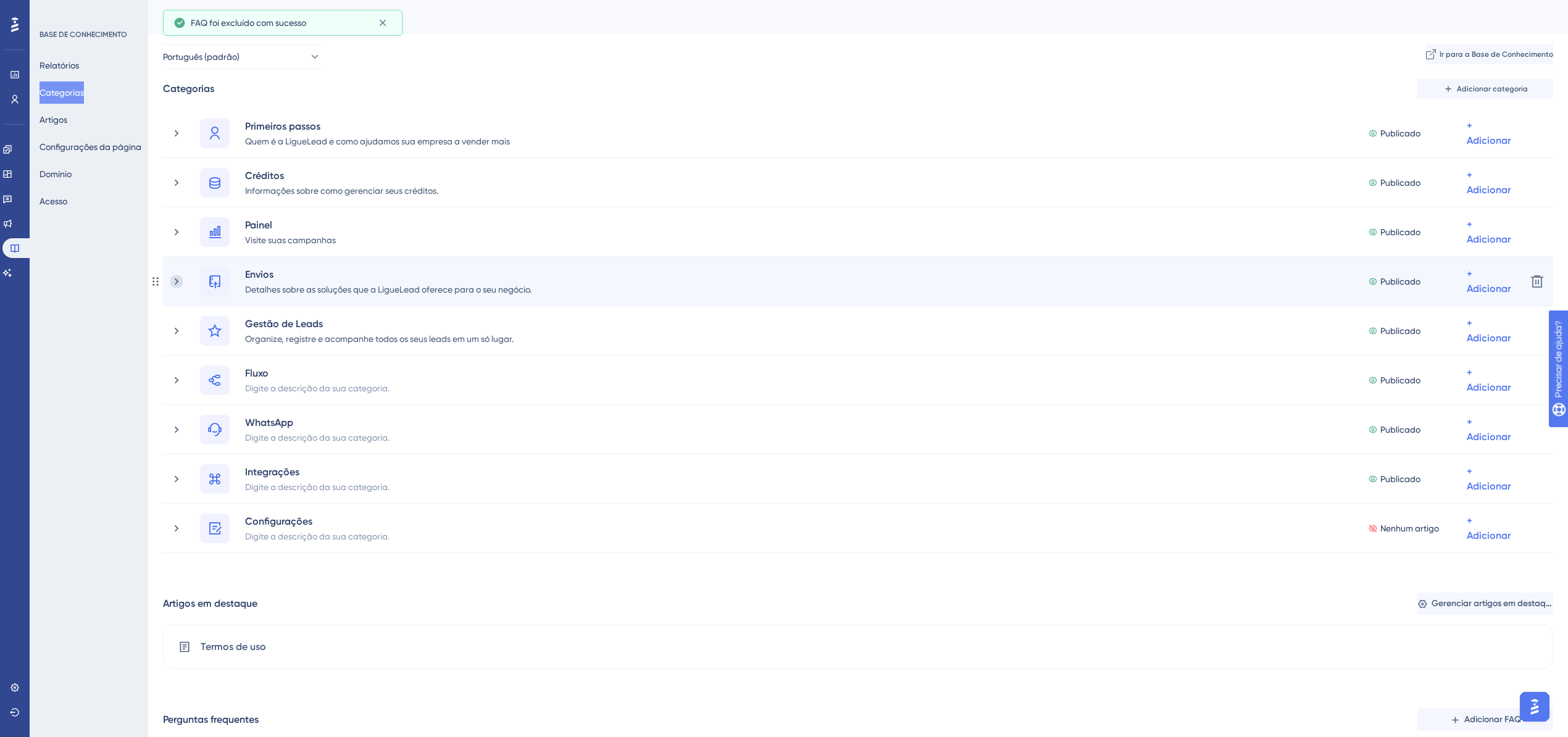
click at [179, 278] on icon at bounding box center [177, 281] width 12 height 12
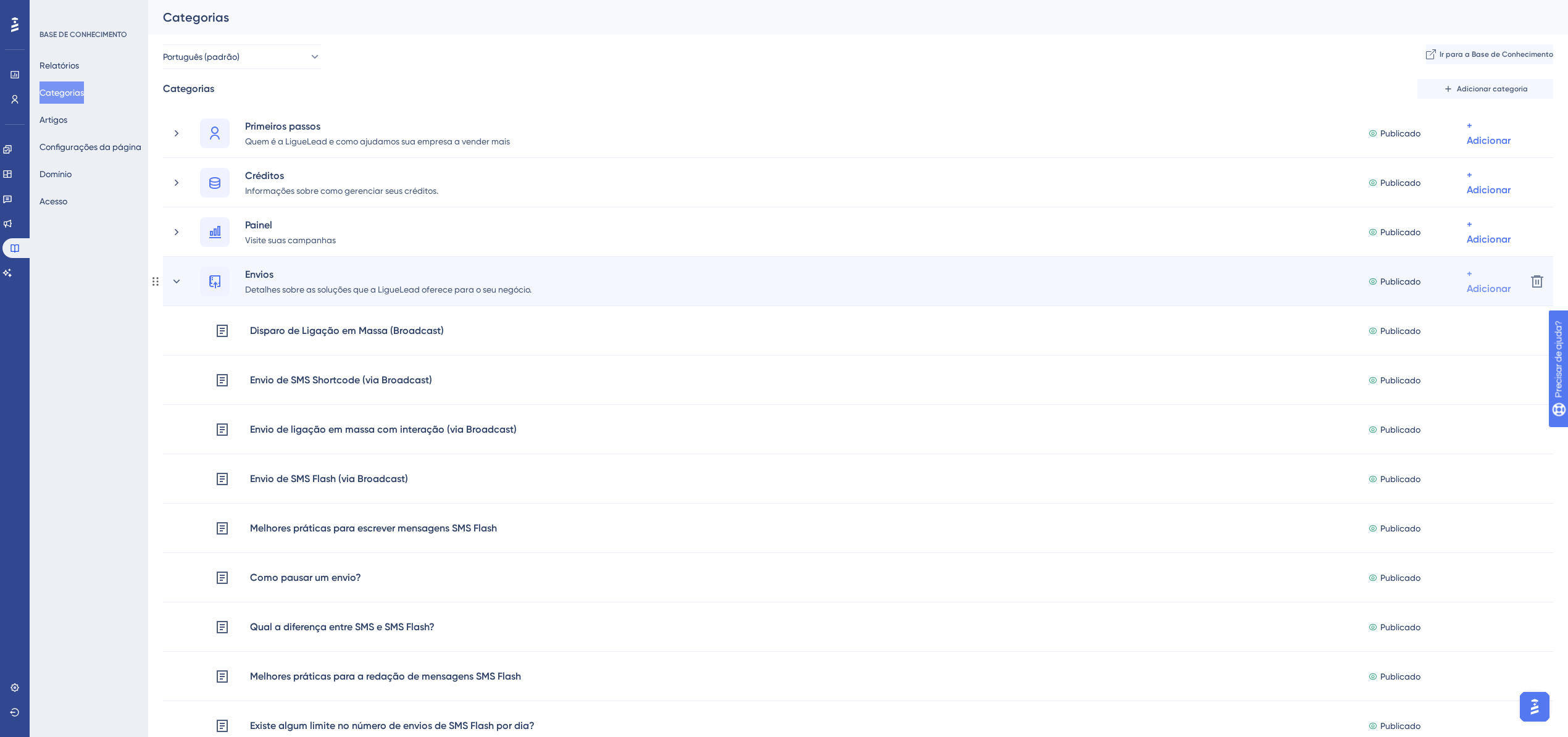
click at [1467, 292] on font "+ Adicionar" at bounding box center [1489, 281] width 44 height 27
click at [1426, 349] on font "Adicionar artigos" at bounding box center [1439, 346] width 68 height 10
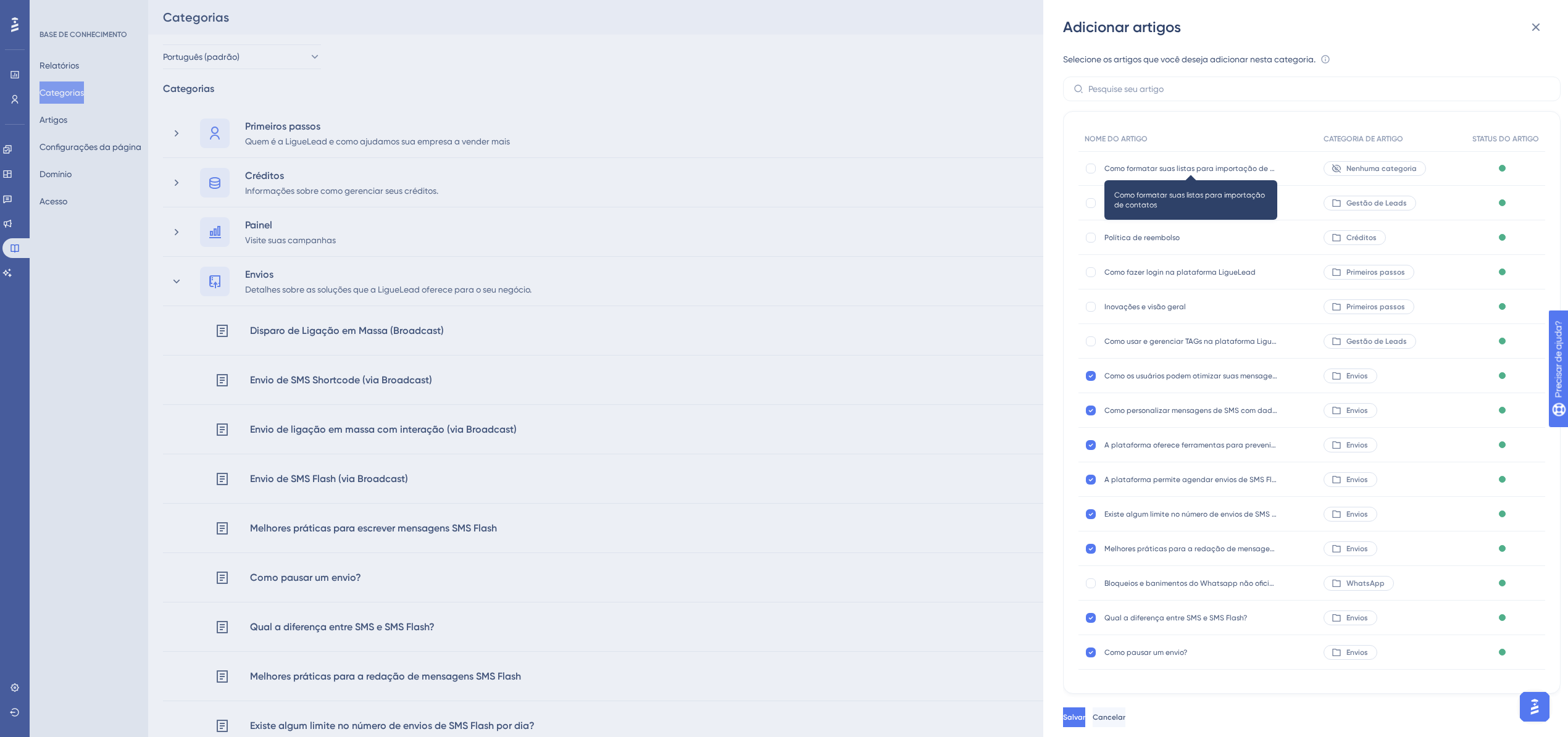
click at [1131, 166] on font "Como formatar suas listas para importação de contatos" at bounding box center [1203, 168] width 197 height 9
click at [1092, 167] on div at bounding box center [1091, 168] width 10 height 10
checkbox input "true"
click at [1087, 722] on font "Salvar" at bounding box center [1075, 717] width 22 height 9
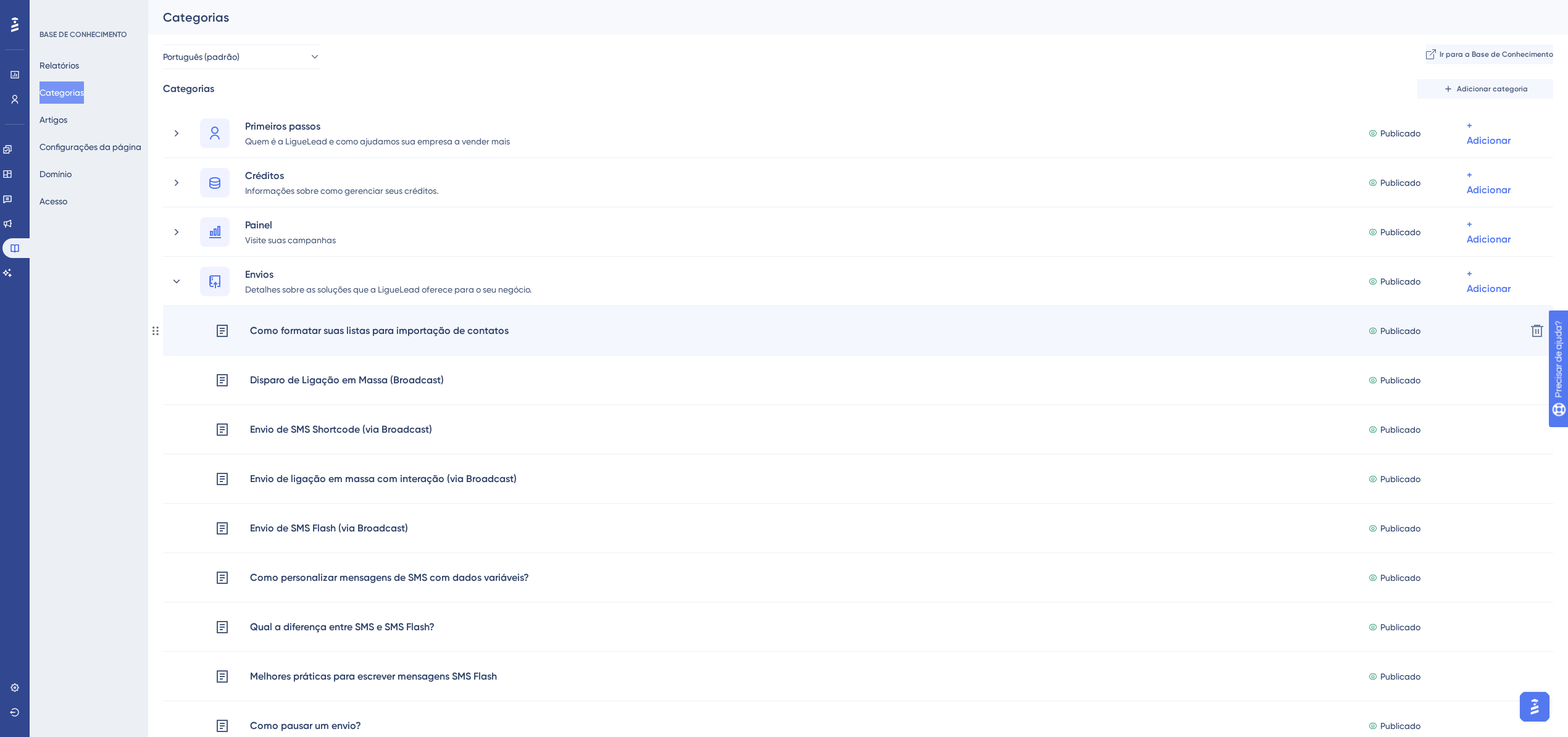
click at [1379, 324] on div "Publicado" at bounding box center [1417, 331] width 99 height 15
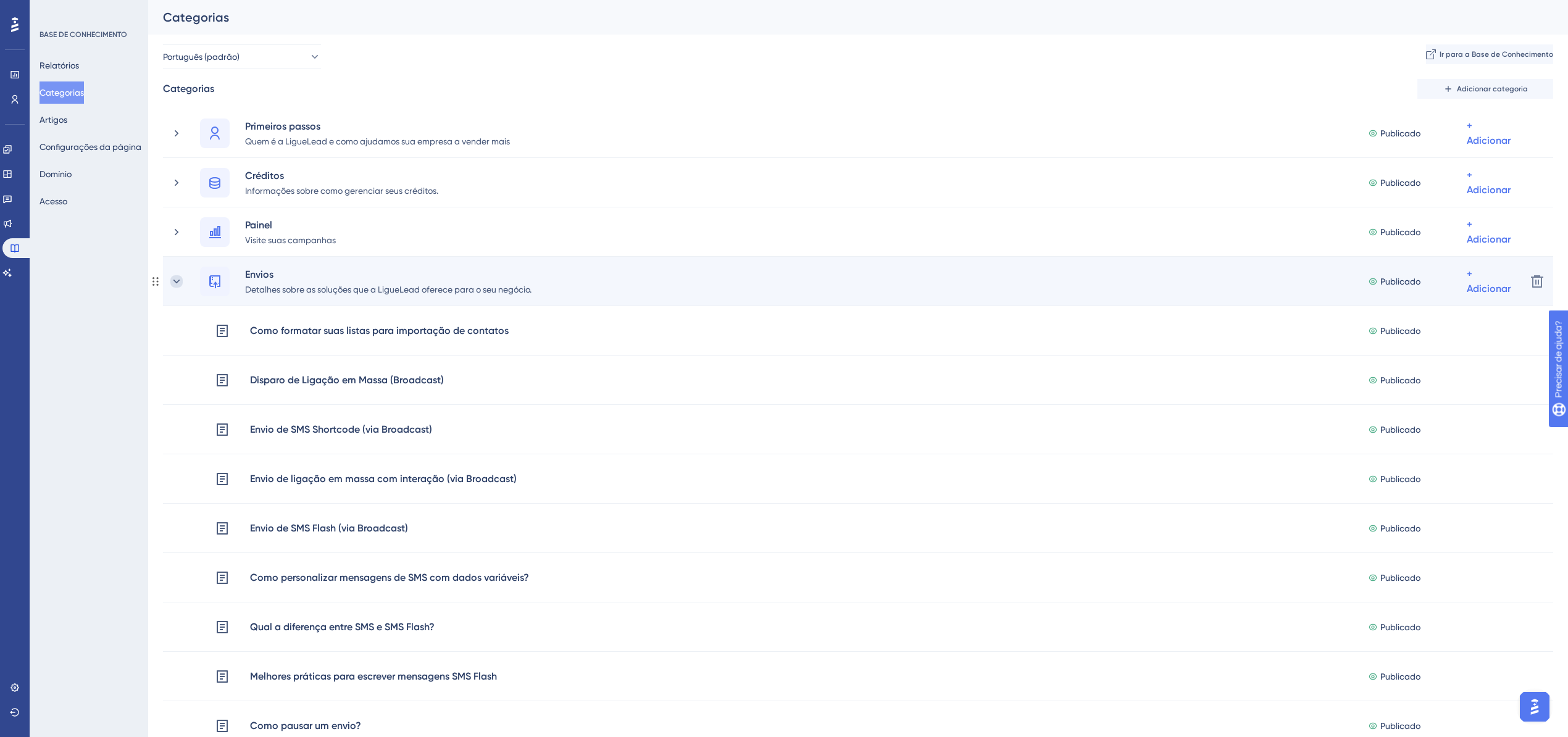
click at [172, 278] on icon at bounding box center [177, 281] width 12 height 12
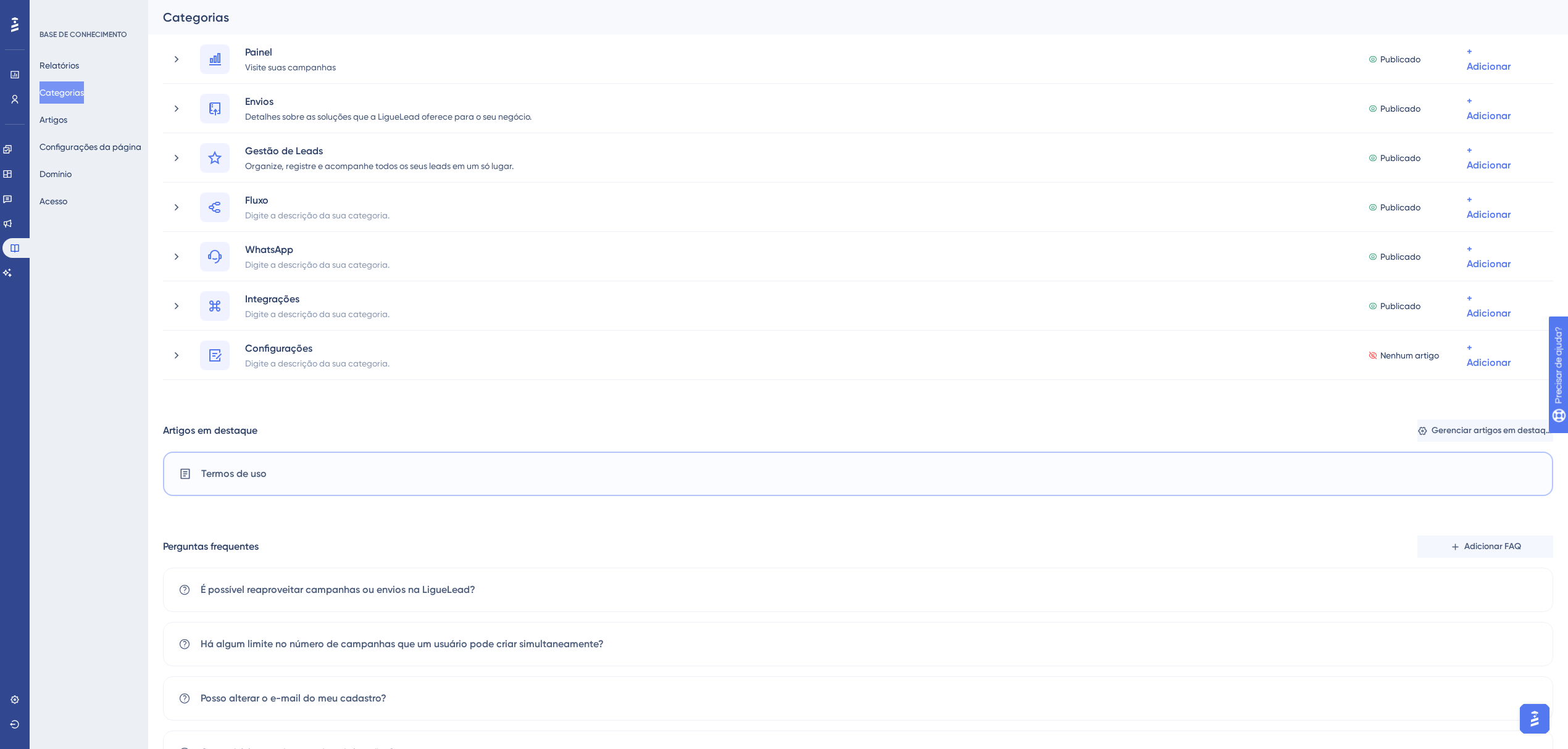
scroll to position [237, 0]
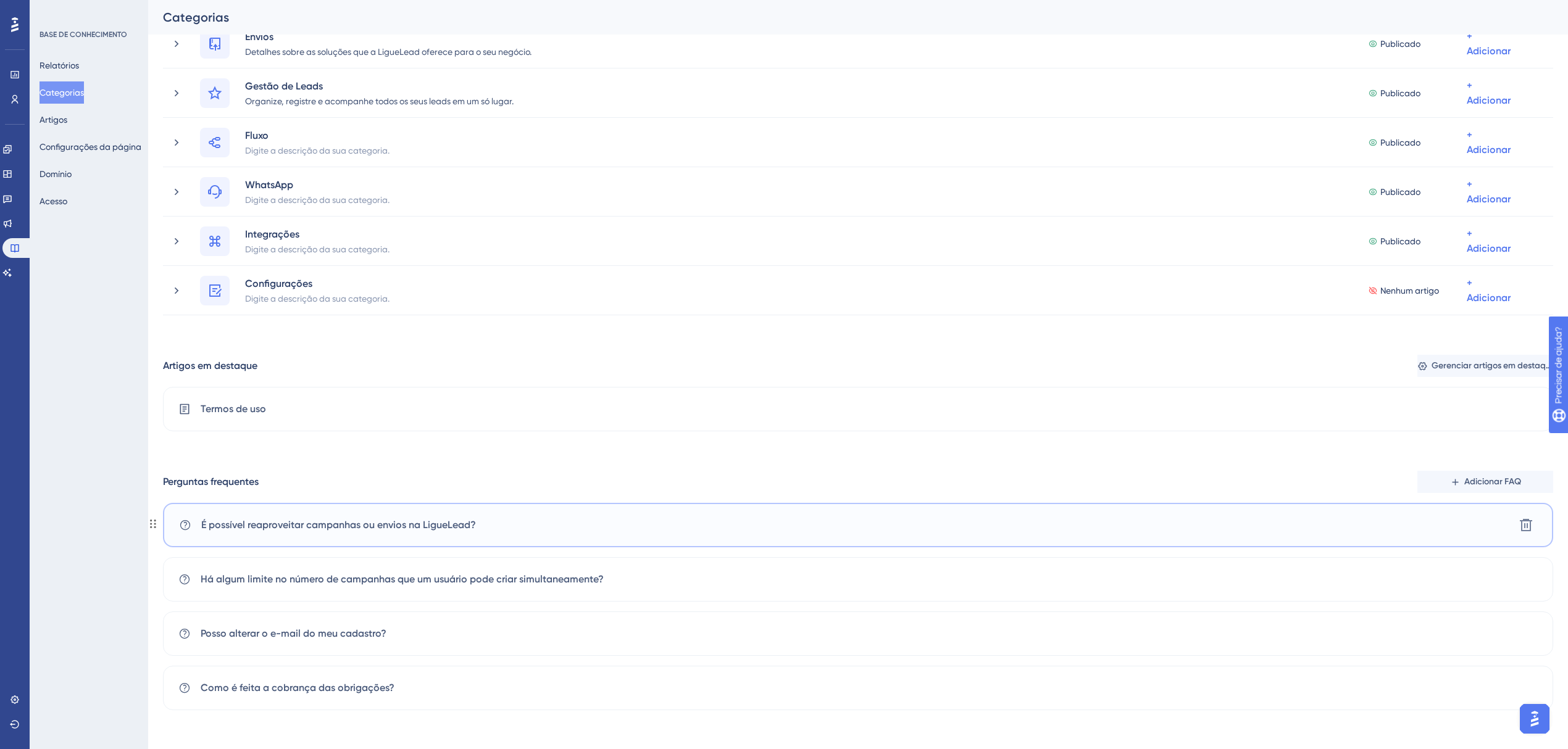
click at [374, 534] on div "​É possível reaproveitar campanhas ou envios na LigueLead? Excluir" at bounding box center [858, 525] width 1391 height 44
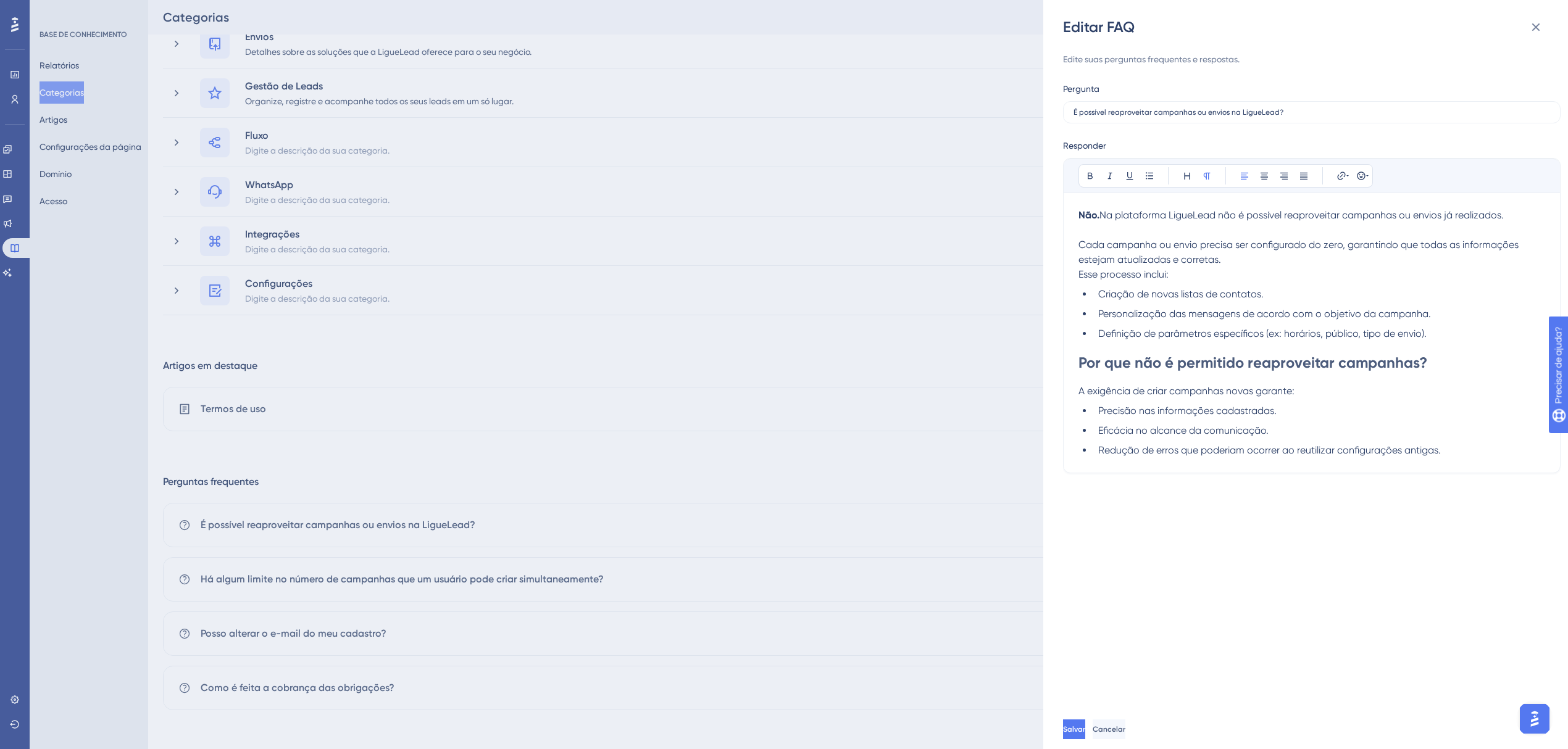
click at [496, 475] on div "Editar FAQ Edite suas perguntas frequentes e respostas. Pergunta ​É possível re…" at bounding box center [784, 374] width 1568 height 749
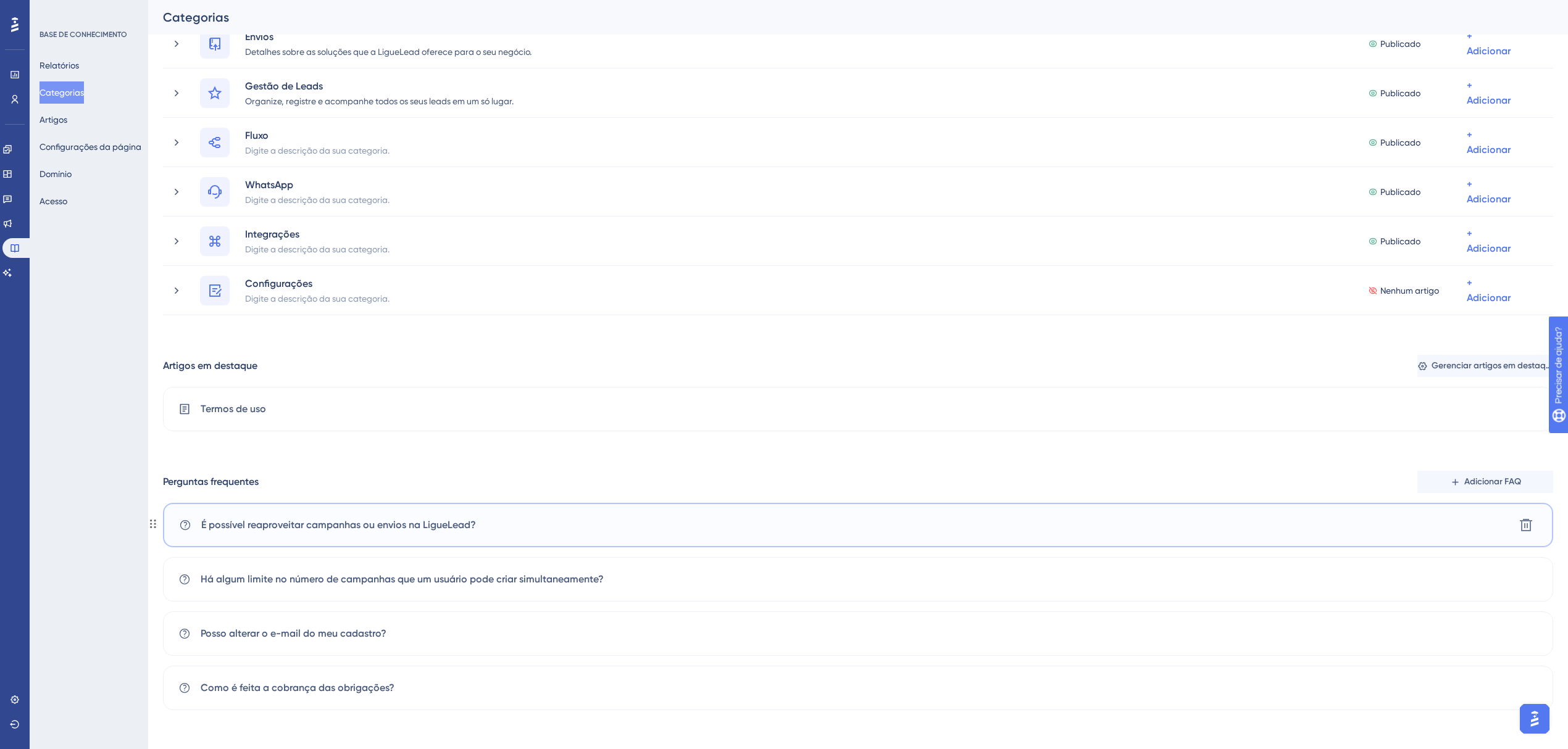
click at [717, 525] on div "​É possível reaproveitar campanhas ou envios na LigueLead? Excluir" at bounding box center [858, 525] width 1391 height 44
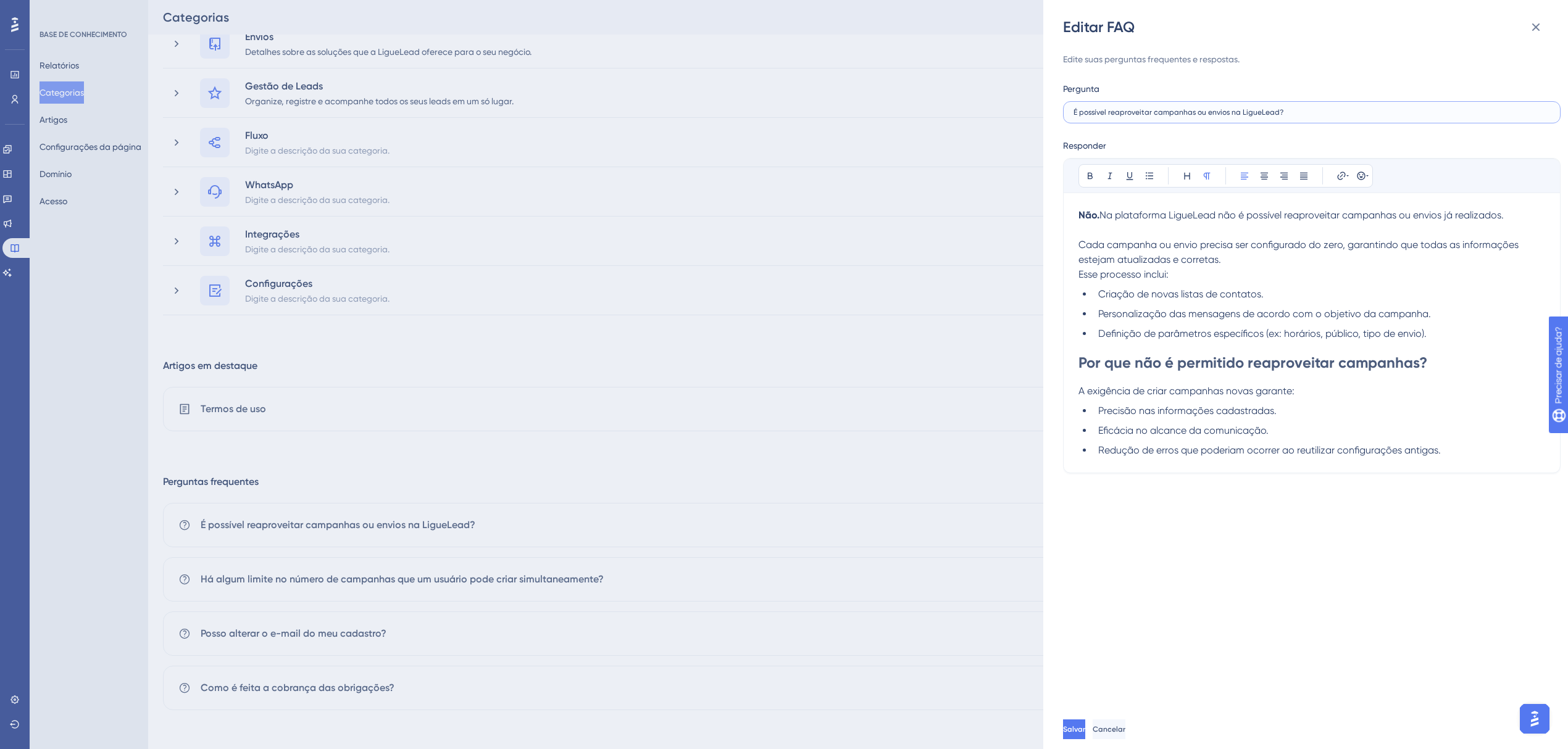
drag, startPoint x: 1203, startPoint y: 111, endPoint x: 1154, endPoint y: 111, distance: 49.0
click at [1154, 111] on input "​É possível reaproveitar campanhas ou envios na LigueLead?" at bounding box center [1312, 112] width 476 height 9
drag, startPoint x: 1216, startPoint y: 117, endPoint x: 1173, endPoint y: 111, distance: 43.4
click at [1173, 111] on input "​É possível reaproveitar envios na LigueLead?" at bounding box center [1312, 112] width 476 height 9
type input "​É possível reaproveitar envios?"
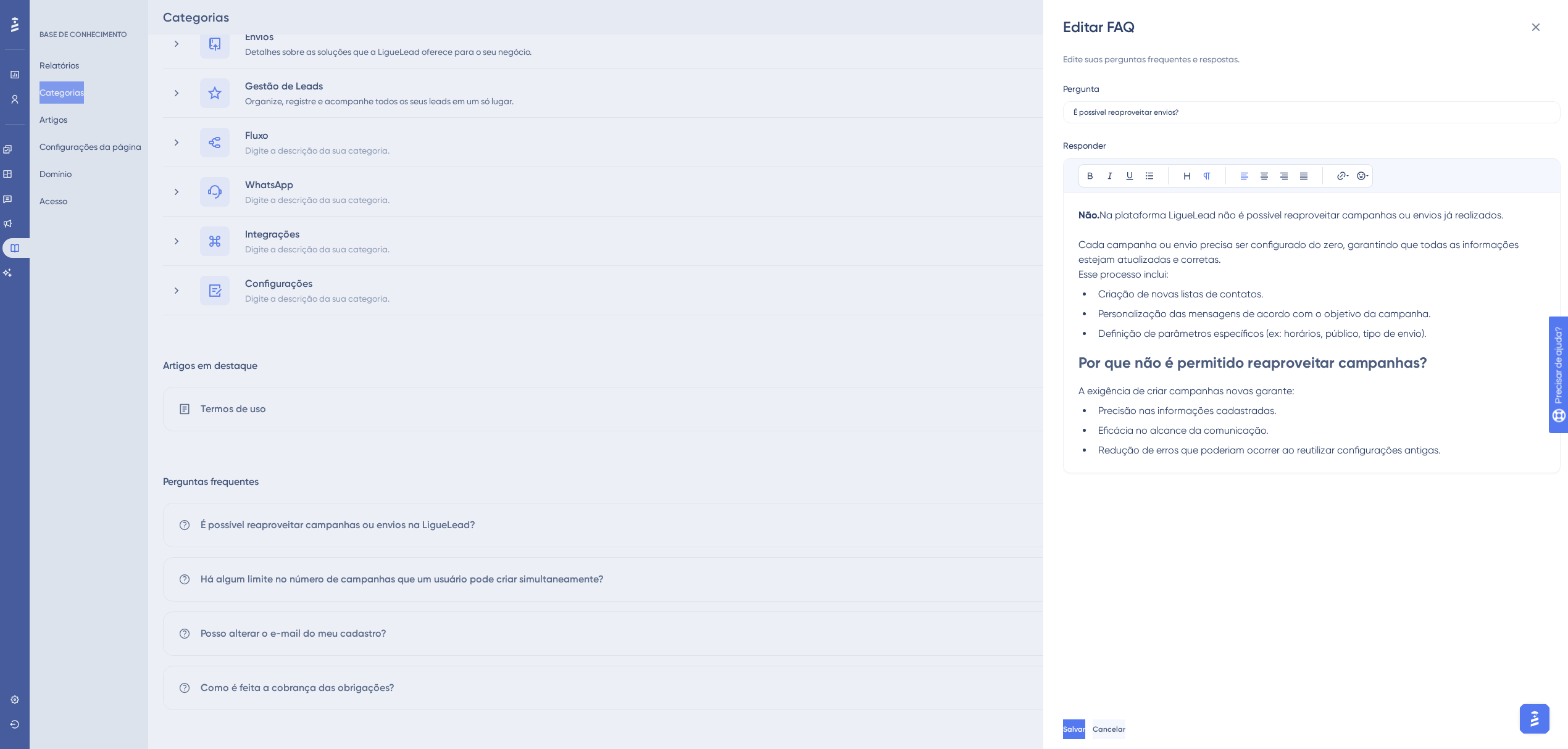
click at [1384, 216] on span "Na plataforma LigueLead não é possível reaproveitar campanhas ou envios já real…" at bounding box center [1302, 215] width 404 height 12
click at [1408, 218] on span "Na plataforma LigueLead não é possível reaproveitar campanhas ou envios já real…" at bounding box center [1302, 215] width 404 height 12
drag, startPoint x: 1413, startPoint y: 218, endPoint x: 1347, endPoint y: 218, distance: 66.0
click at [1347, 218] on span "Na plataforma LigueLead não é possível reaproveitar campanhas ou envios já real…" at bounding box center [1302, 215] width 404 height 12
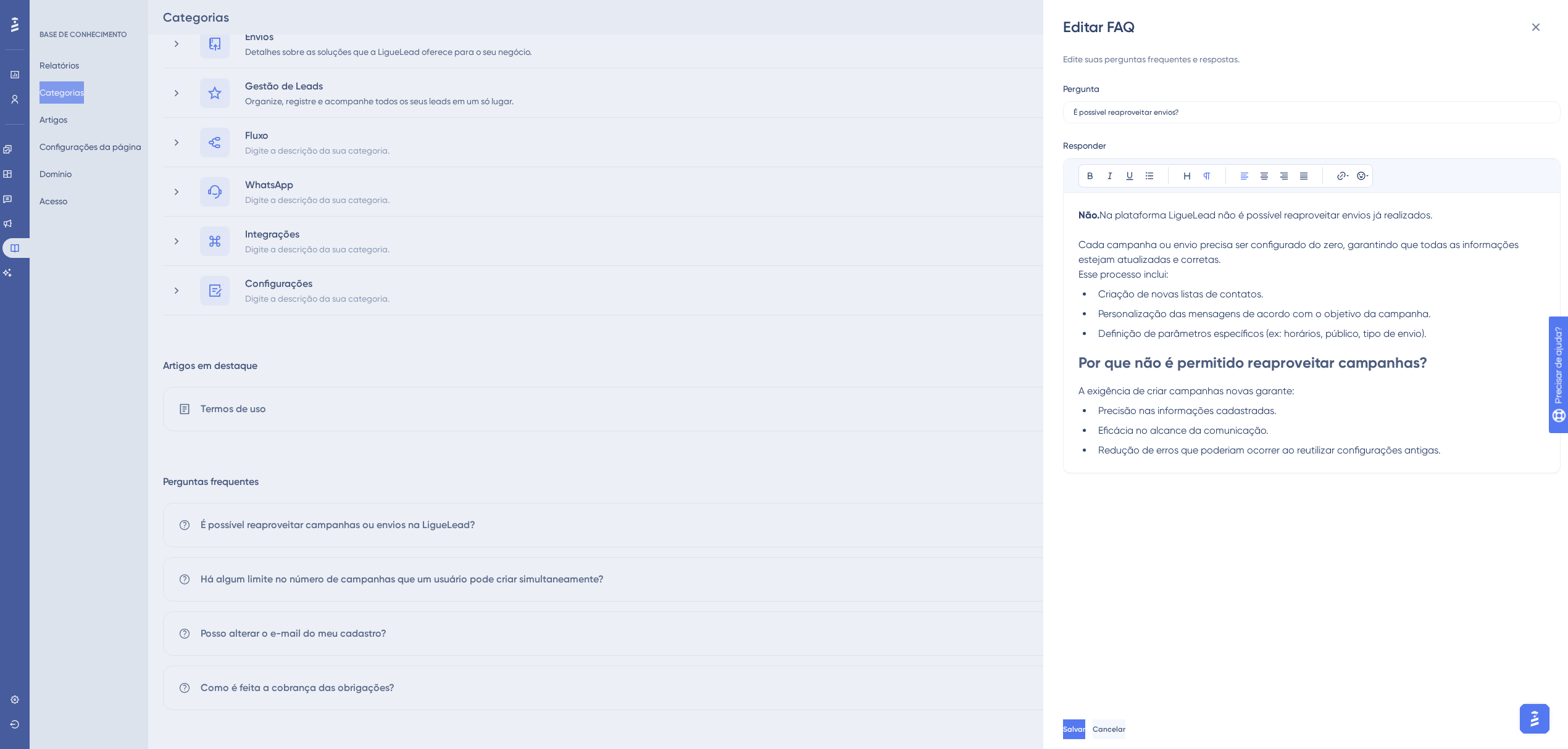
click at [1193, 262] on span "Cada campanha ou envio precisa ser configurado do zero, garantindo que todas as…" at bounding box center [1300, 252] width 443 height 27
drag, startPoint x: 1174, startPoint y: 248, endPoint x: 1109, endPoint y: 250, distance: 65.0
click at [1109, 250] on span "Cada campanha ou envio precisa ser configurado do zero, garantindo que todas as…" at bounding box center [1300, 252] width 443 height 27
click at [1255, 255] on p "Cada envio precisa ser configurado do zero, garantindo que todas as informações…" at bounding box center [1312, 252] width 467 height 29
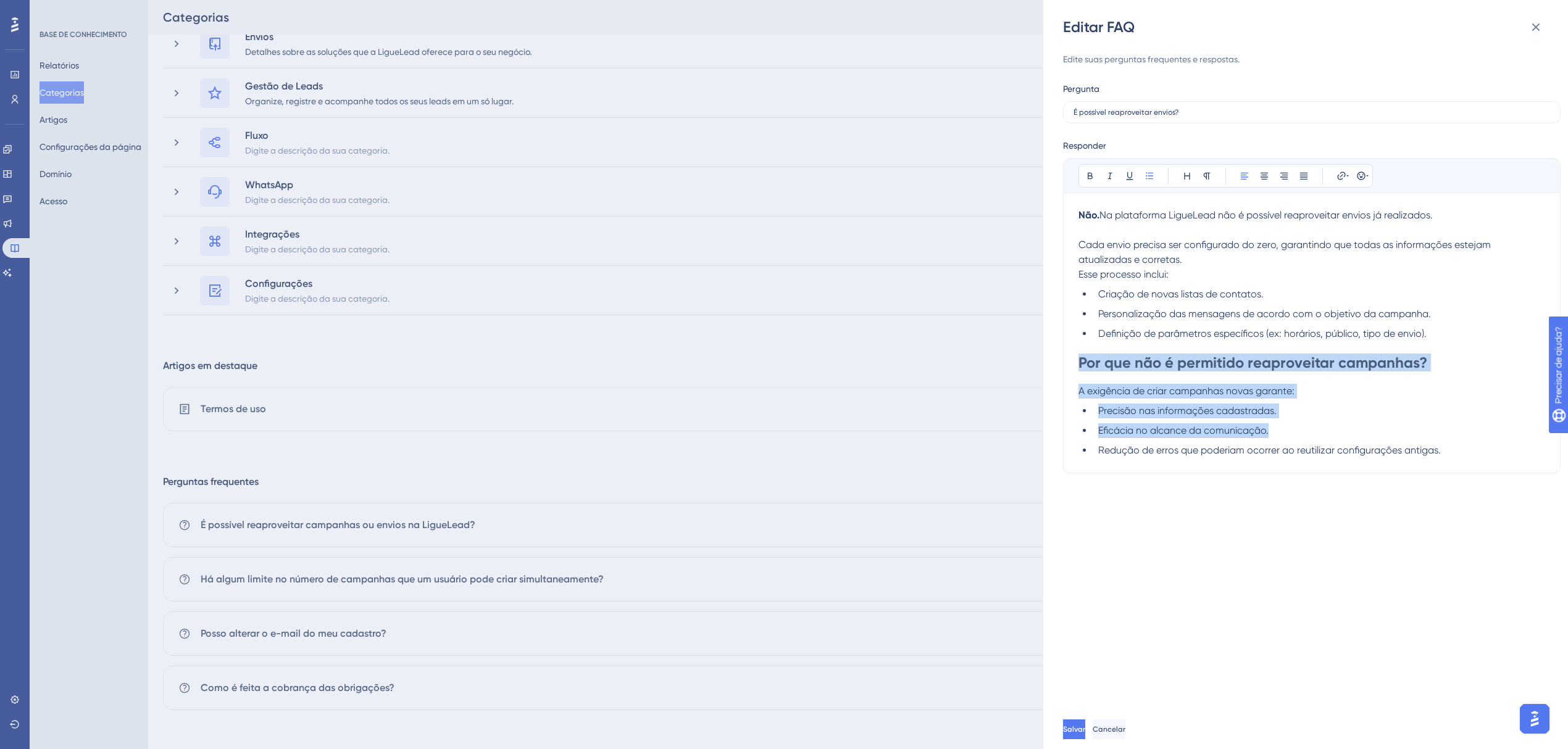
drag, startPoint x: 1419, startPoint y: 457, endPoint x: 1070, endPoint y: 356, distance: 363.3
click at [1070, 356] on div "Audacioso itálico Sublinhado Ponto de bala Cabeçalho Normal Alinhar à esquerda …" at bounding box center [1312, 315] width 498 height 315
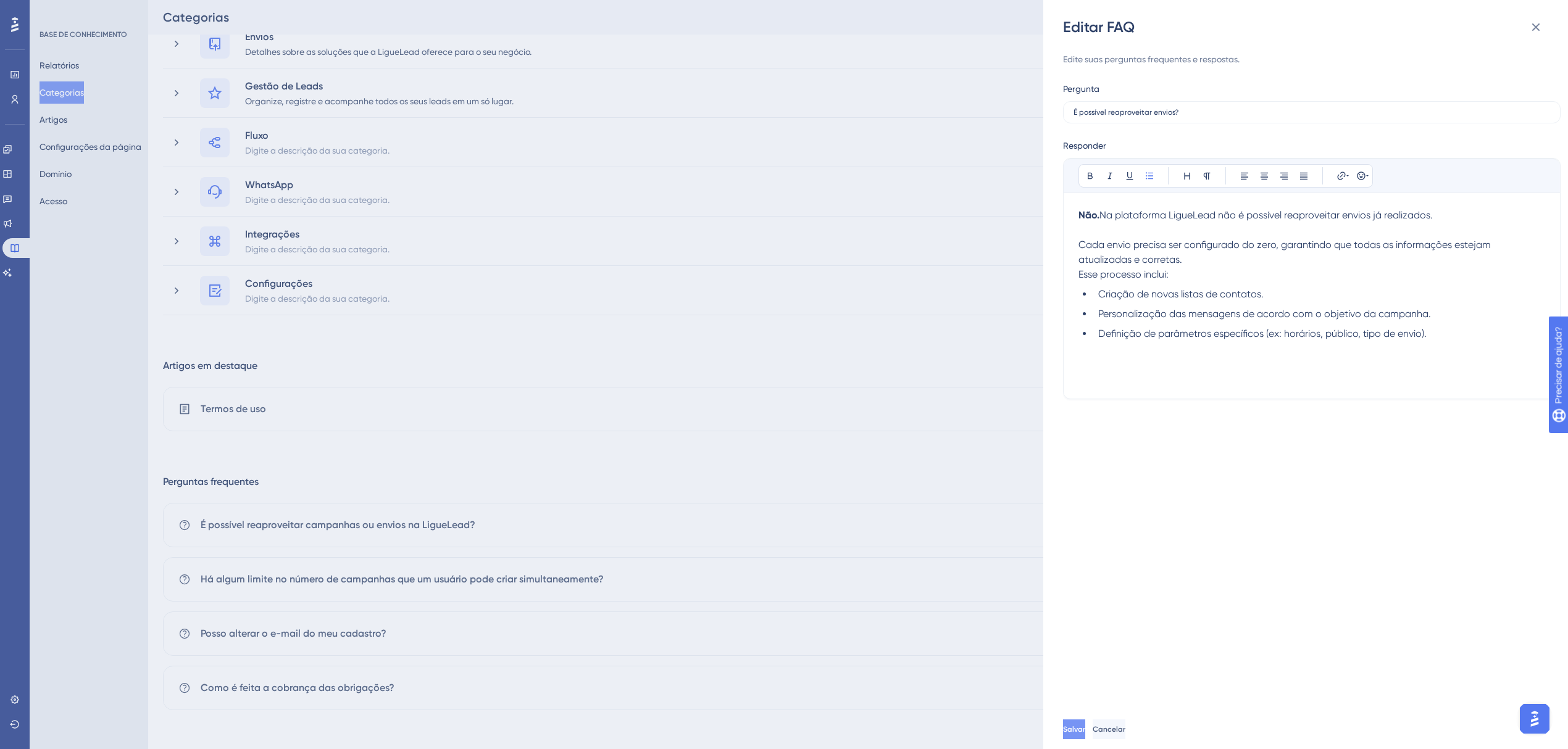
click at [1085, 732] on font "Salvar" at bounding box center [1075, 729] width 22 height 9
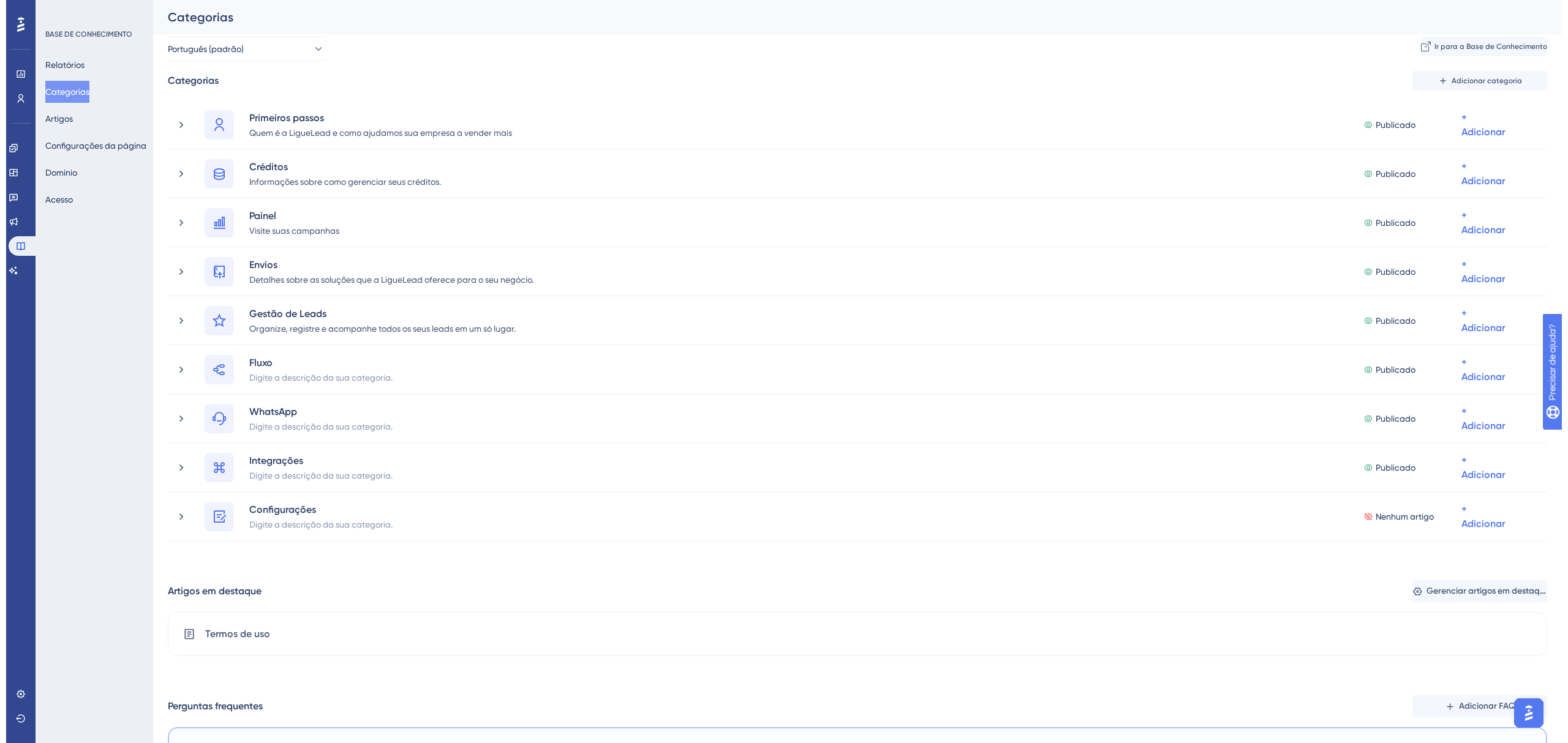
scroll to position [0, 0]
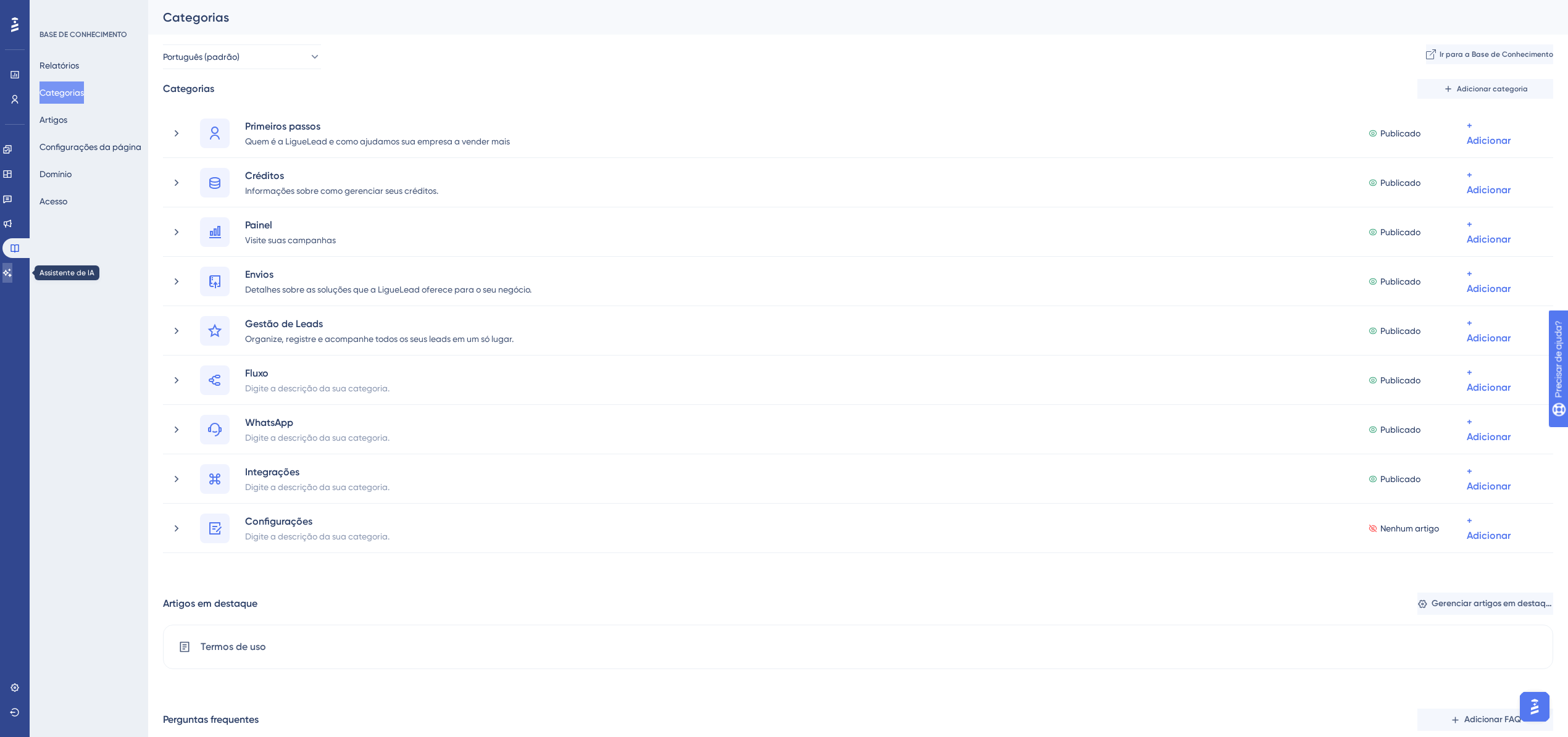
drag, startPoint x: 8, startPoint y: 272, endPoint x: 14, endPoint y: 275, distance: 6.7
click at [8, 272] on link at bounding box center [8, 272] width 10 height 20
click at [12, 275] on icon at bounding box center [8, 273] width 10 height 10
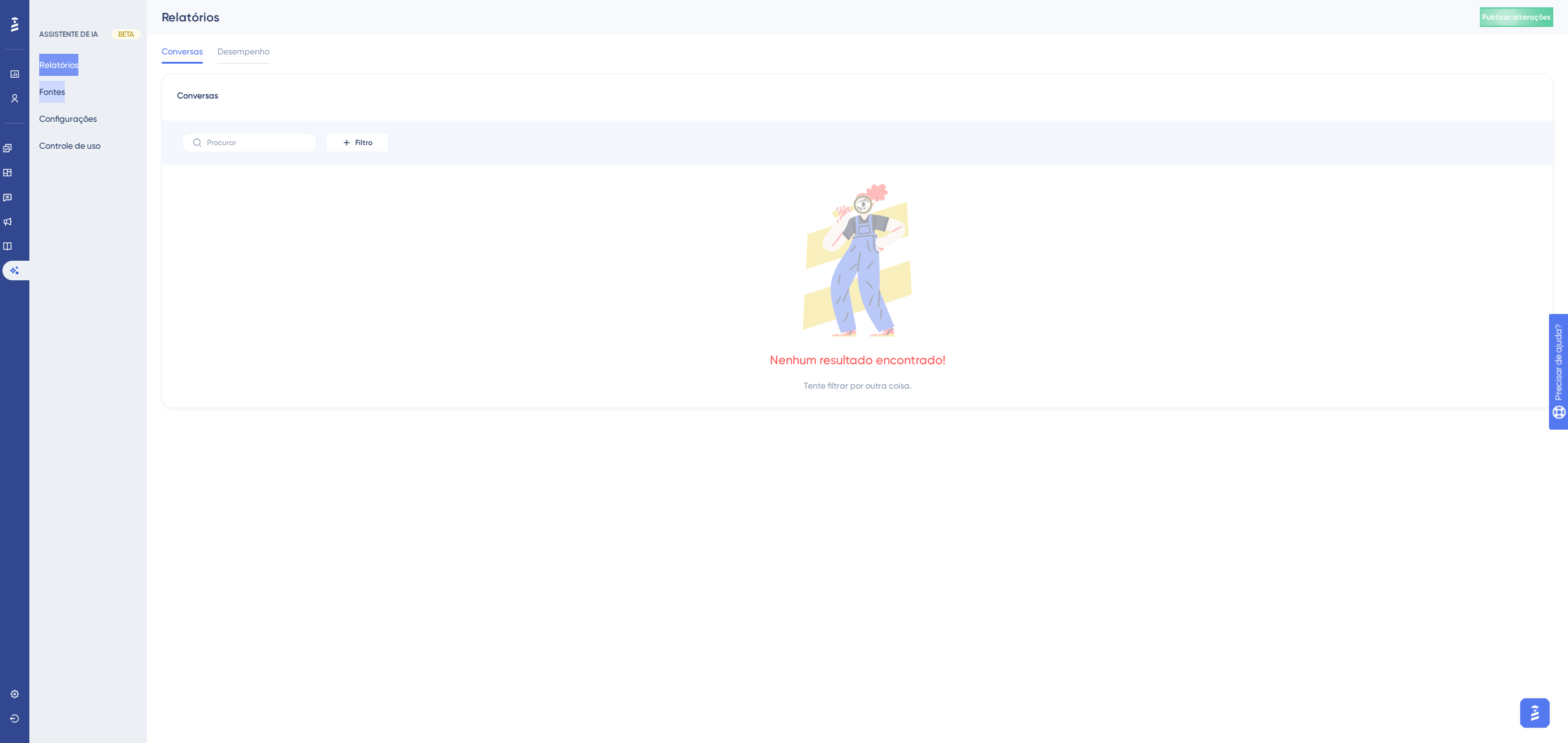
click at [65, 88] on font "Fontes" at bounding box center [52, 92] width 26 height 9
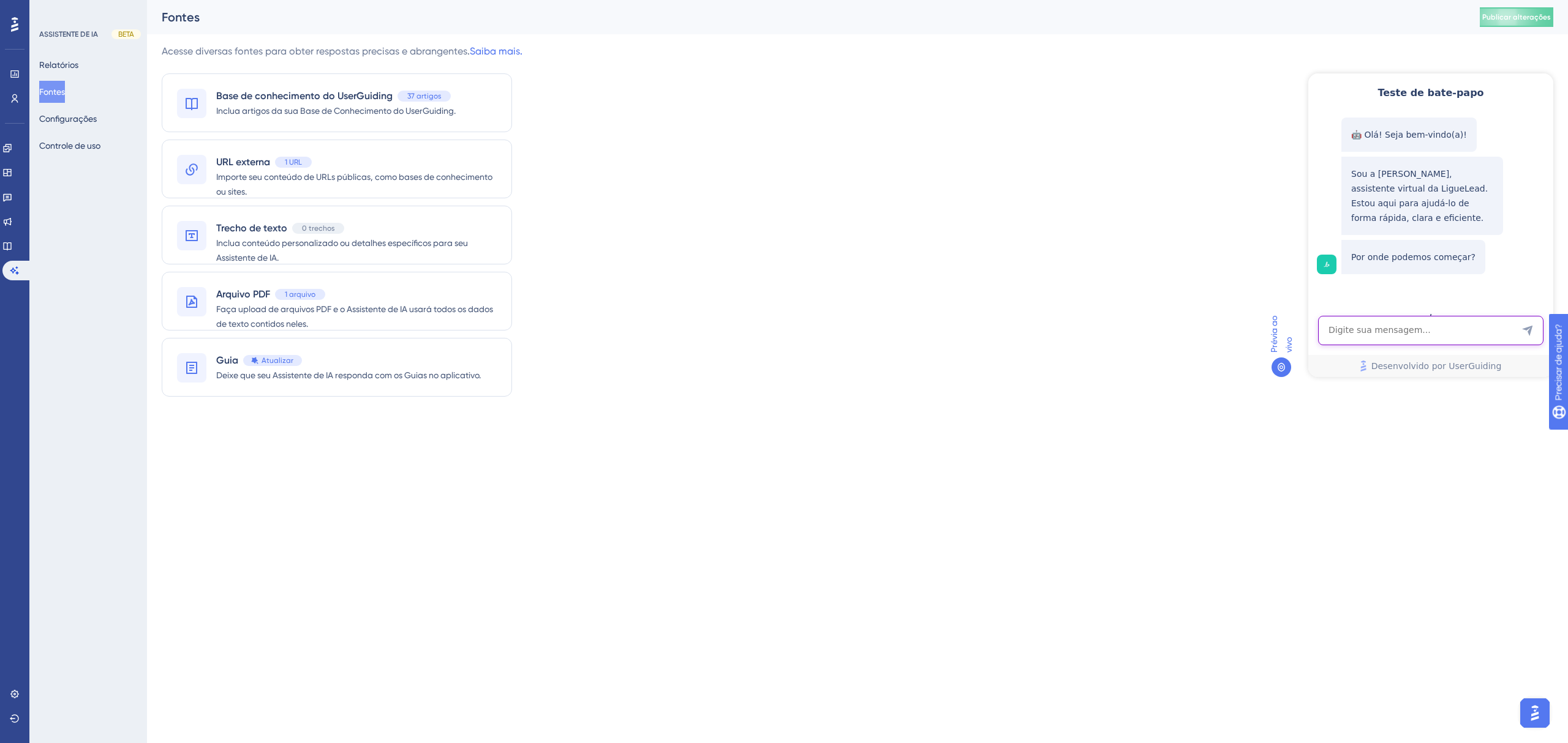
click at [1431, 337] on textarea "Entrada de texto do assistente de IA" at bounding box center [1430, 330] width 225 height 29
type textarea "dúvidas sobre lista"
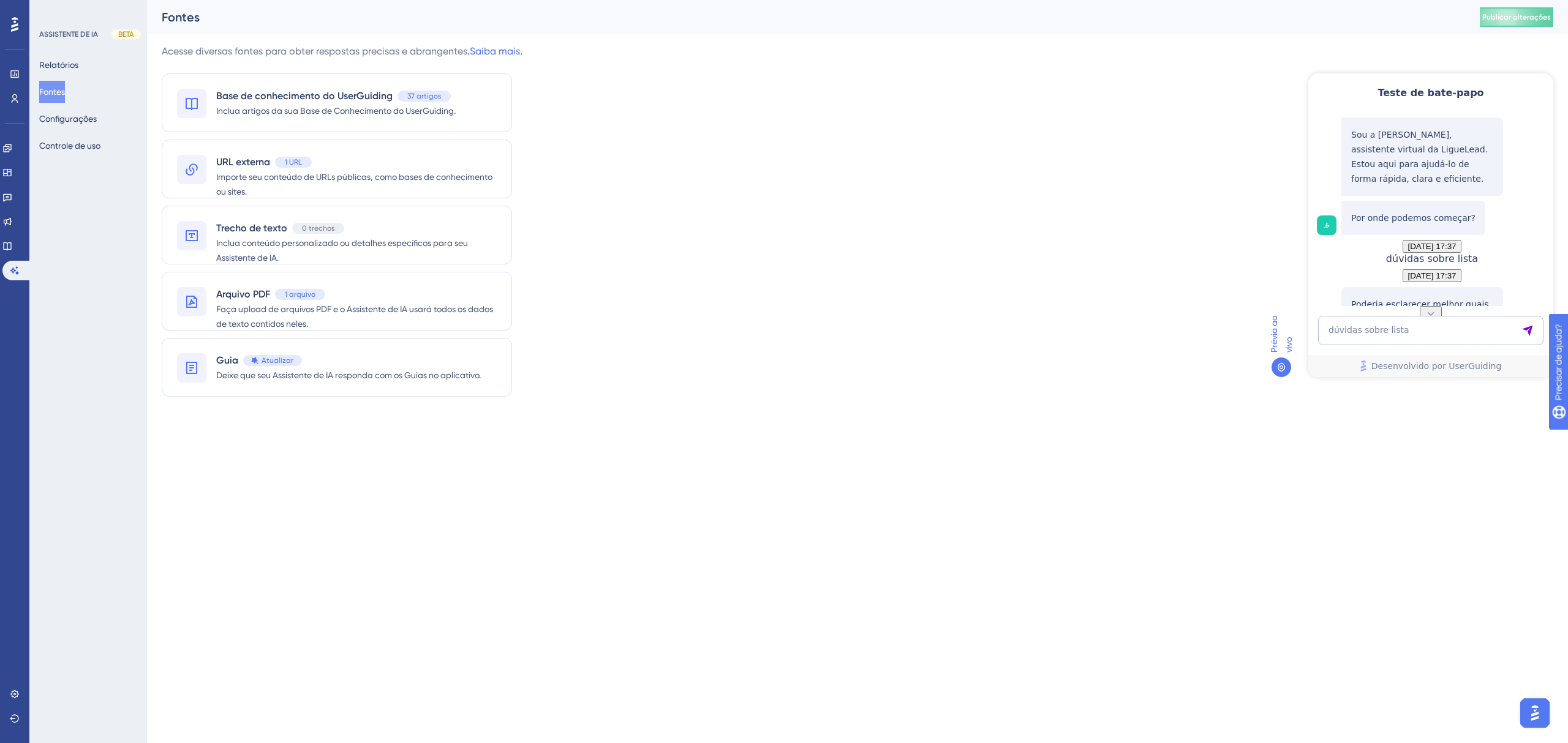
scroll to position [154, 0]
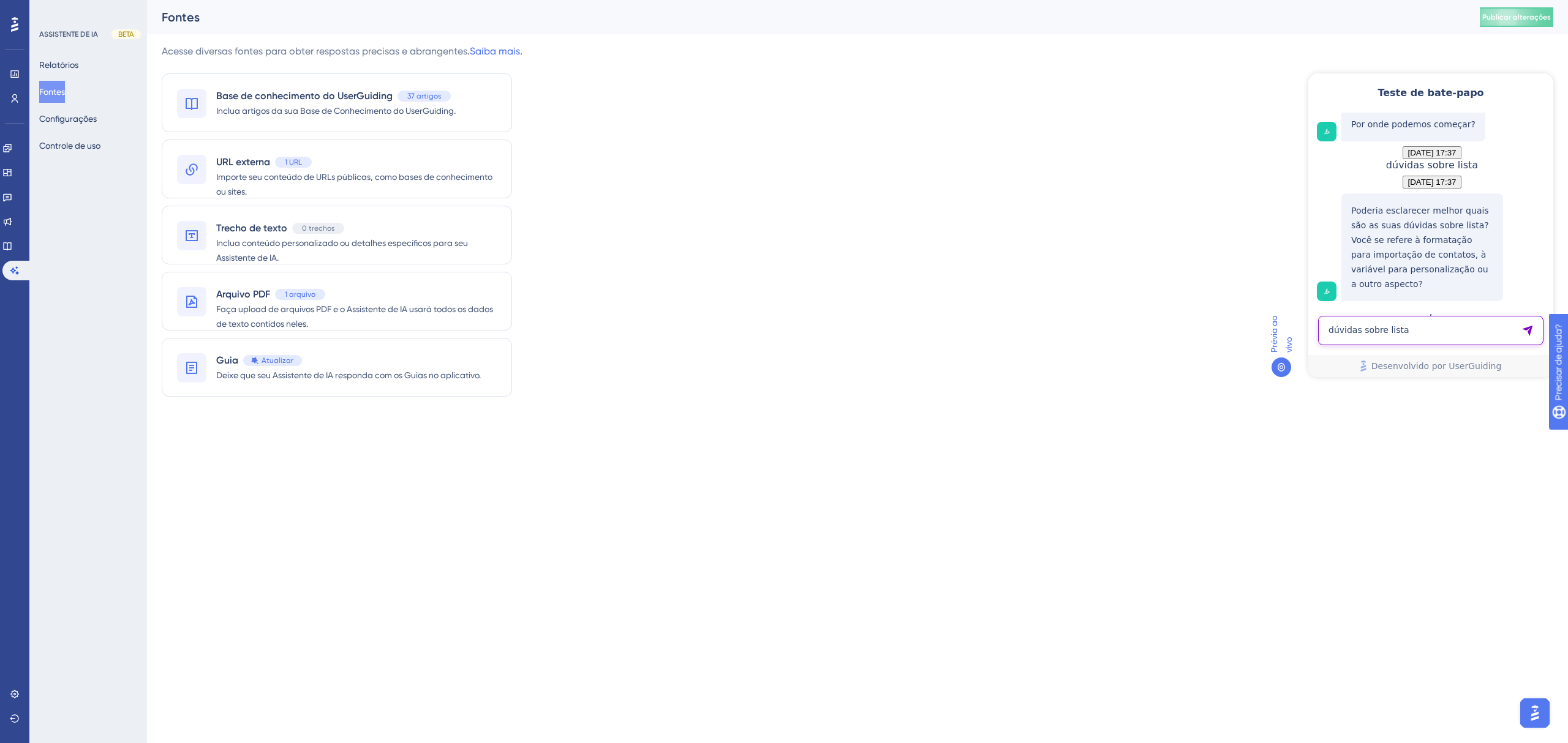
click at [1438, 329] on textarea "dúvidas sobre lista" at bounding box center [1430, 330] width 225 height 29
type textarea "r"
type textarea "todas essas opções"
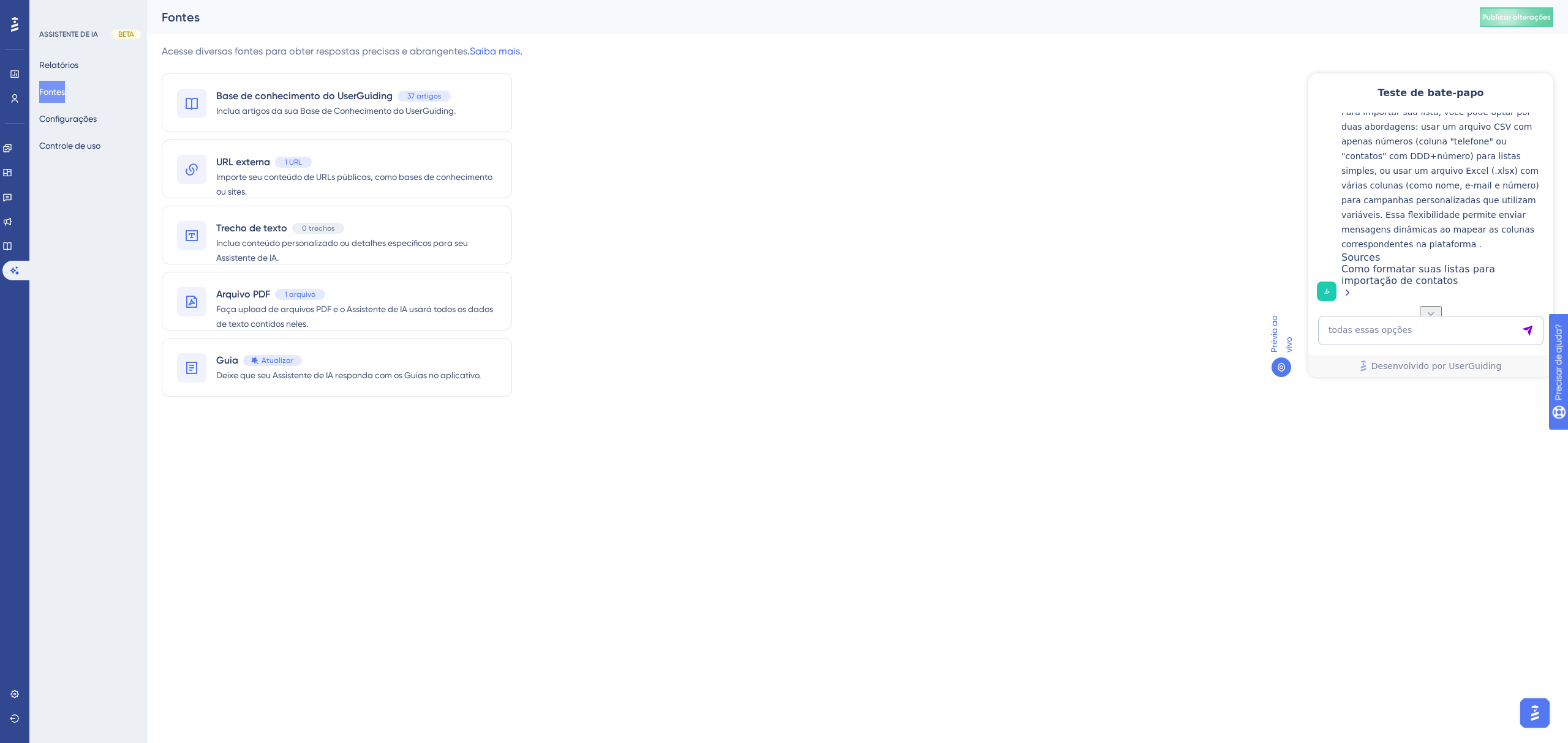
scroll to position [478, 0]
click at [1451, 266] on div "Como formatar suas listas para importação de contatos" at bounding box center [1444, 282] width 206 height 38
click at [1461, 329] on textarea "todas essas opções" at bounding box center [1430, 330] width 225 height 29
type textarea "agora quero saber qual tempo do áudio"
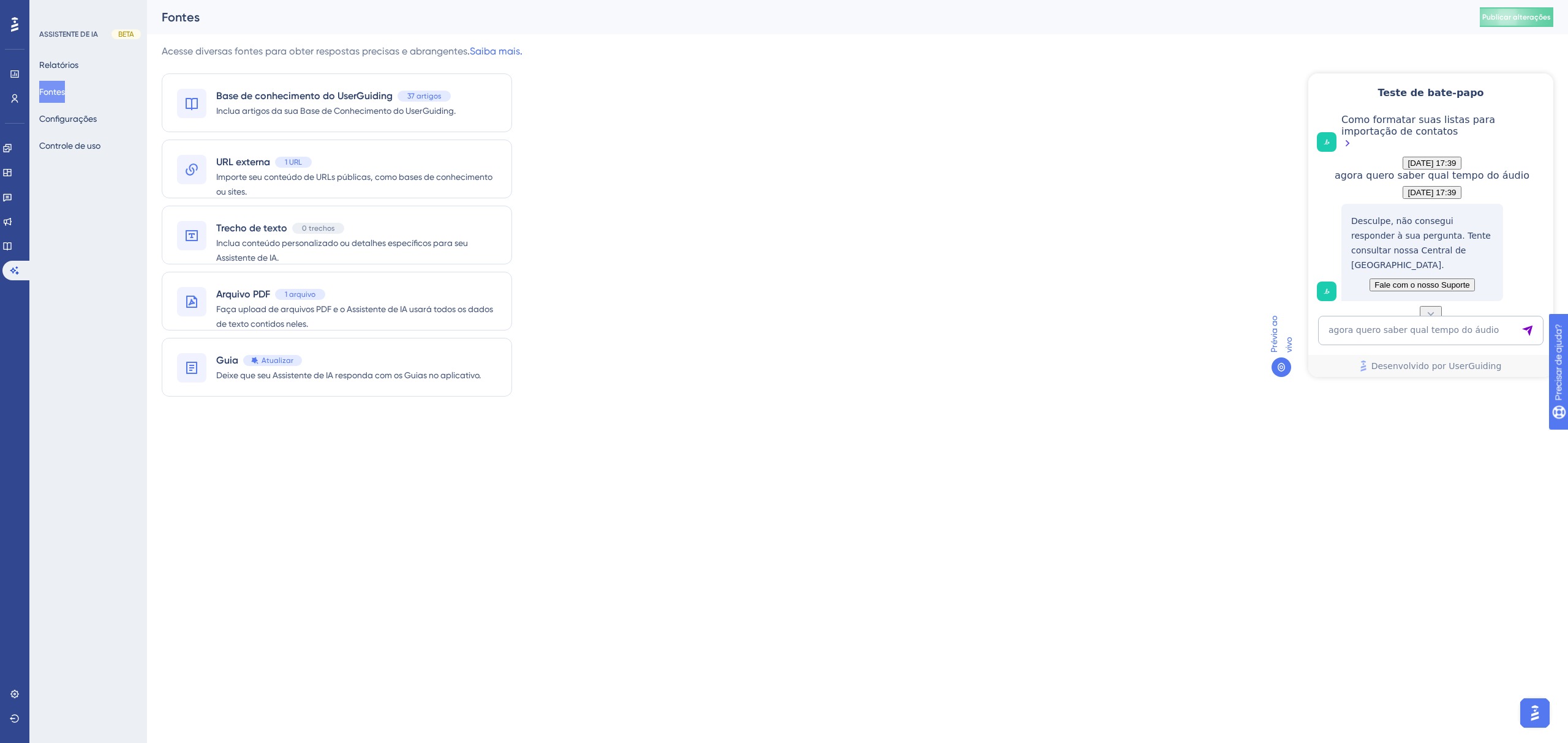
scroll to position [691, 0]
click at [1451, 328] on textarea "agora quero saber qual tempo do áudio" at bounding box center [1430, 330] width 225 height 29
type textarea "áudio"
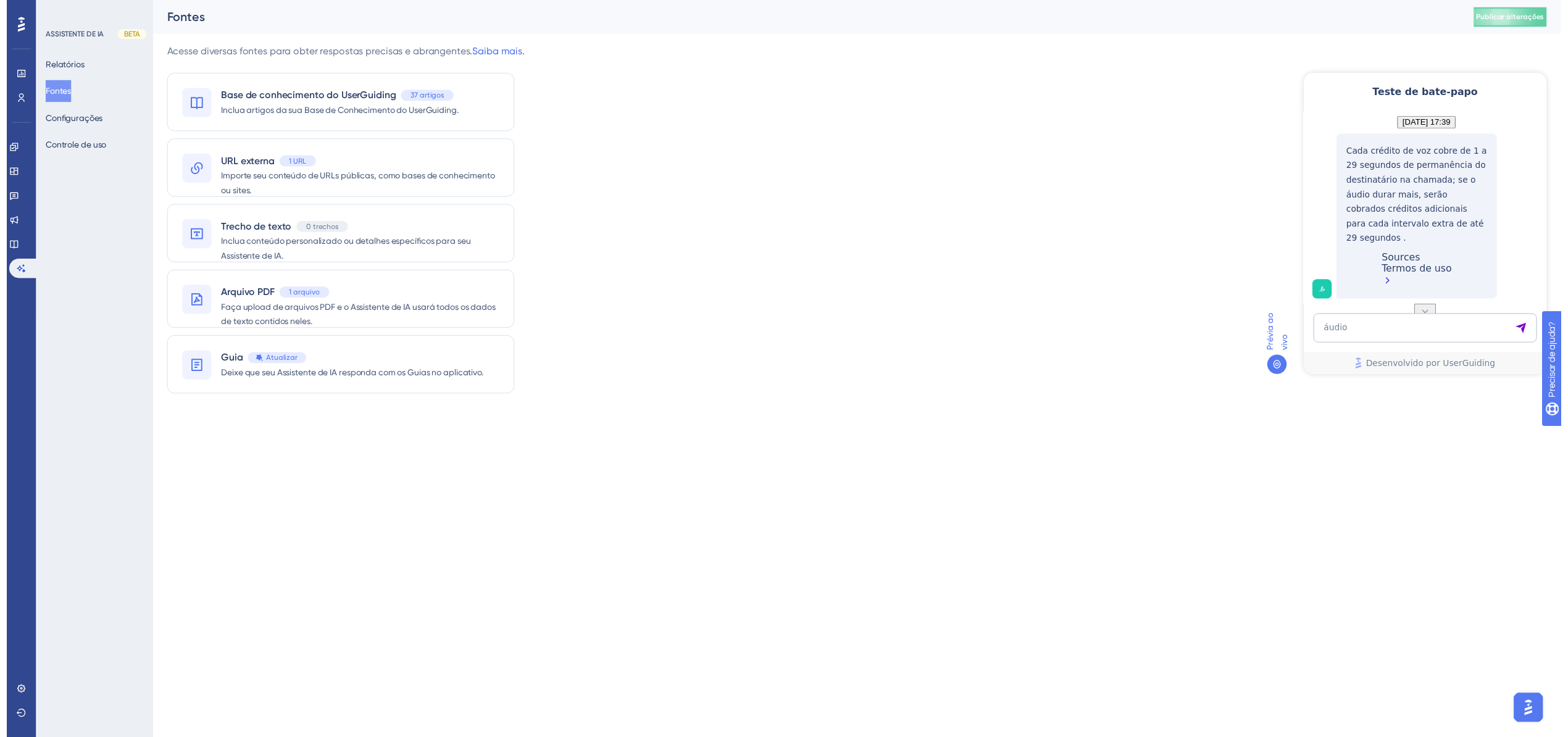
scroll to position [950, 0]
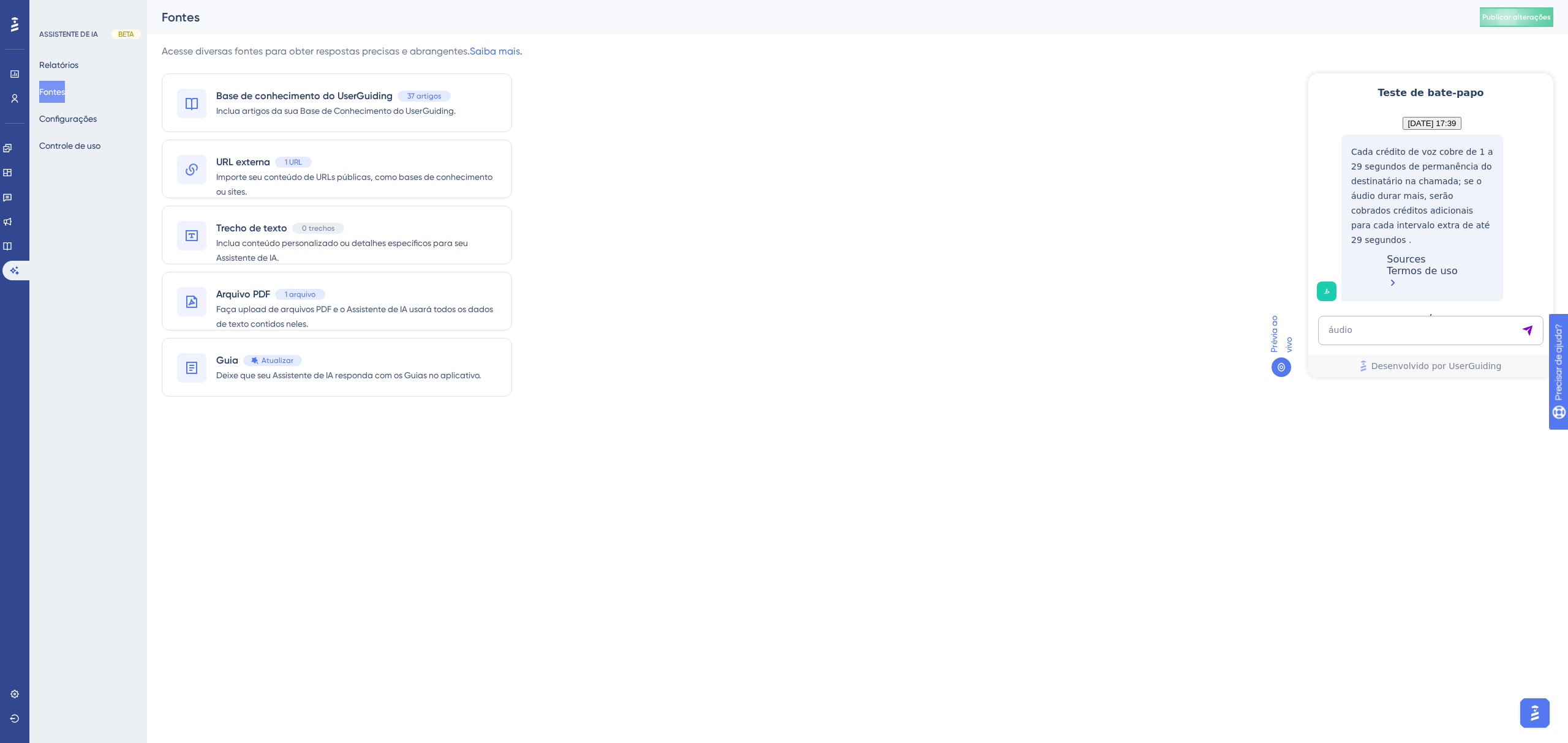
click at [1402, 282] on div "Termos de uso" at bounding box center [1421, 278] width 71 height 26
click at [75, 116] on font "Configurações" at bounding box center [68, 119] width 58 height 9
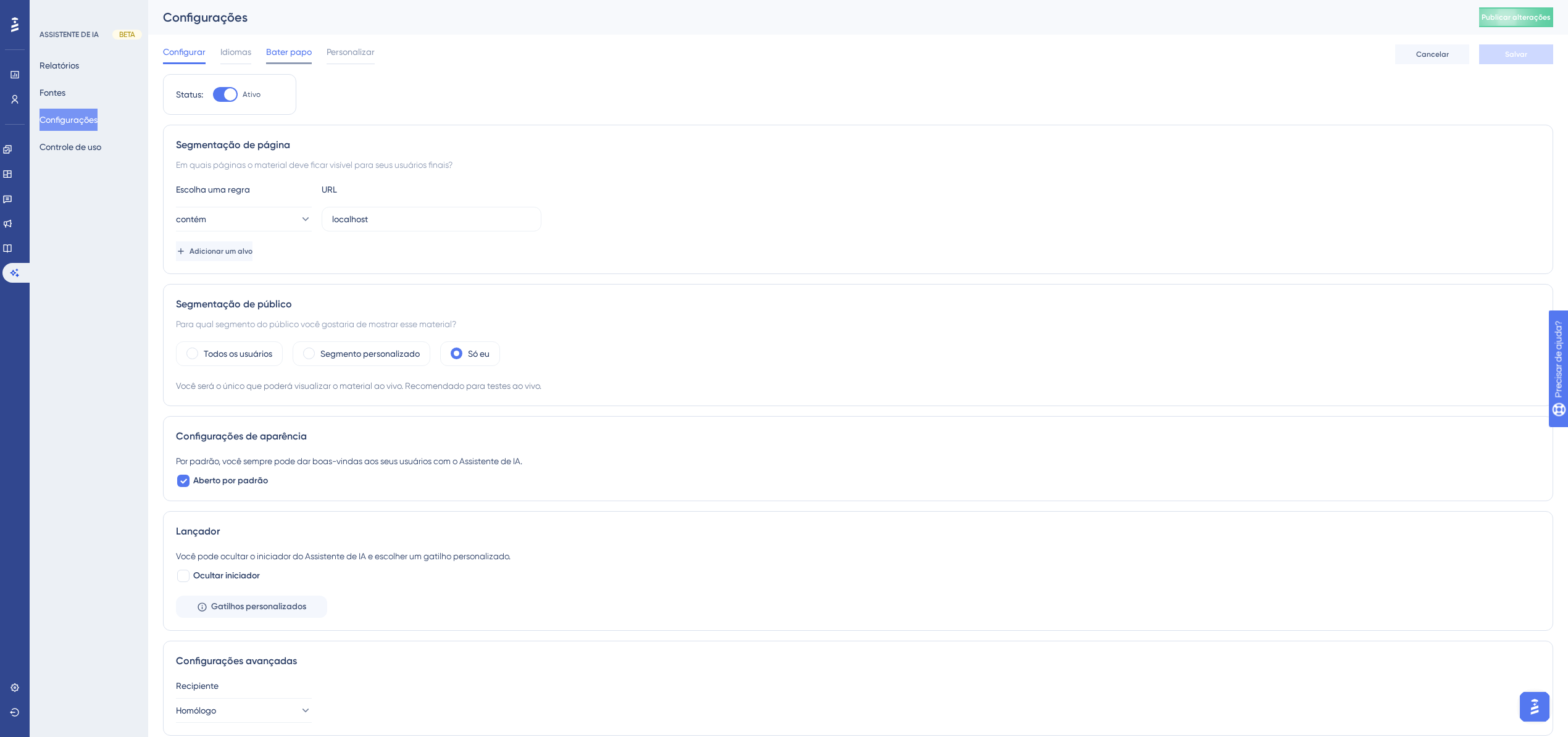
click at [303, 47] on font "Bater papo" at bounding box center [289, 52] width 46 height 10
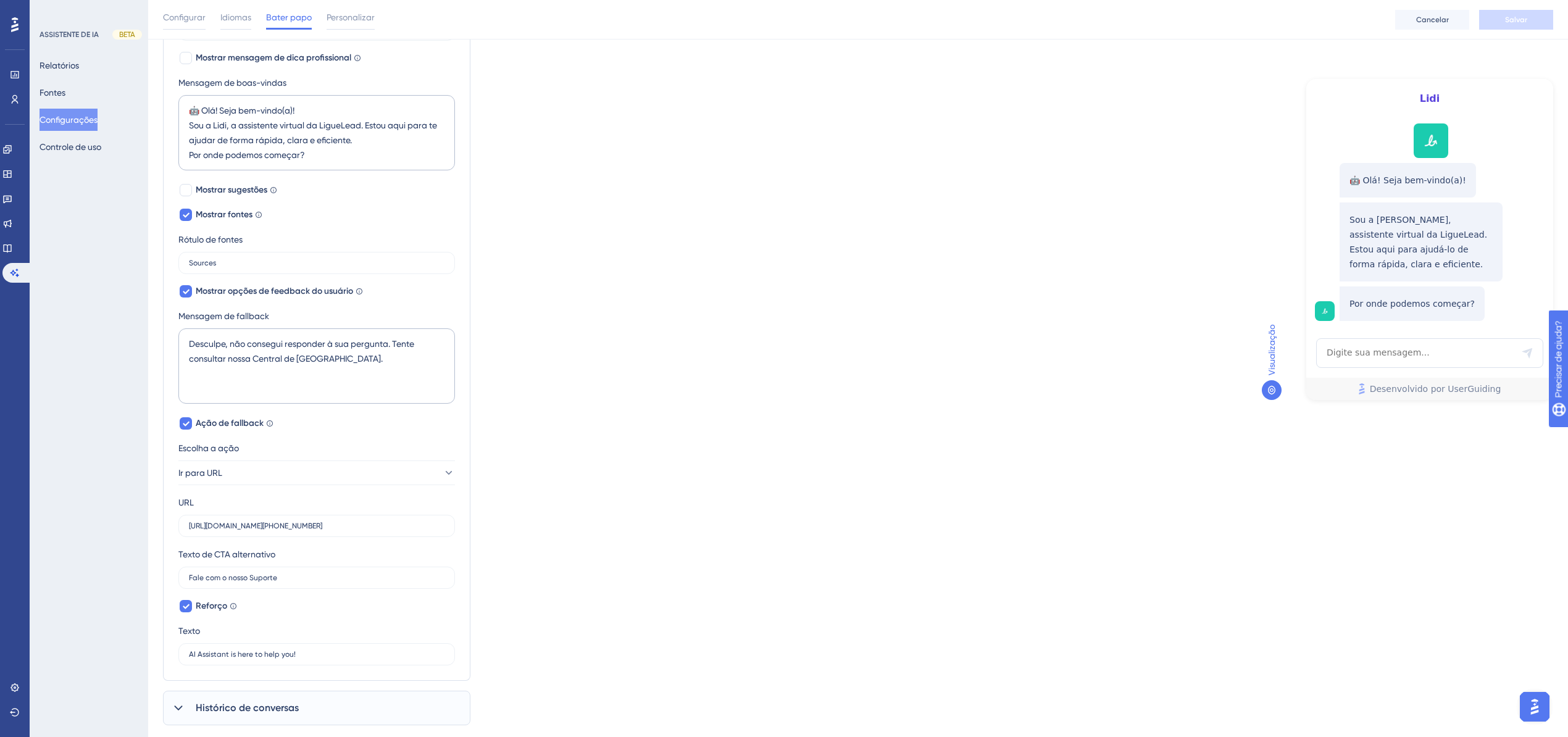
scroll to position [247, 0]
click at [228, 261] on input "Sources" at bounding box center [316, 257] width 255 height 9
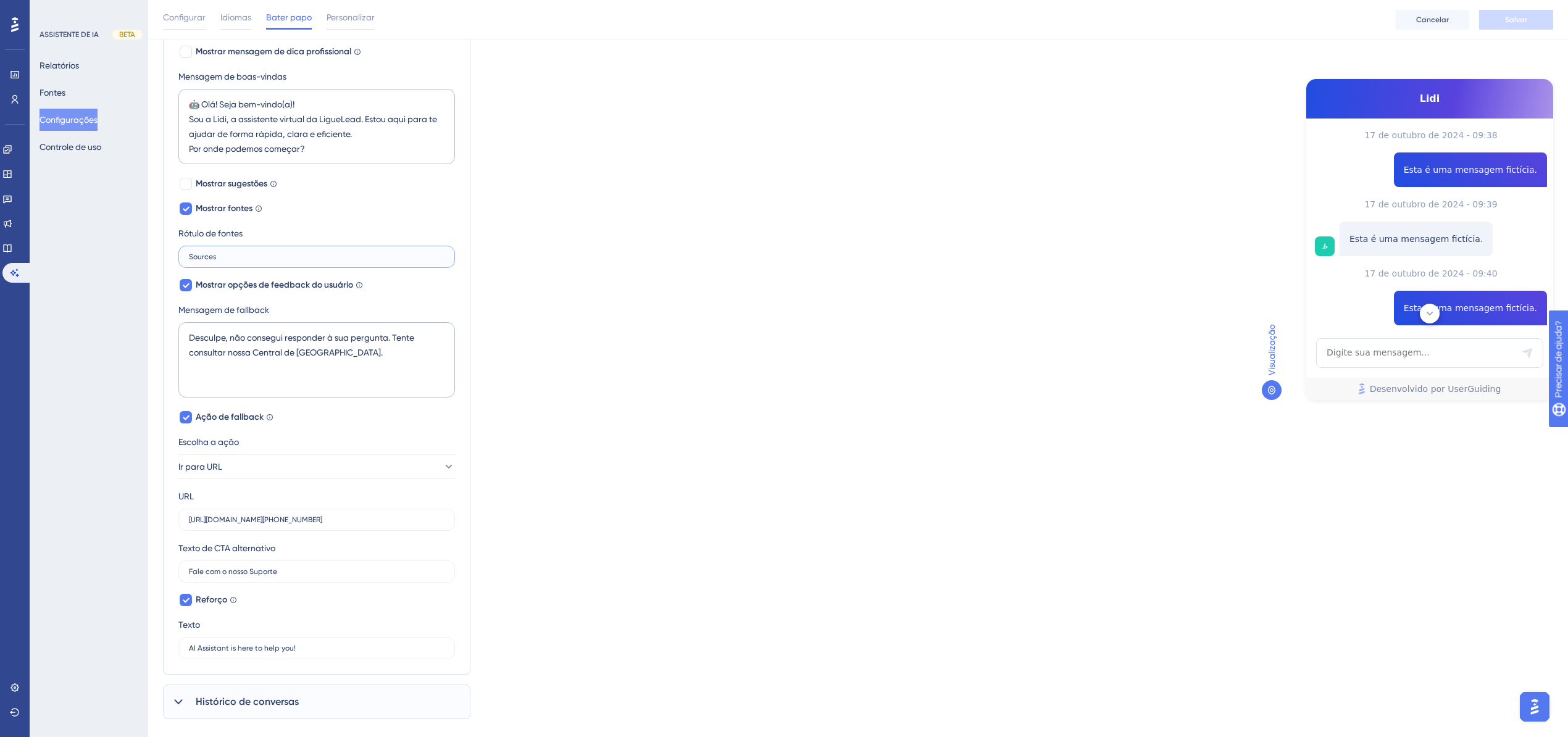
scroll to position [204, 0]
click at [228, 261] on input "Sources" at bounding box center [316, 257] width 255 height 9
click at [235, 186] on font "Mostrar sugestões" at bounding box center [231, 183] width 72 height 10
checkbox input "true"
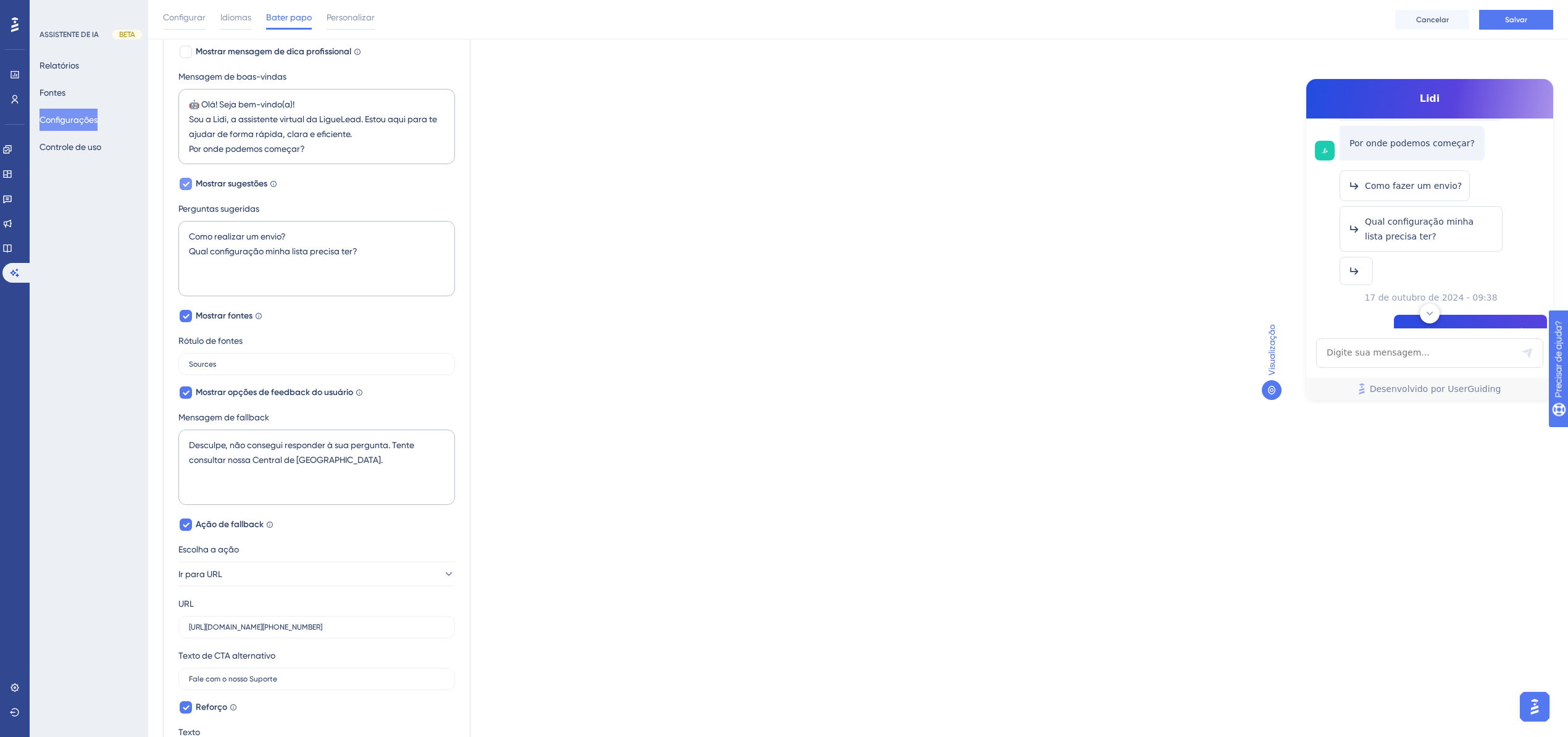
scroll to position [148, 0]
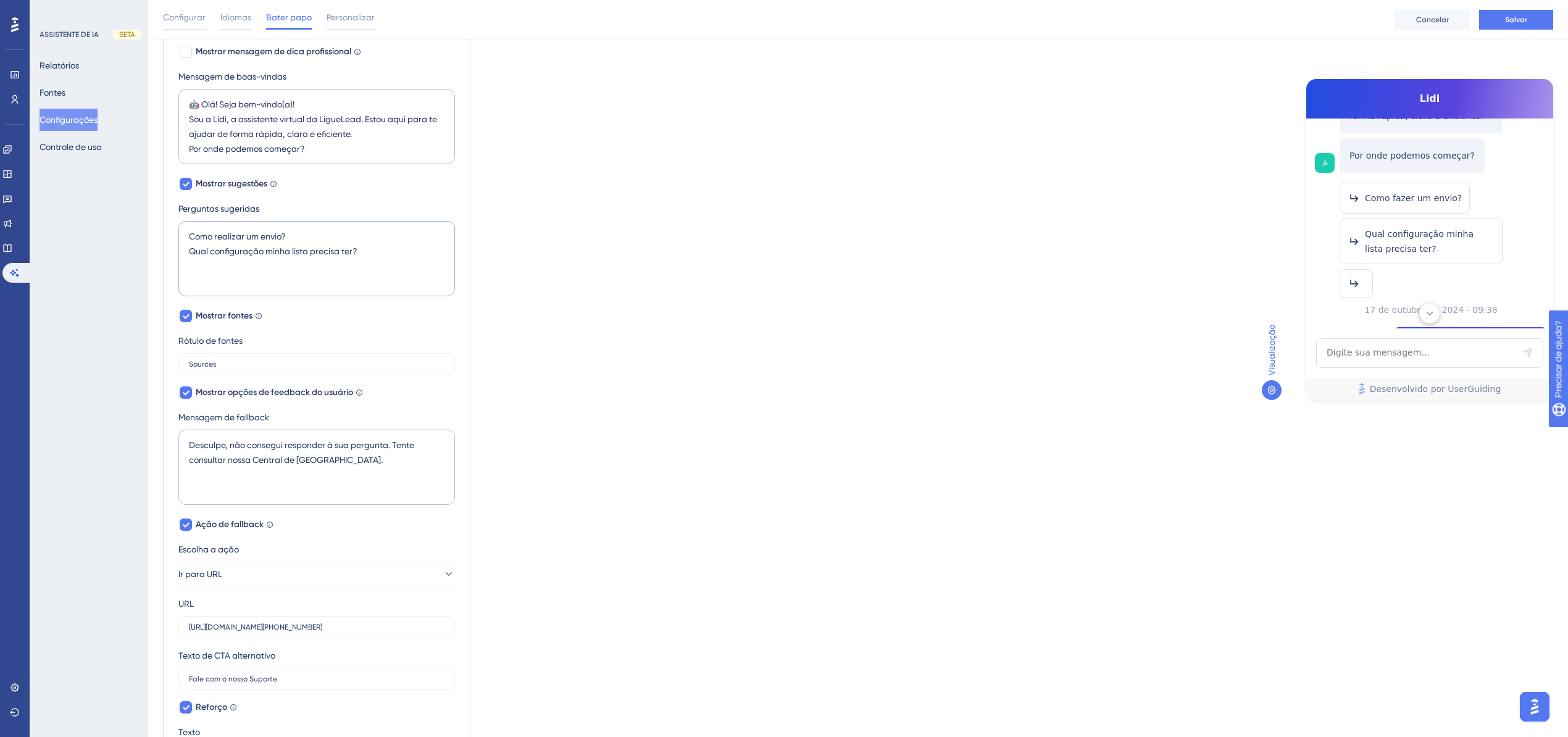
click at [372, 247] on textarea "Como realizar um envio? Qual configuração minha lista precisa ter?" at bounding box center [317, 259] width 277 height 75
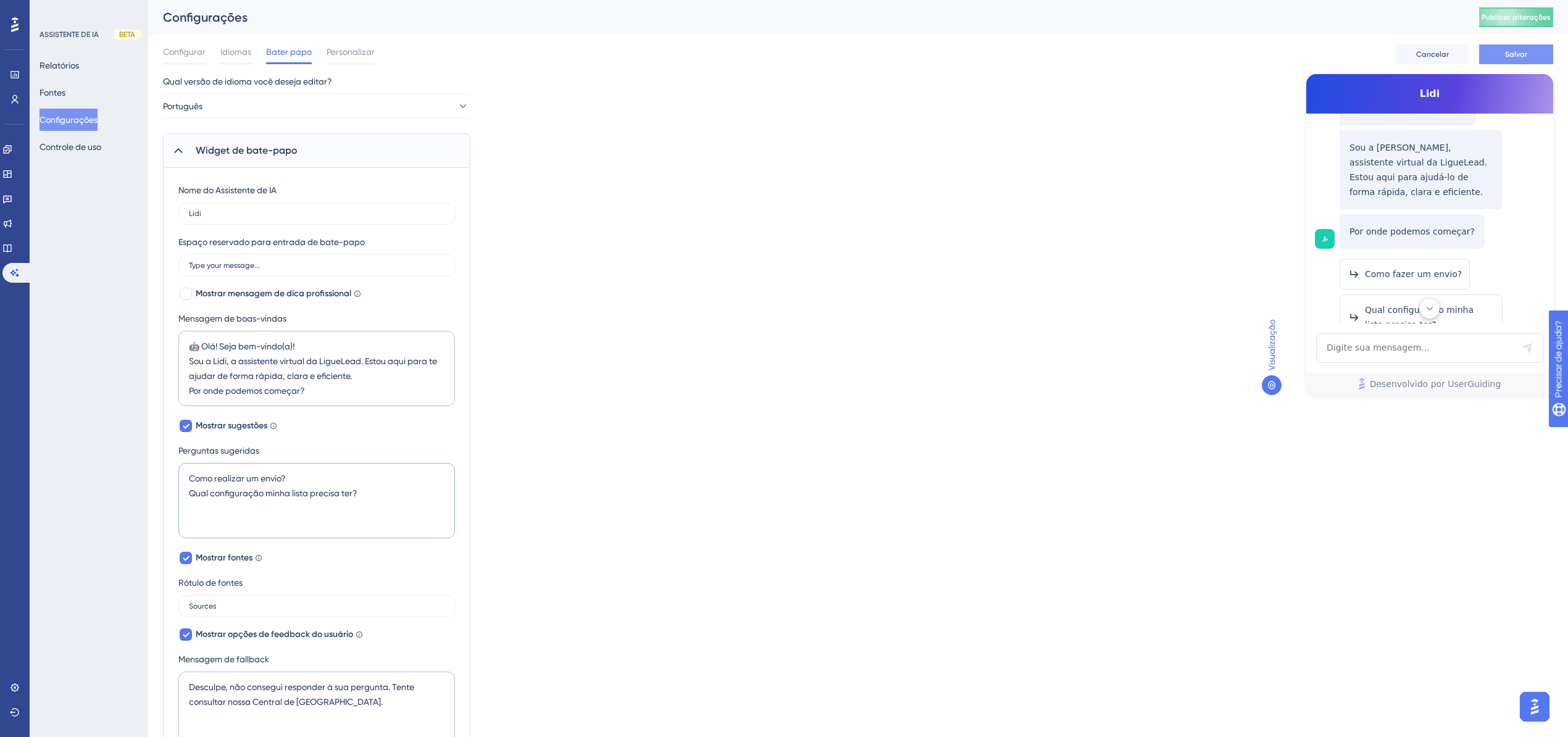
scroll to position [0, 0]
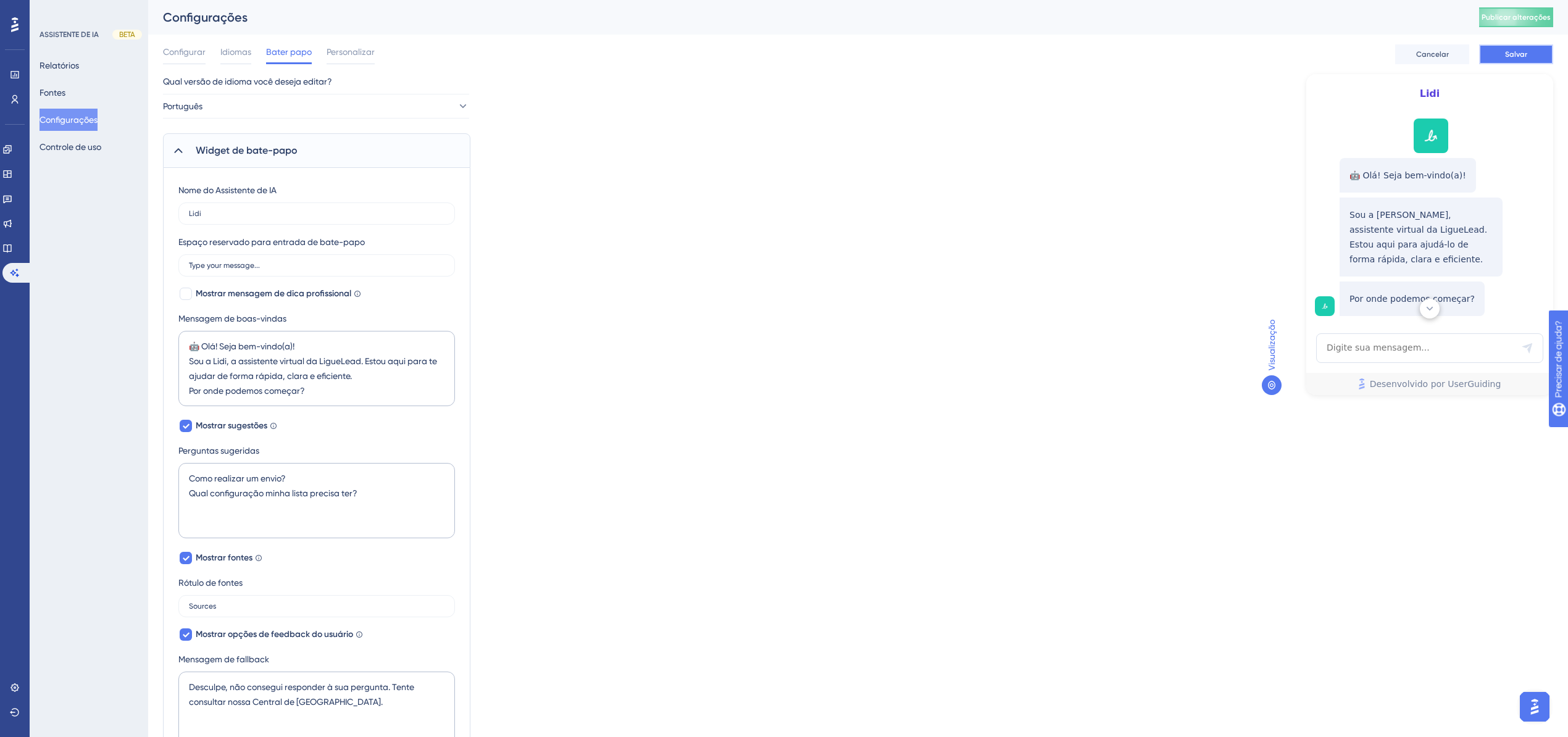
click at [1497, 54] on button "Salvar" at bounding box center [1517, 54] width 74 height 20
click at [1540, 16] on font "Publicar alterações" at bounding box center [1516, 17] width 69 height 9
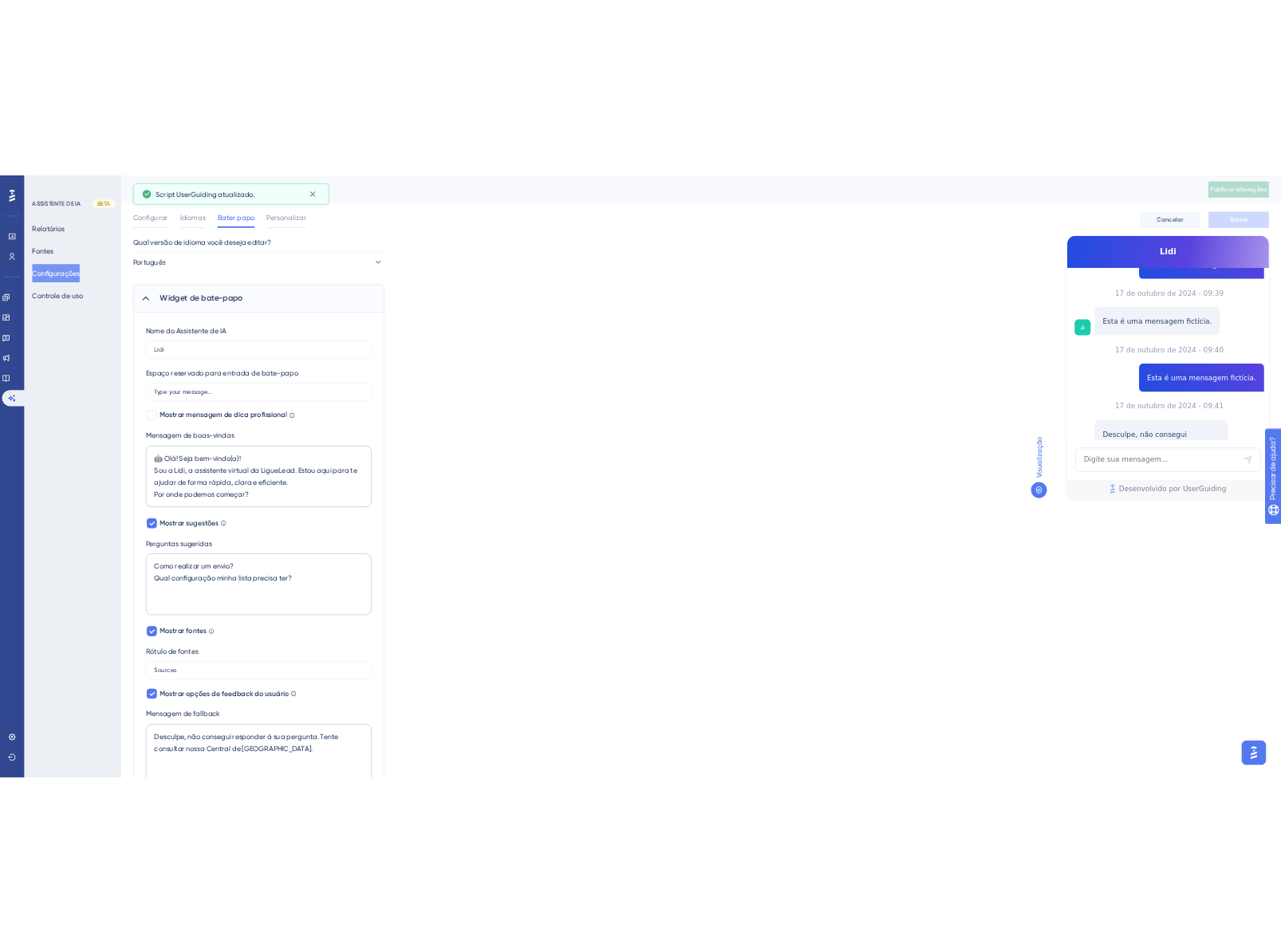
scroll to position [569, 0]
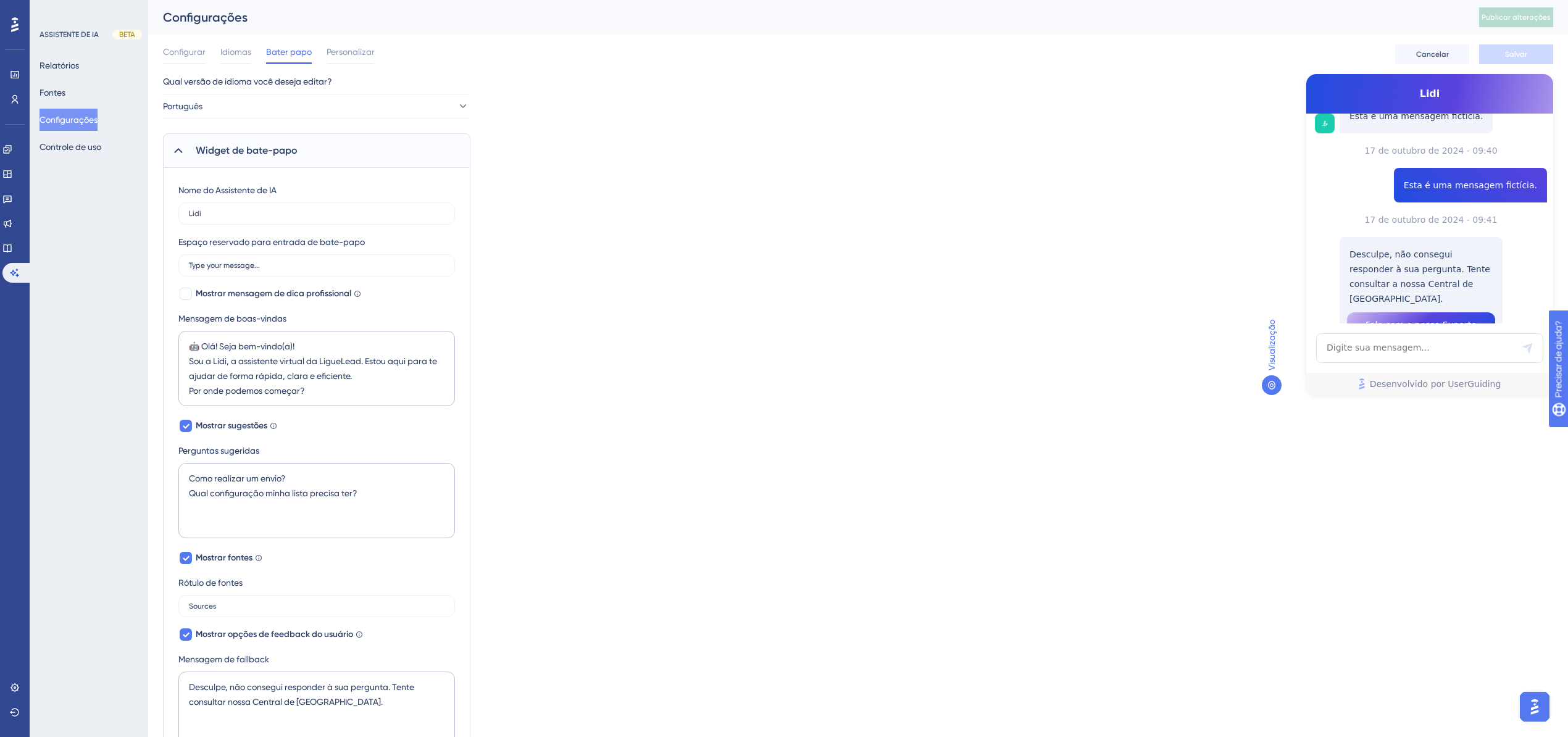
click at [1368, 312] on button "Fale com o nosso Suporte" at bounding box center [1421, 324] width 149 height 25
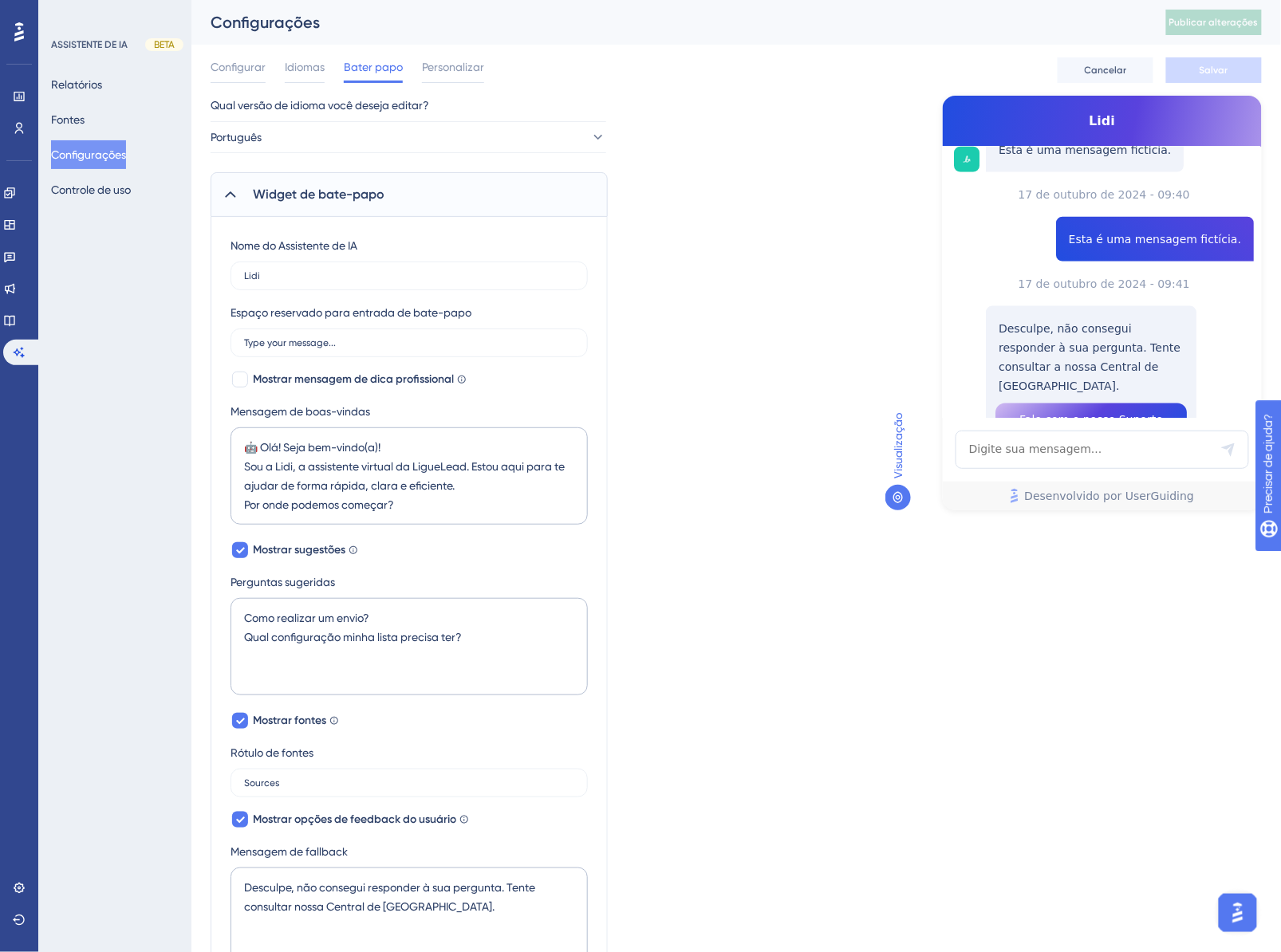
click at [1139, 413] on font "Fale com o nosso Suporte" at bounding box center [1091, 419] width 143 height 12
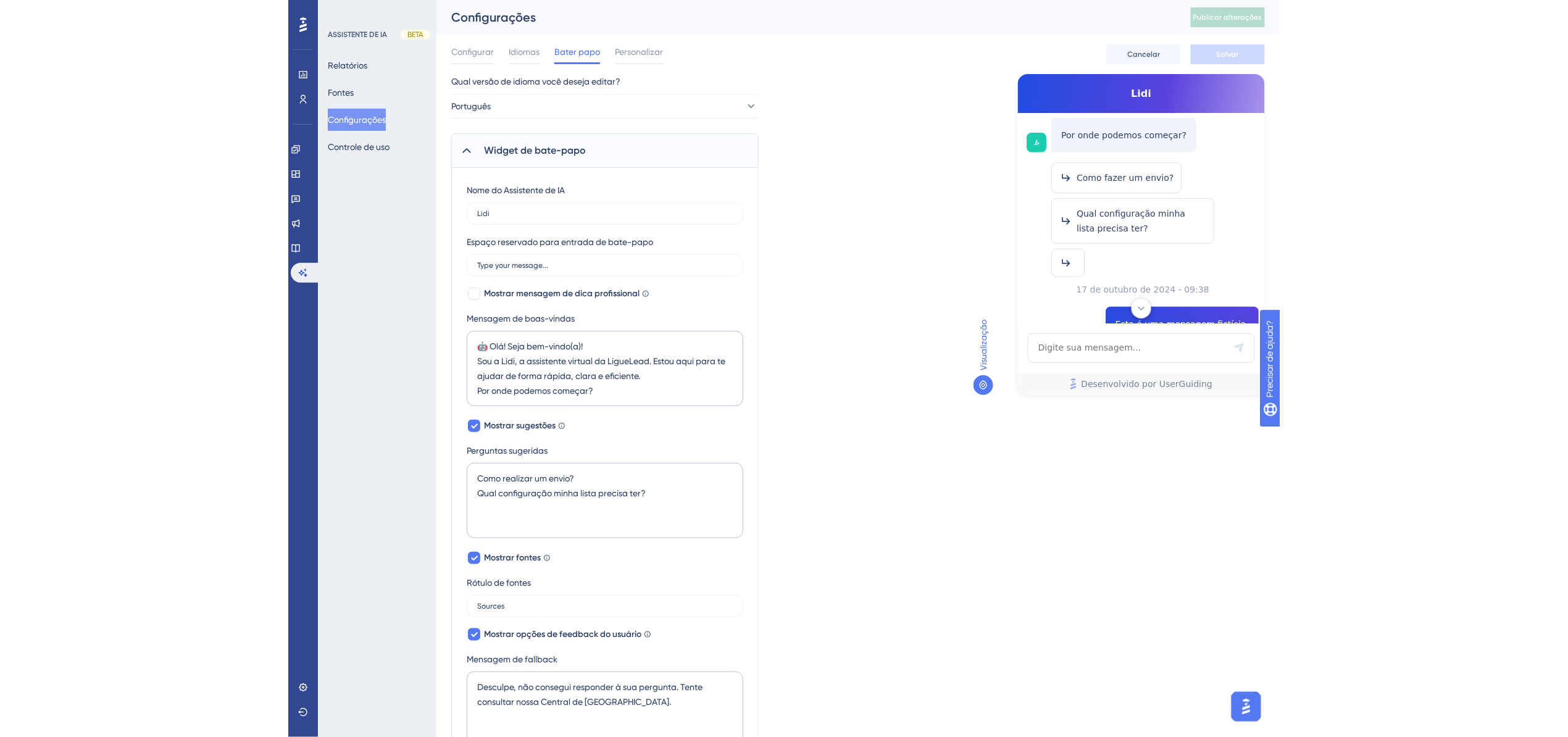
scroll to position [164, 0]
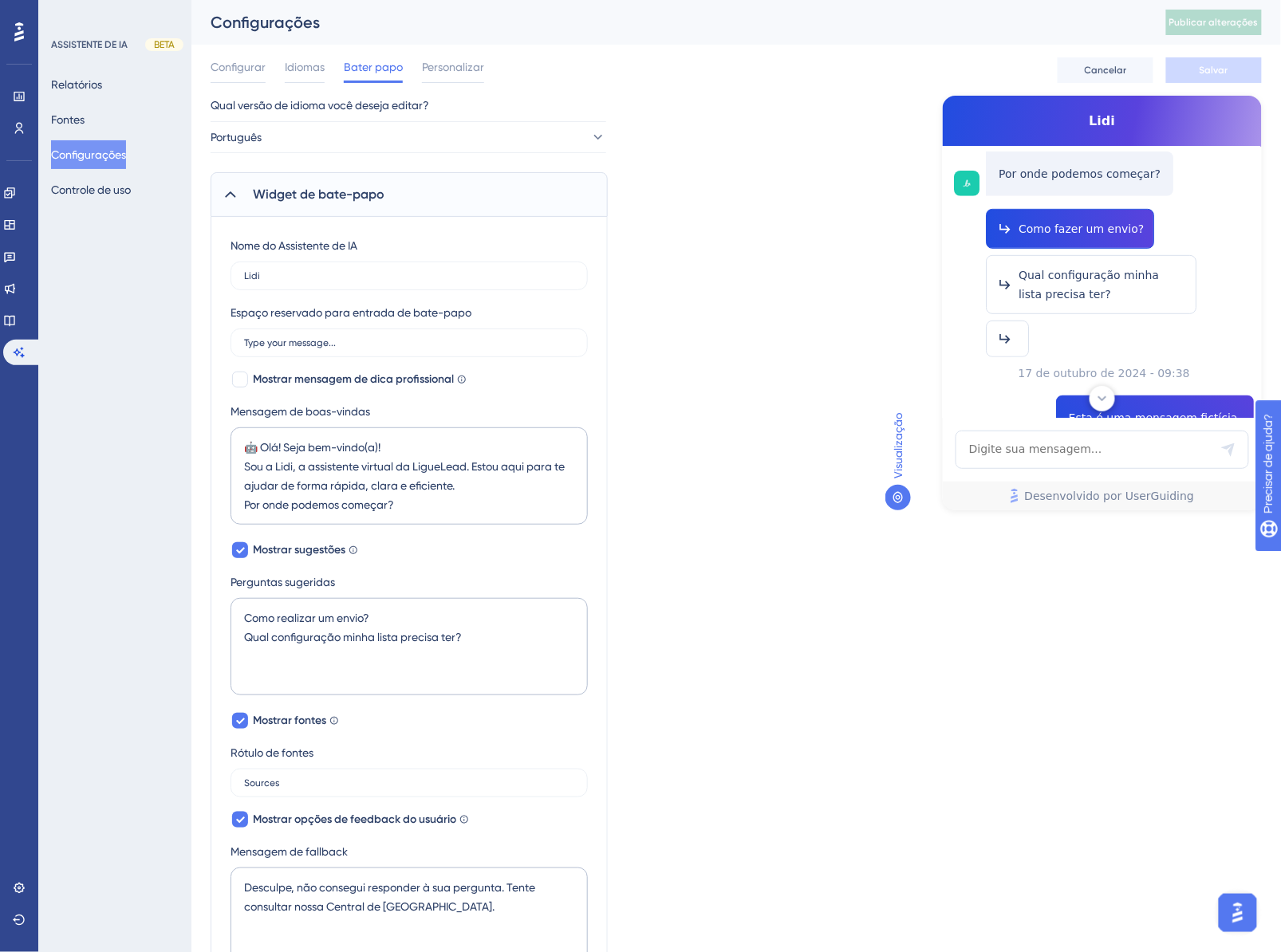
click at [1093, 223] on font "Como fazer um envio?" at bounding box center [1081, 229] width 126 height 12
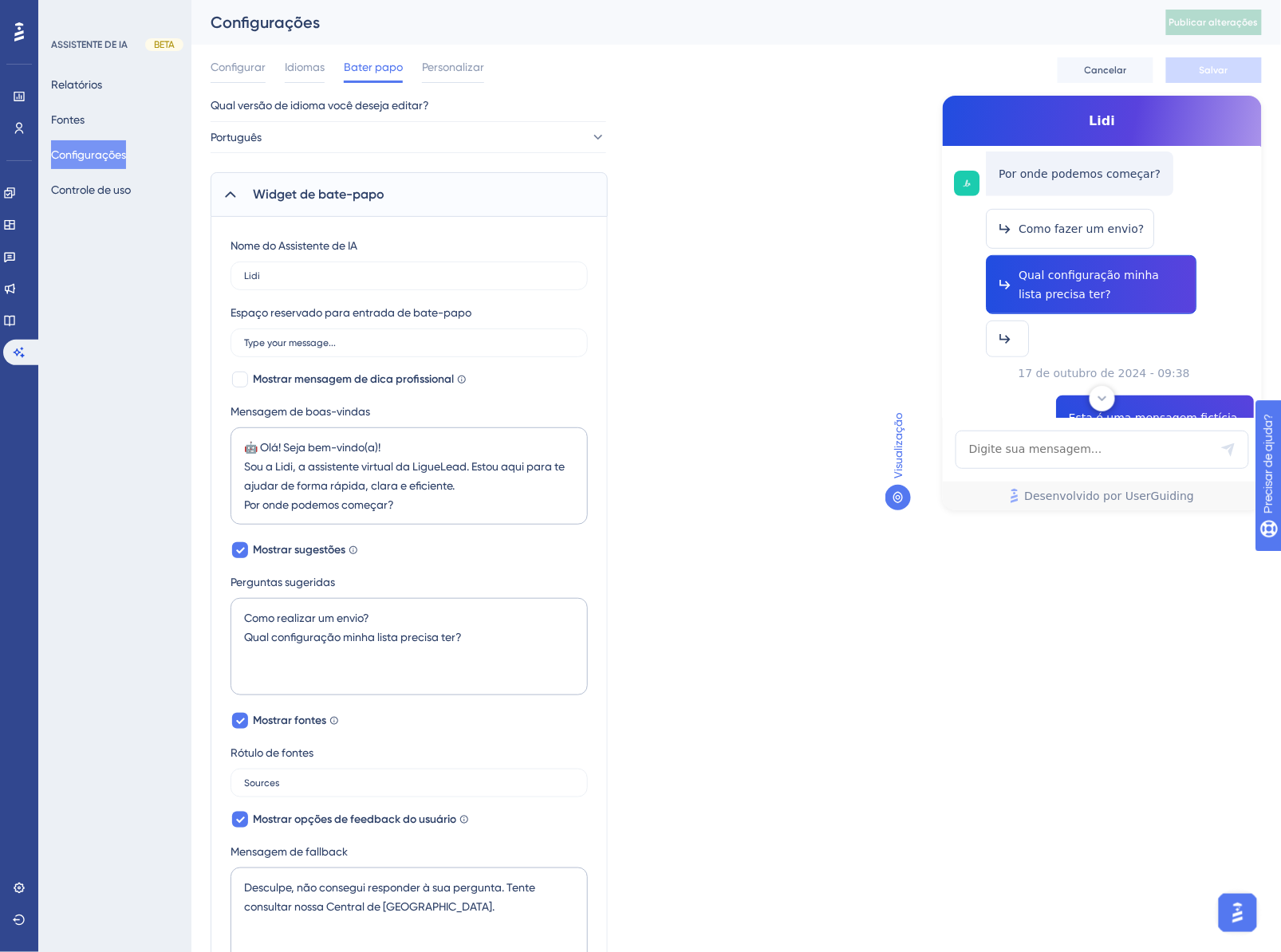
click at [1162, 269] on font "Qual configuração minha lista precisa ter?" at bounding box center [1090, 285] width 143 height 32
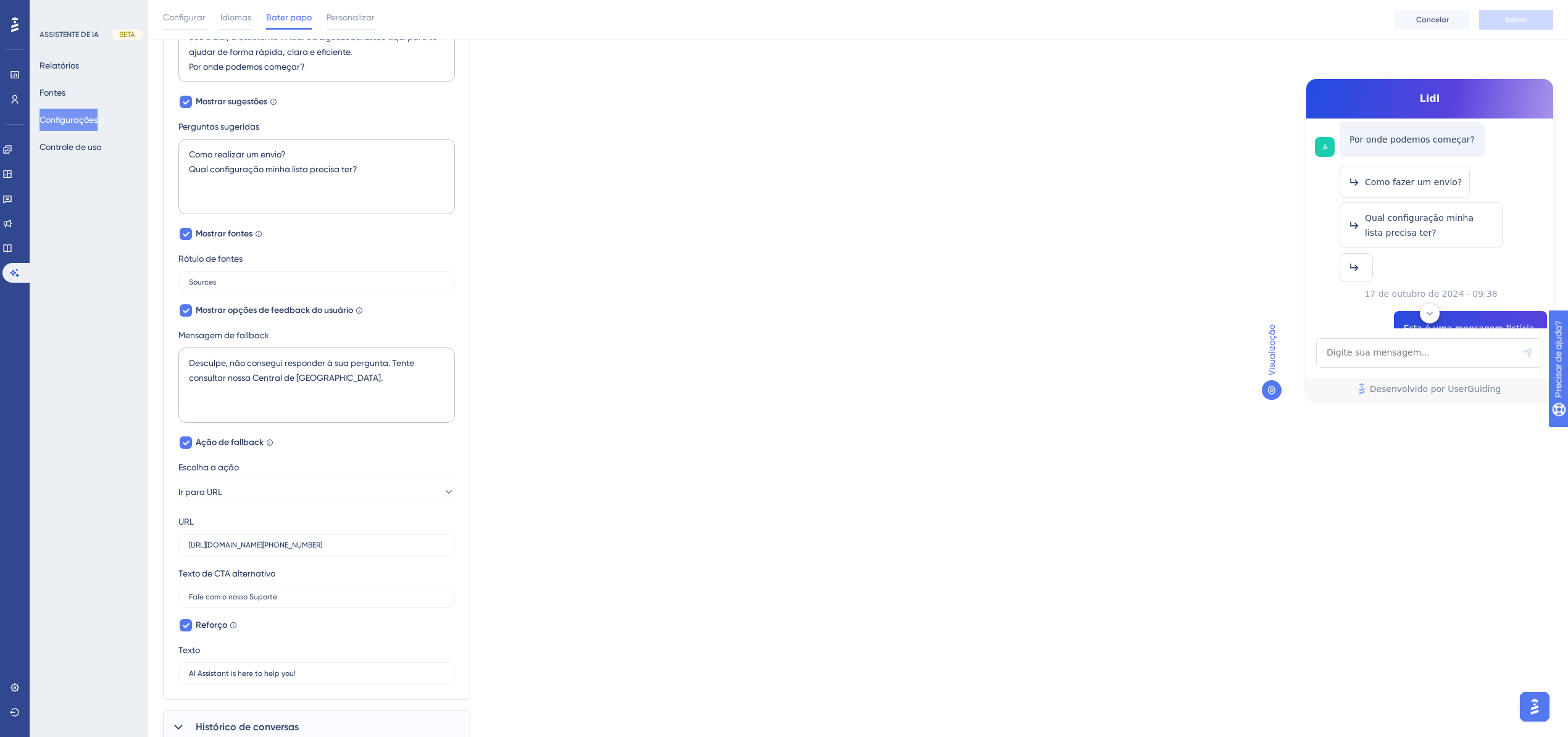
scroll to position [376, 0]
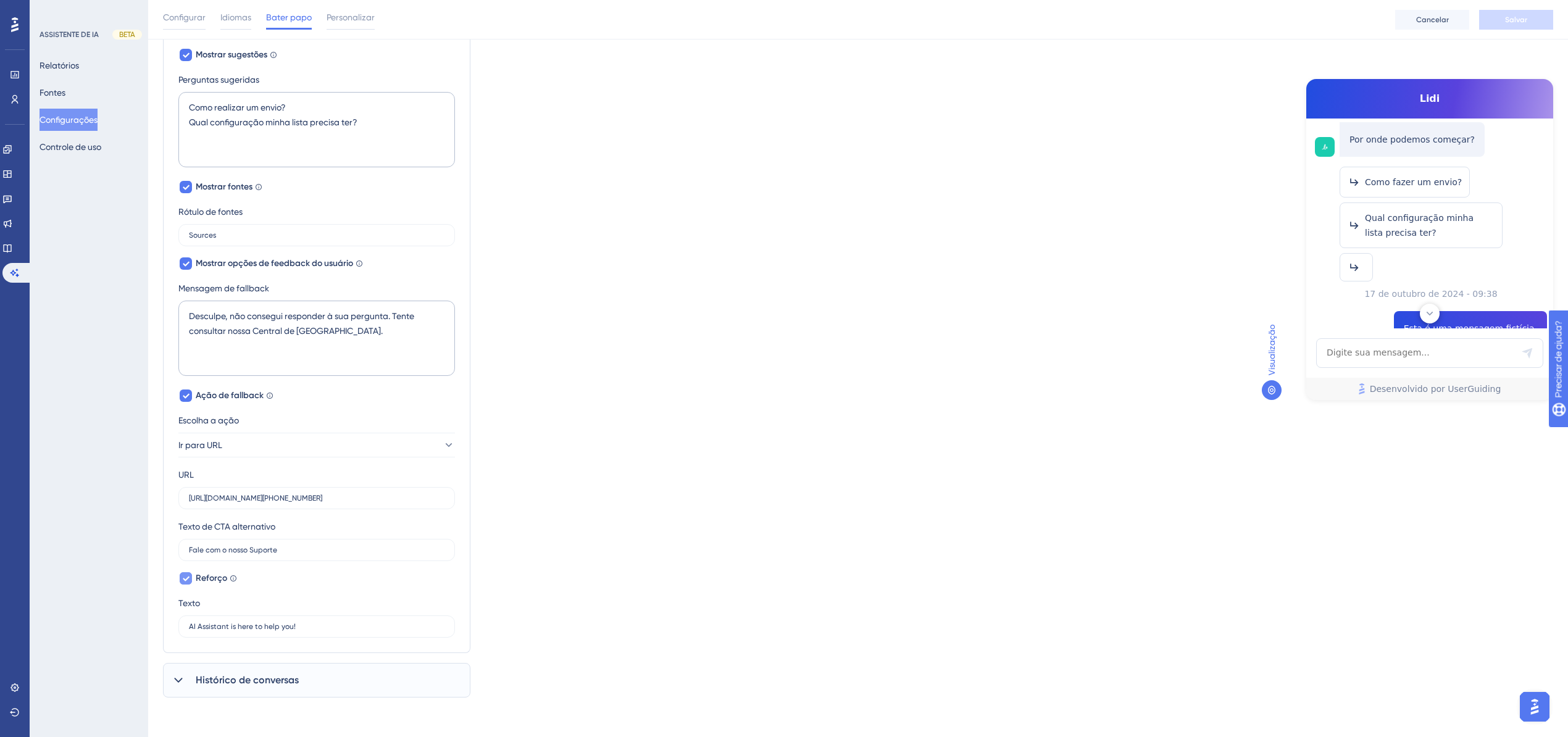
click at [203, 577] on font "Reforço" at bounding box center [211, 578] width 31 height 10
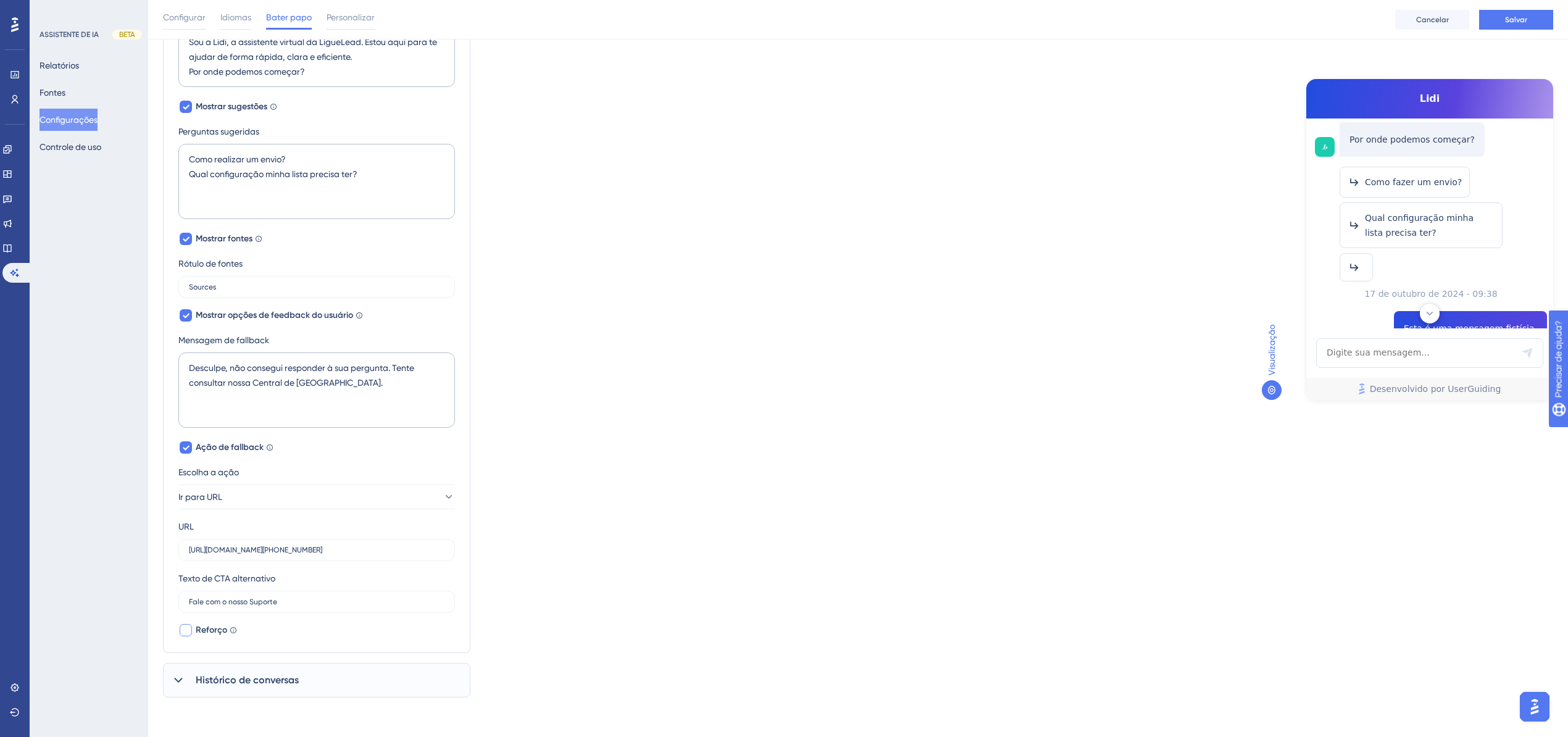
scroll to position [325, 0]
click at [211, 628] on font "Reforço" at bounding box center [211, 630] width 31 height 10
click at [211, 628] on font "Reforço" at bounding box center [211, 629] width 31 height 10
click at [211, 628] on font "Reforço" at bounding box center [211, 630] width 31 height 10
click at [211, 628] on font "Reforço" at bounding box center [211, 629] width 31 height 10
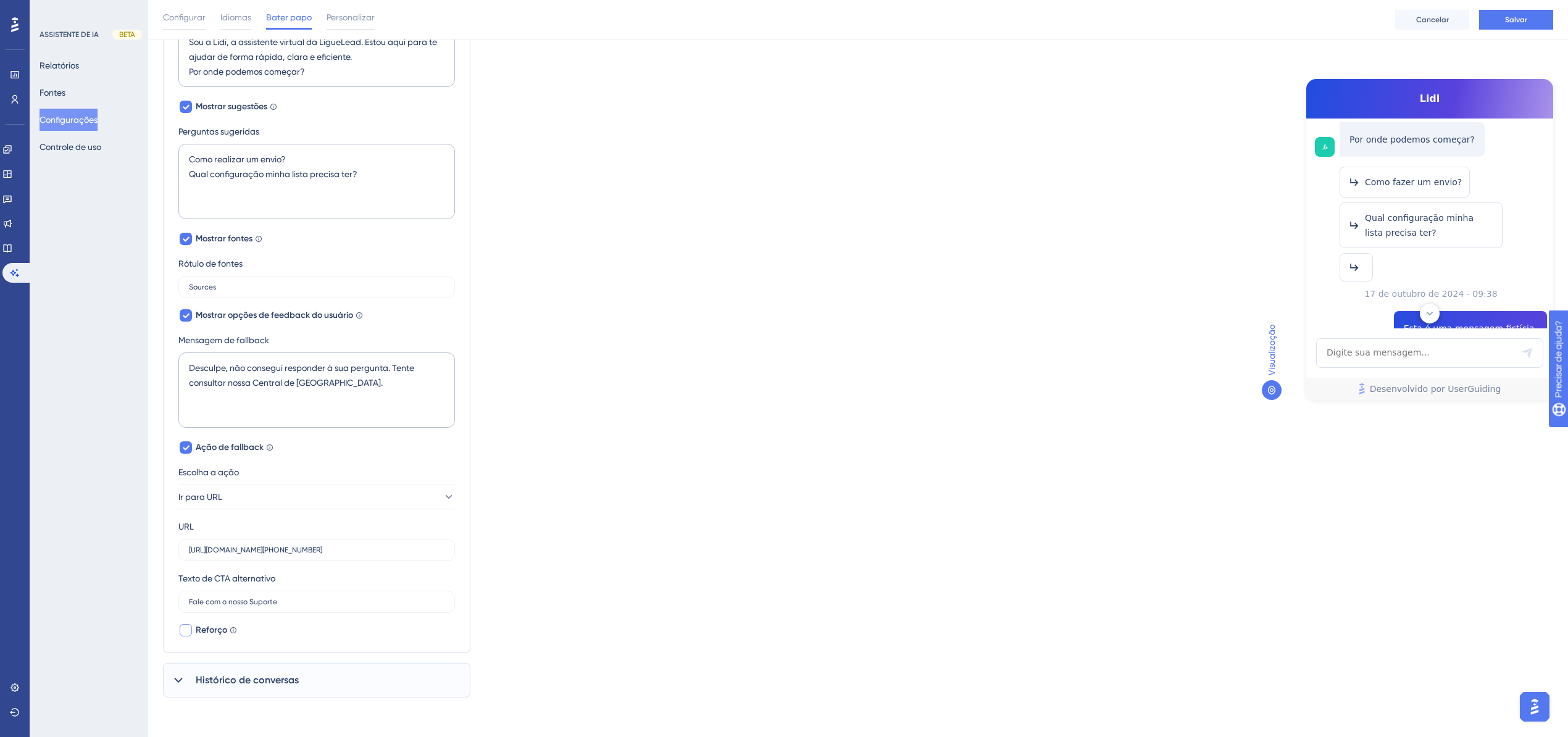
click at [211, 628] on font "Reforço" at bounding box center [211, 630] width 31 height 10
click at [211, 628] on font "Reforço" at bounding box center [211, 629] width 31 height 10
checkbox input "false"
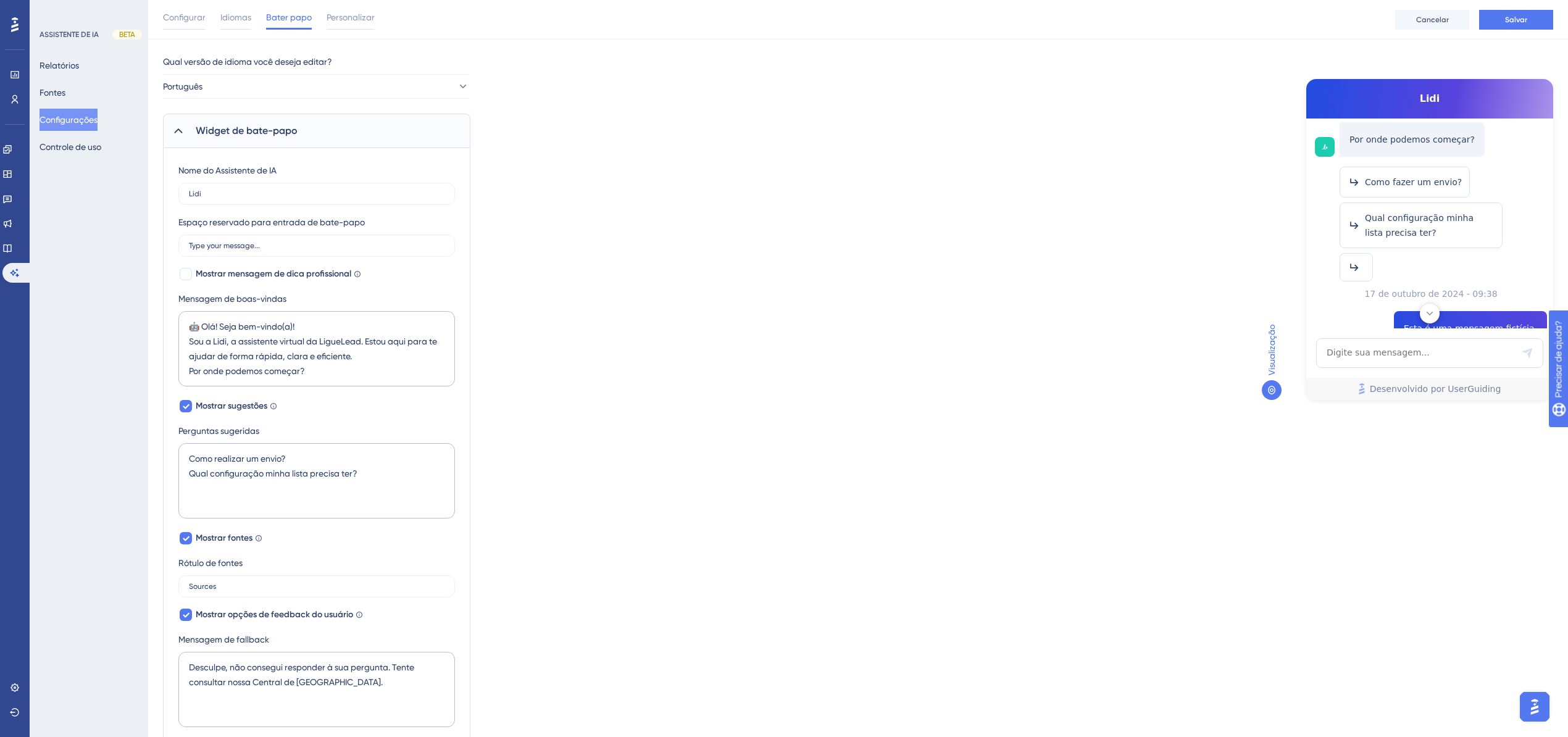
scroll to position [0, 0]
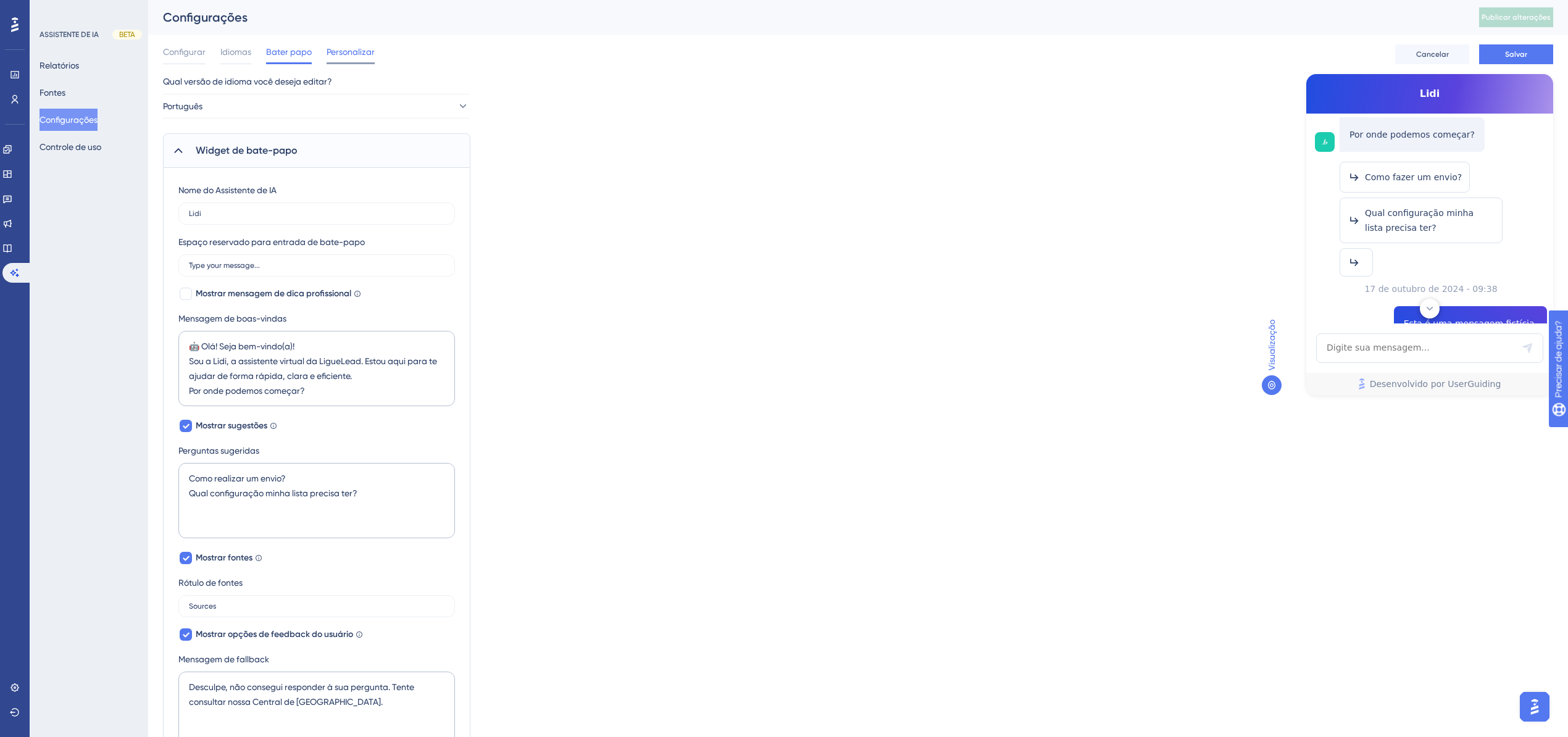
click at [337, 48] on font "Personalizar" at bounding box center [350, 52] width 48 height 10
click at [339, 53] on font "Personalizar" at bounding box center [350, 52] width 48 height 10
click at [354, 30] on div "Configurações Publicar alterações" at bounding box center [858, 17] width 1420 height 35
click at [357, 53] on font "Personalizar" at bounding box center [350, 52] width 48 height 10
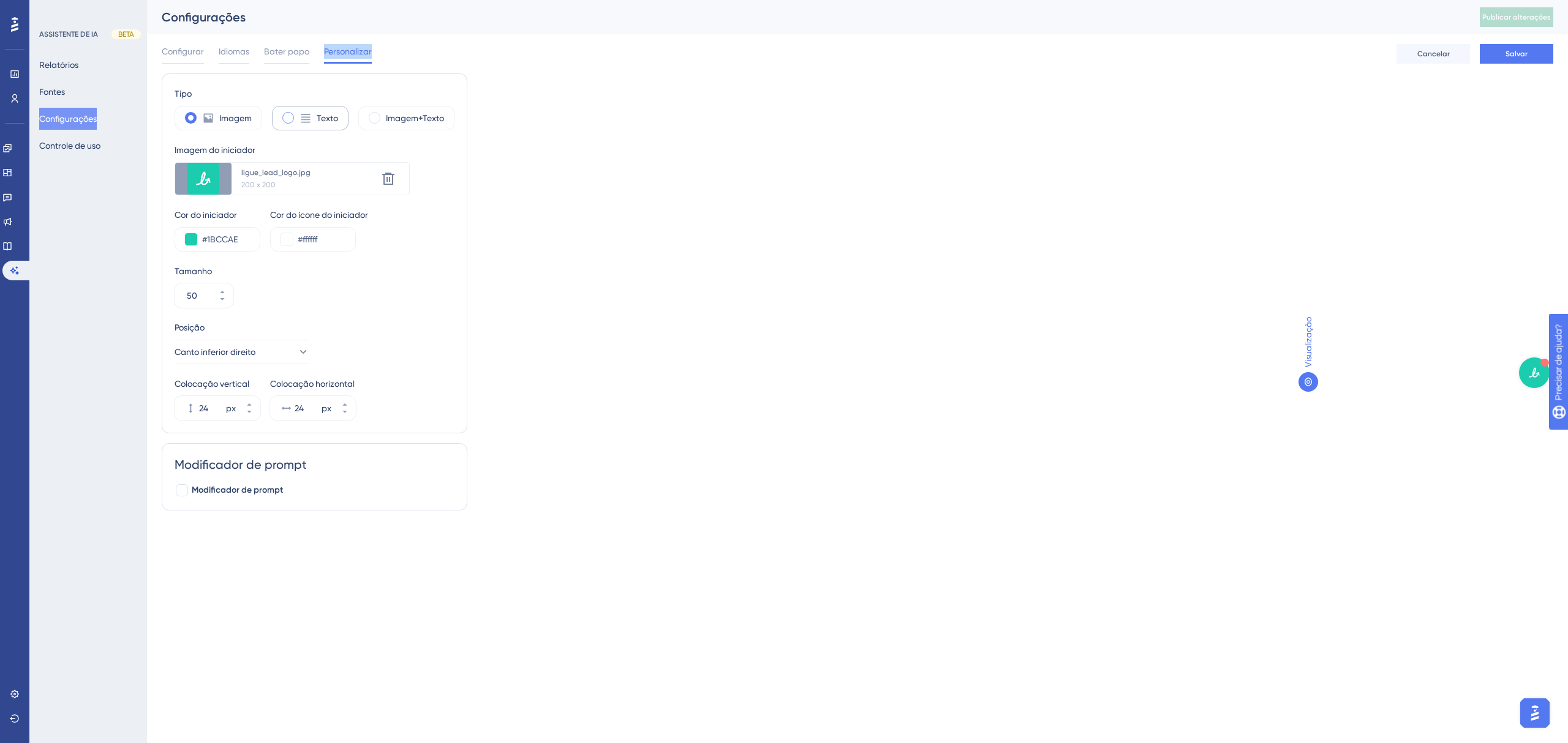
click at [292, 120] on span at bounding box center [288, 117] width 12 height 12
click at [297, 114] on input "radio" at bounding box center [297, 114] width 0 height 0
click at [190, 121] on span at bounding box center [190, 117] width 12 height 12
click at [200, 114] on input "radio" at bounding box center [200, 114] width 0 height 0
type input "50"
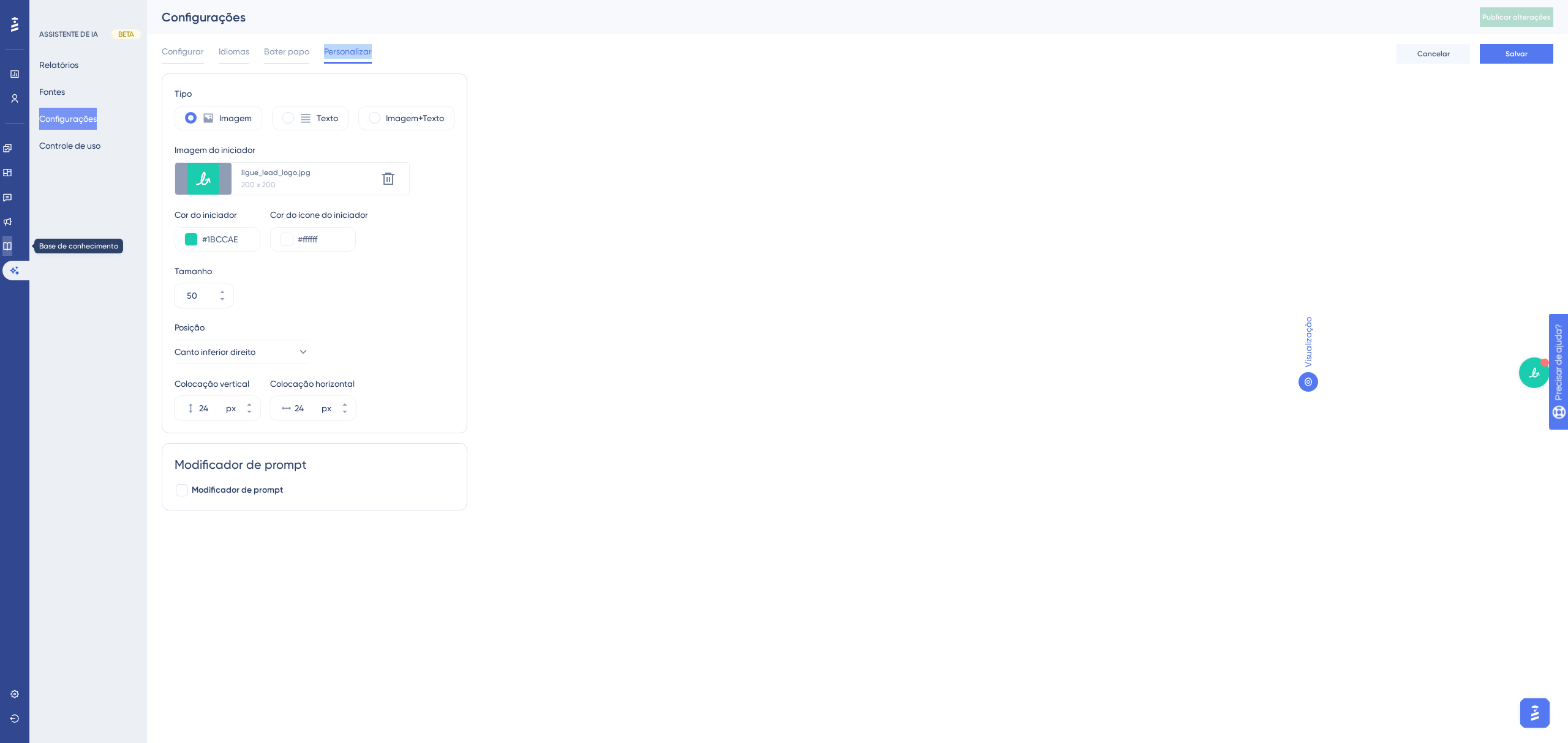
click at [11, 243] on icon at bounding box center [7, 246] width 8 height 8
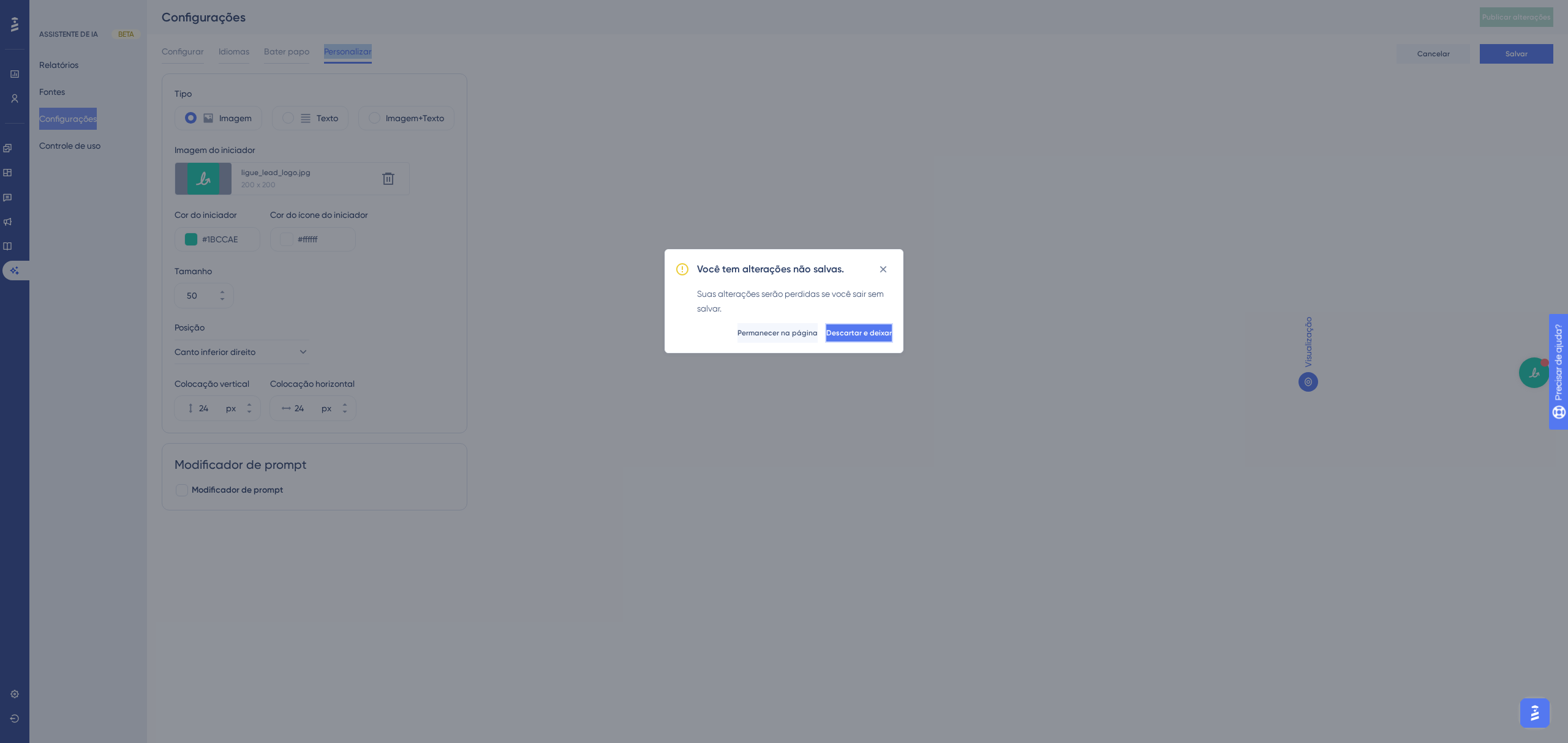
click at [836, 330] on font "Descartar e deixar" at bounding box center [859, 332] width 66 height 9
